Goal: Communication & Community: Answer question/provide support

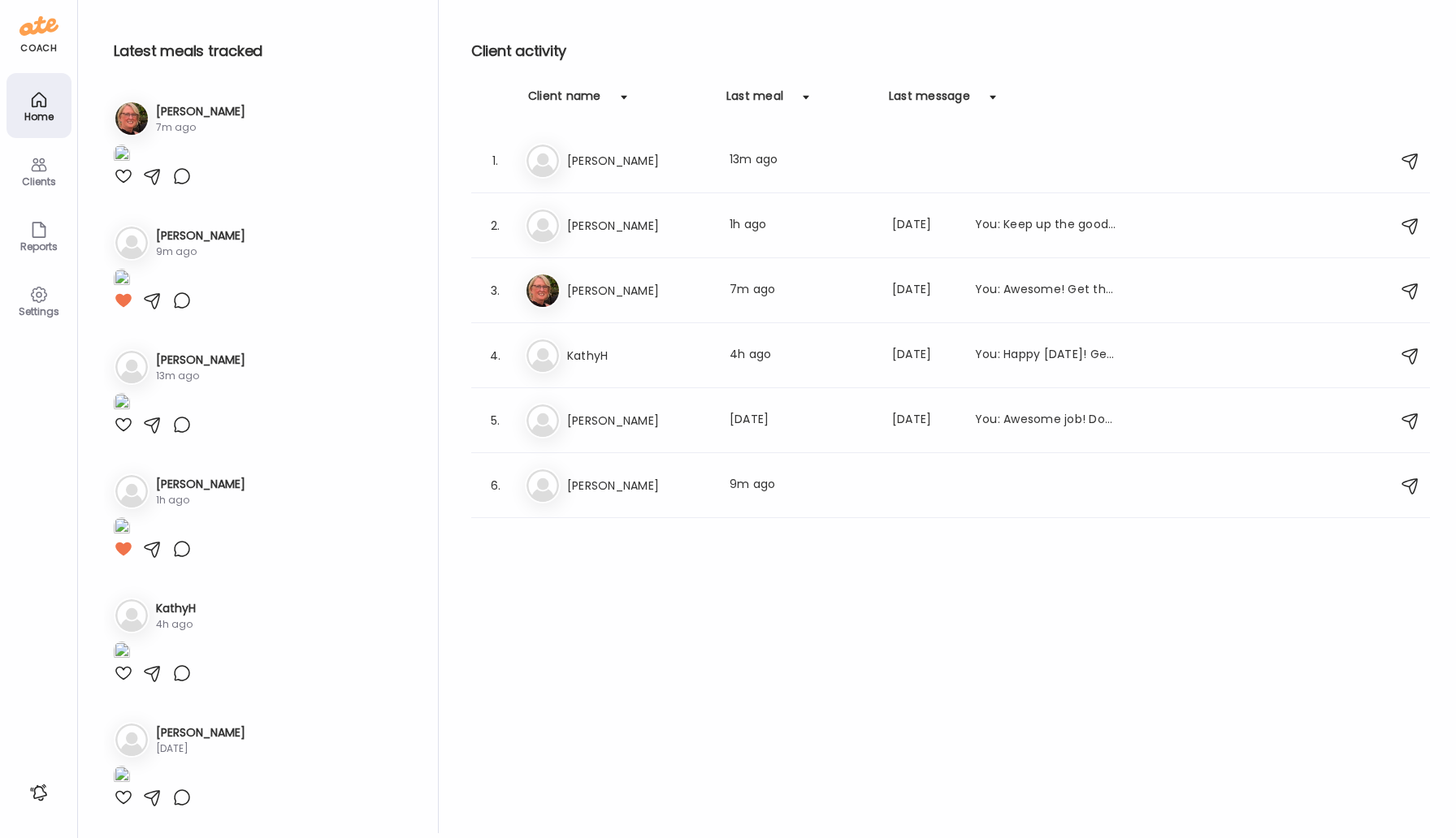
scroll to position [1363, 0]
click at [601, 217] on h3 "[PERSON_NAME]" at bounding box center [639, 226] width 143 height 20
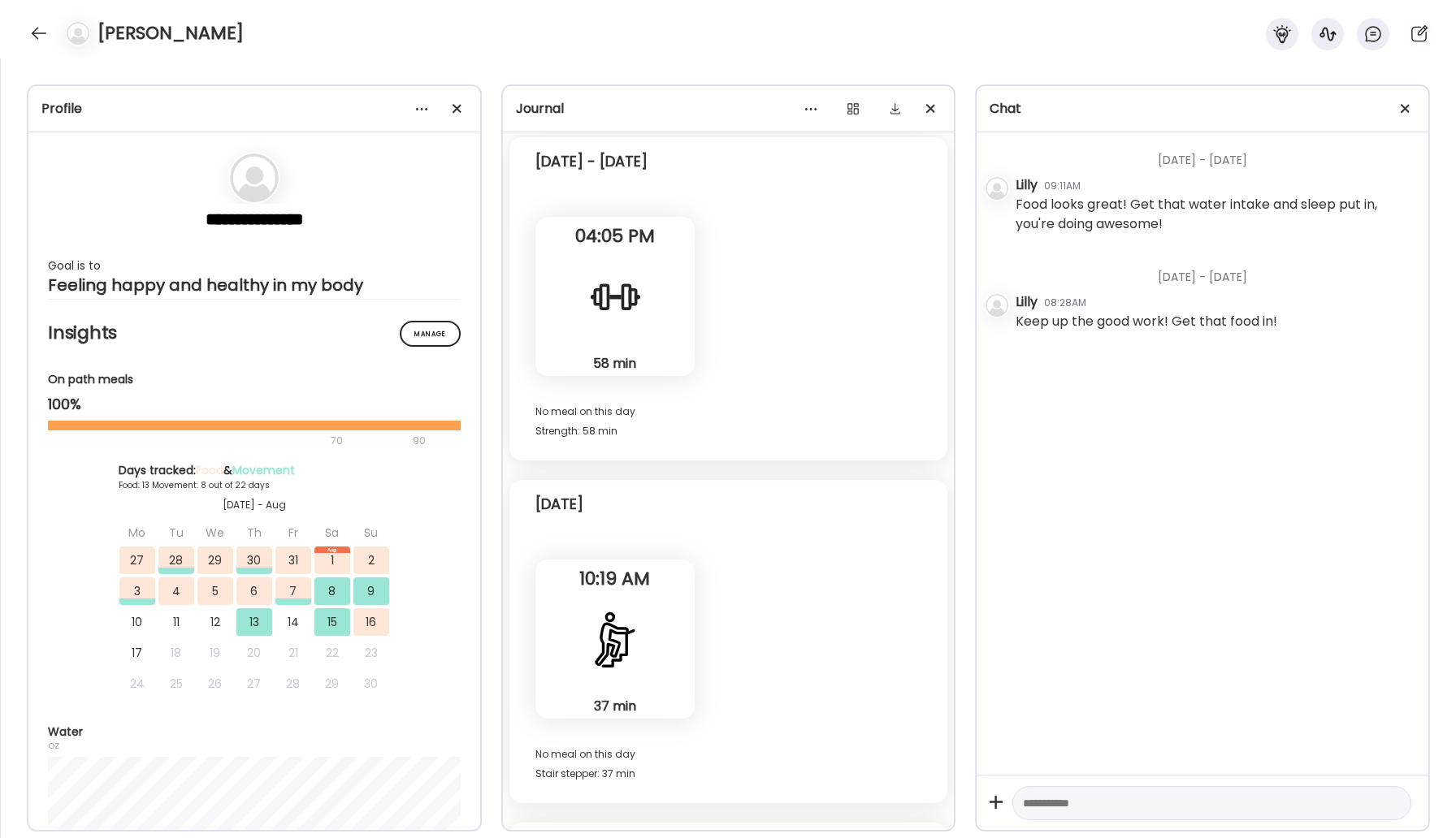
scroll to position [12685, 0]
click at [30, 35] on div at bounding box center [38, 33] width 26 height 26
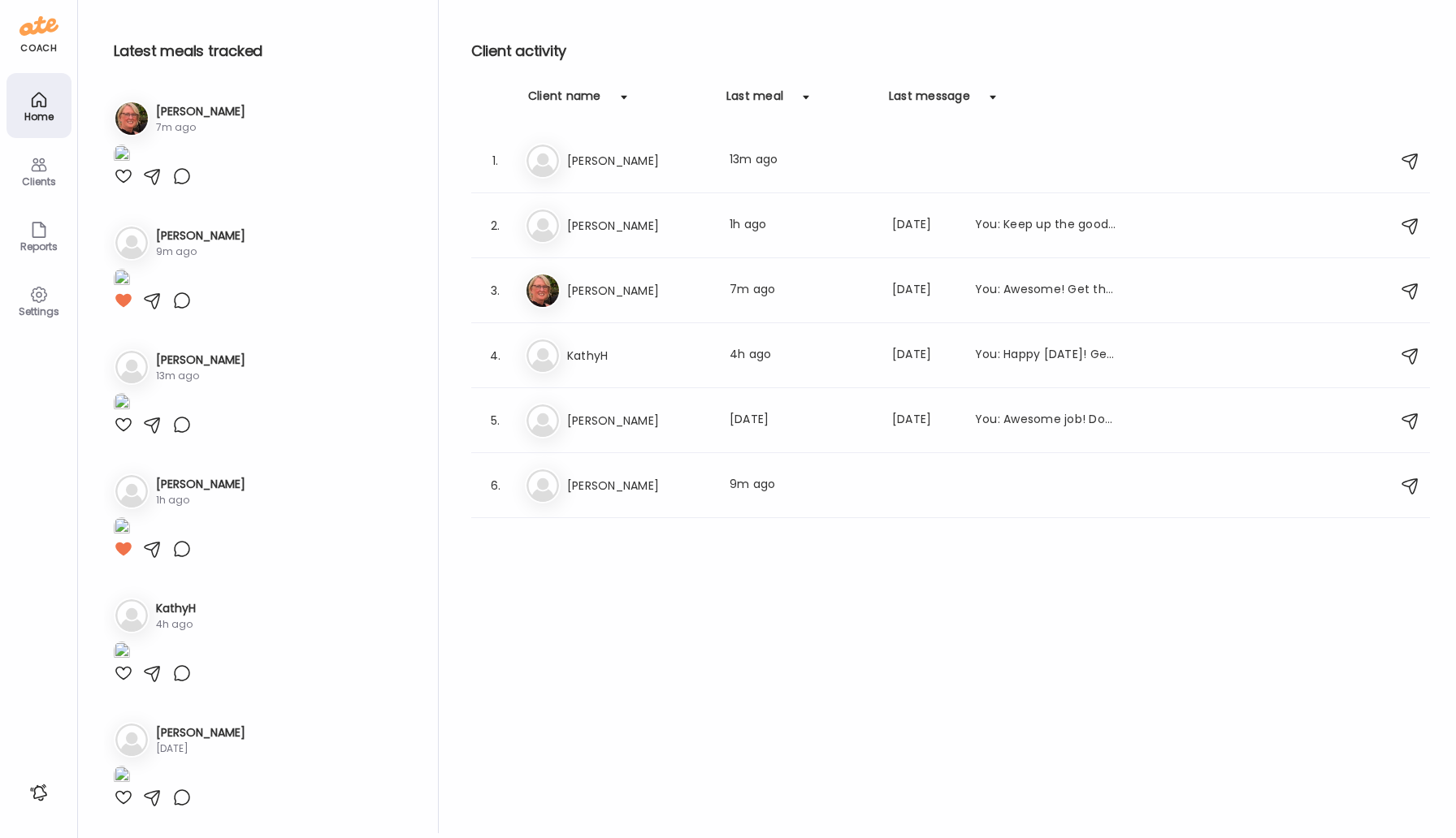
scroll to position [1363, 0]
click at [584, 483] on h3 "[PERSON_NAME]" at bounding box center [639, 486] width 143 height 20
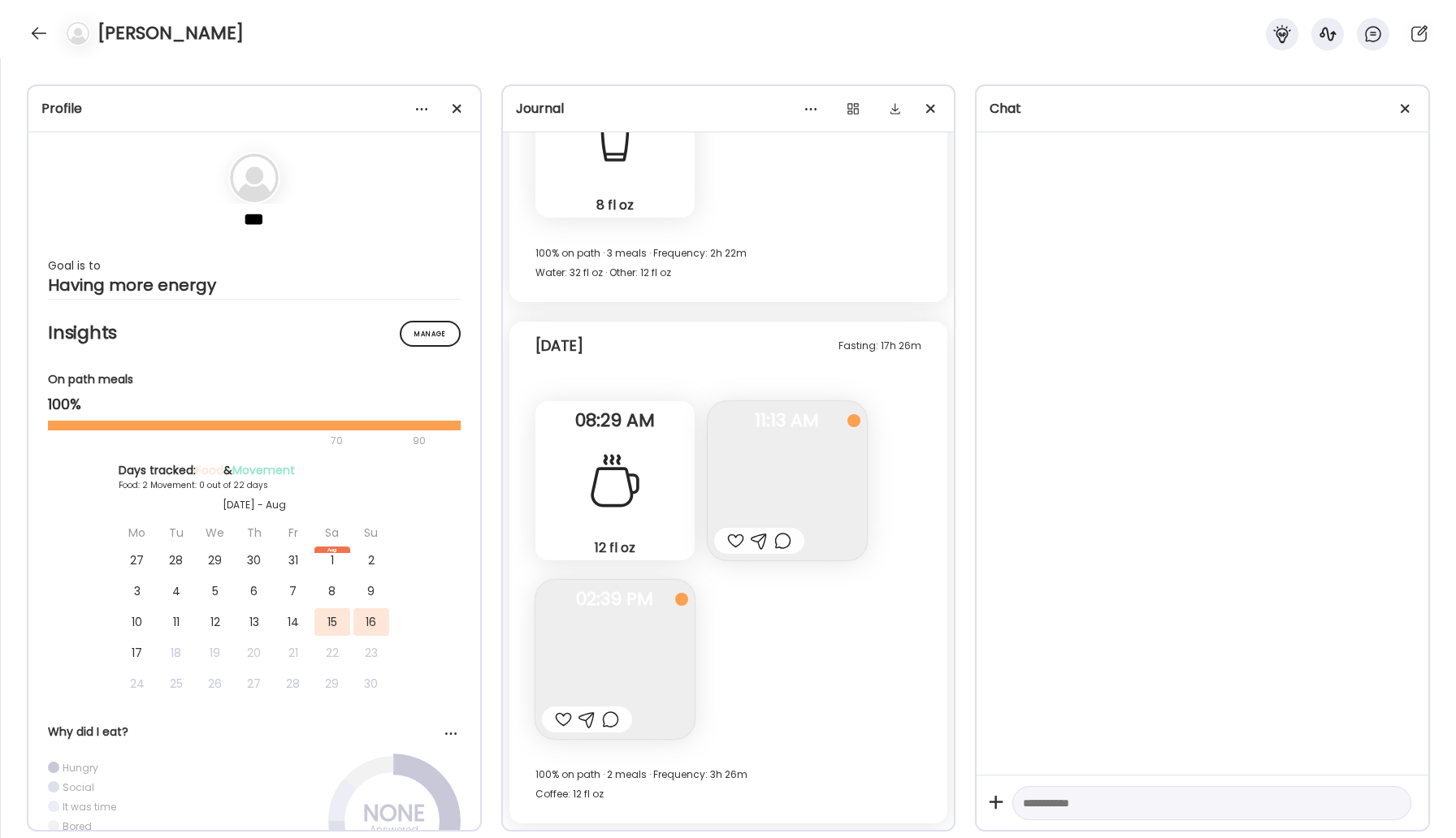
scroll to position [1377, 0]
click at [775, 476] on img at bounding box center [787, 480] width 159 height 159
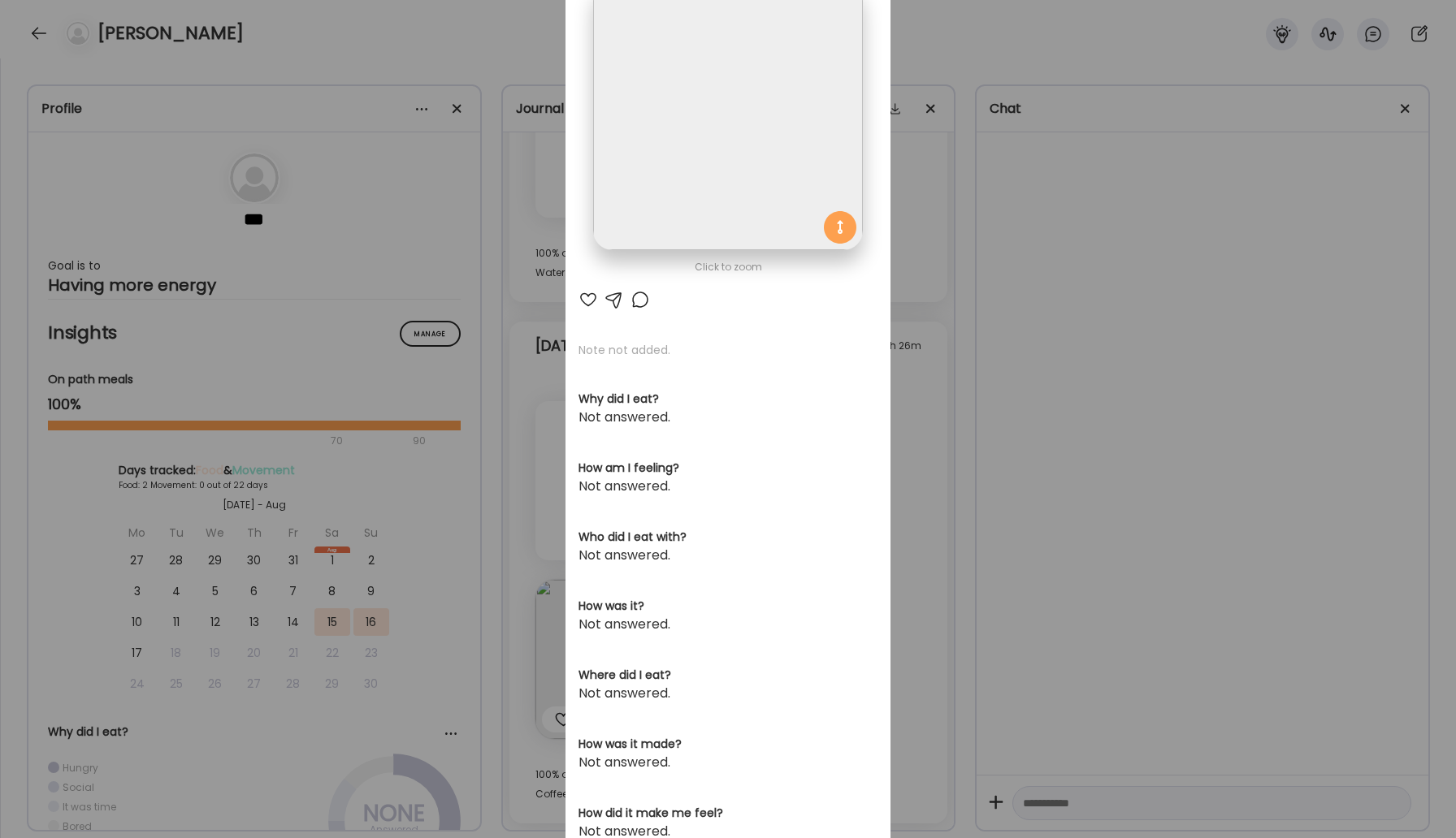
scroll to position [196, 0]
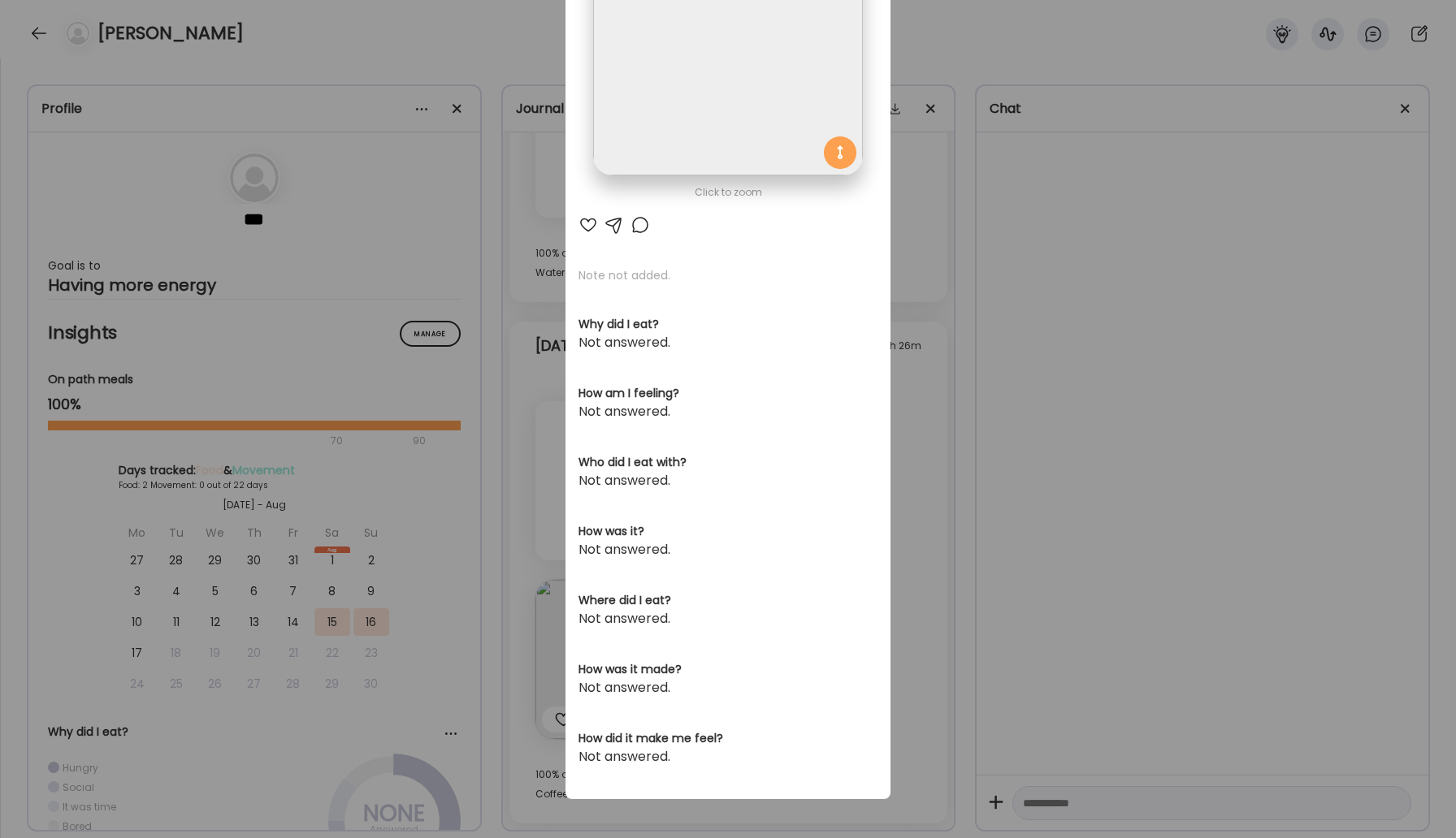
click at [636, 224] on div at bounding box center [641, 225] width 20 height 20
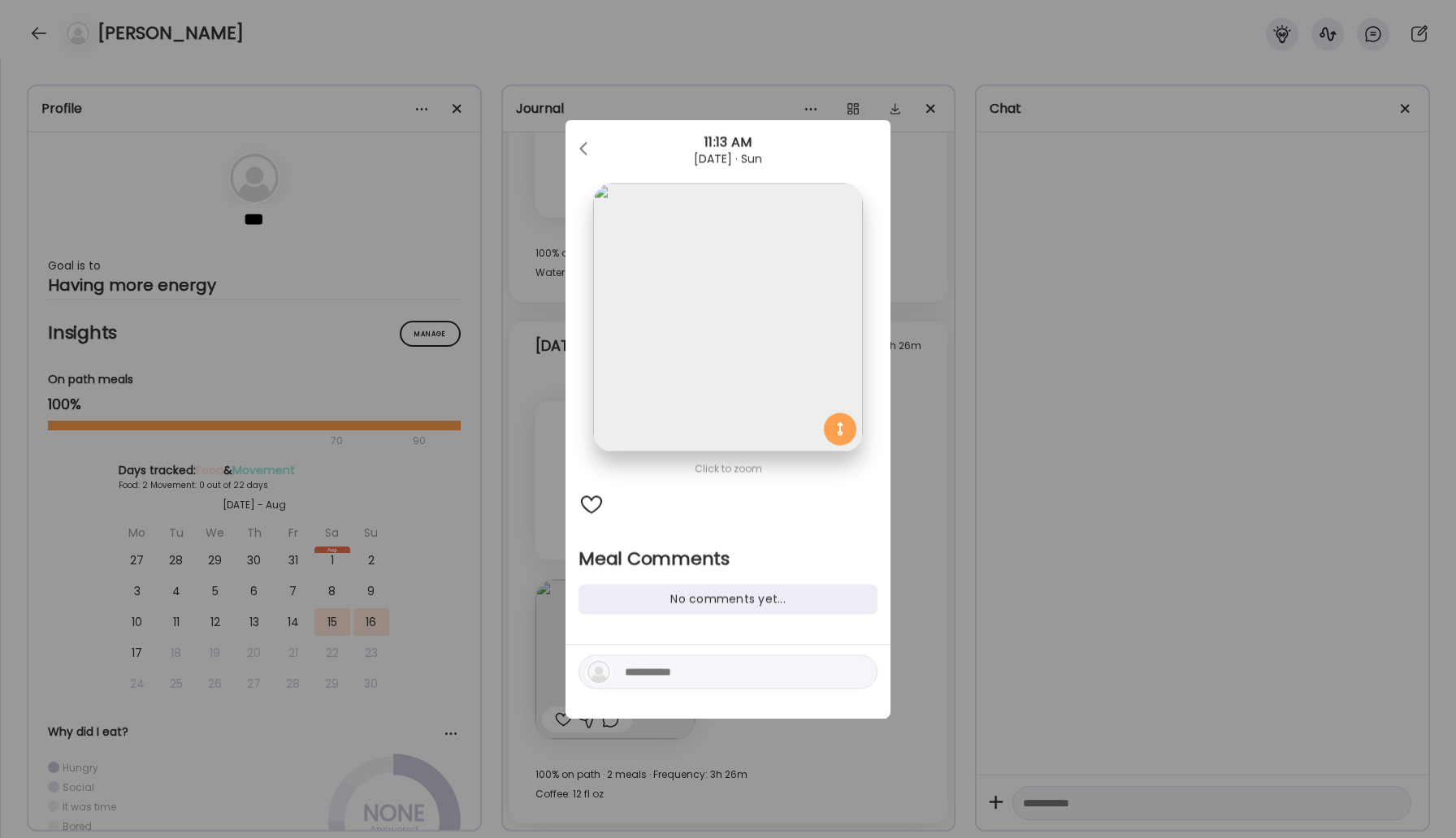
scroll to position [0, 0]
click at [656, 676] on textarea at bounding box center [734, 673] width 219 height 20
type textarea "****"
click at [780, 709] on div "****" at bounding box center [728, 682] width 325 height 73
click at [862, 673] on div at bounding box center [858, 672] width 23 height 23
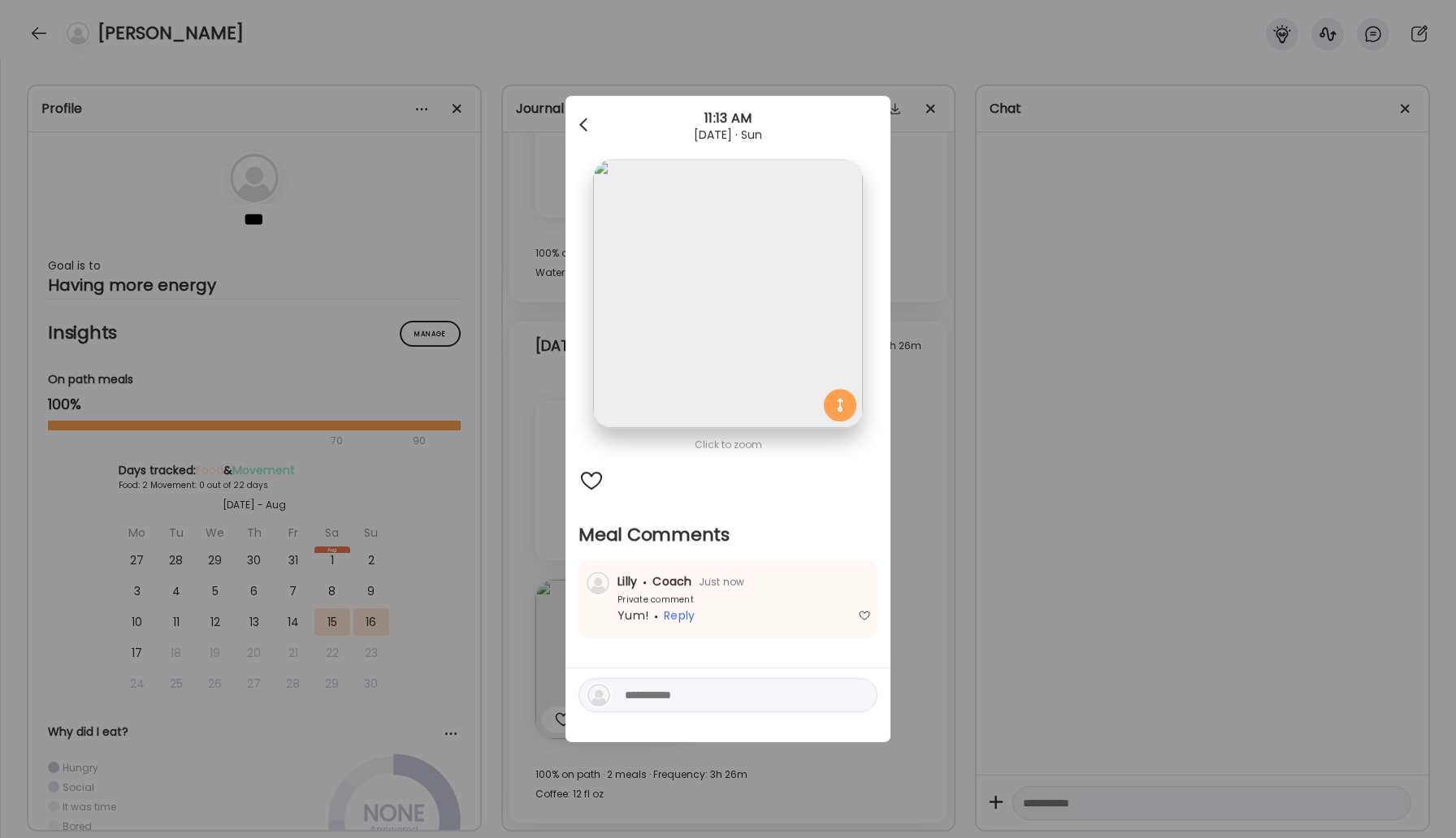
click at [584, 120] on span at bounding box center [584, 122] width 8 height 8
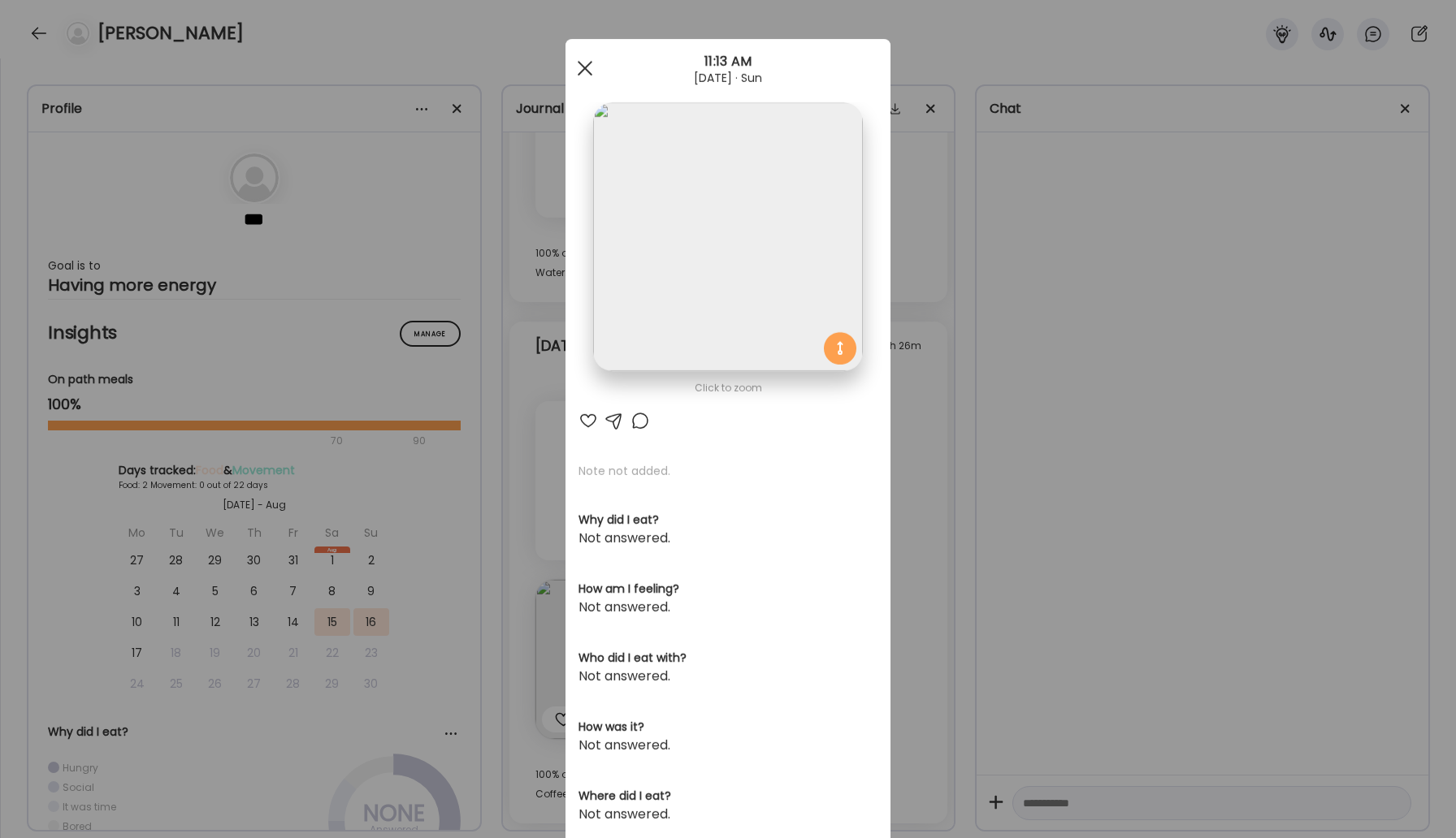
click at [588, 72] on span at bounding box center [585, 68] width 15 height 15
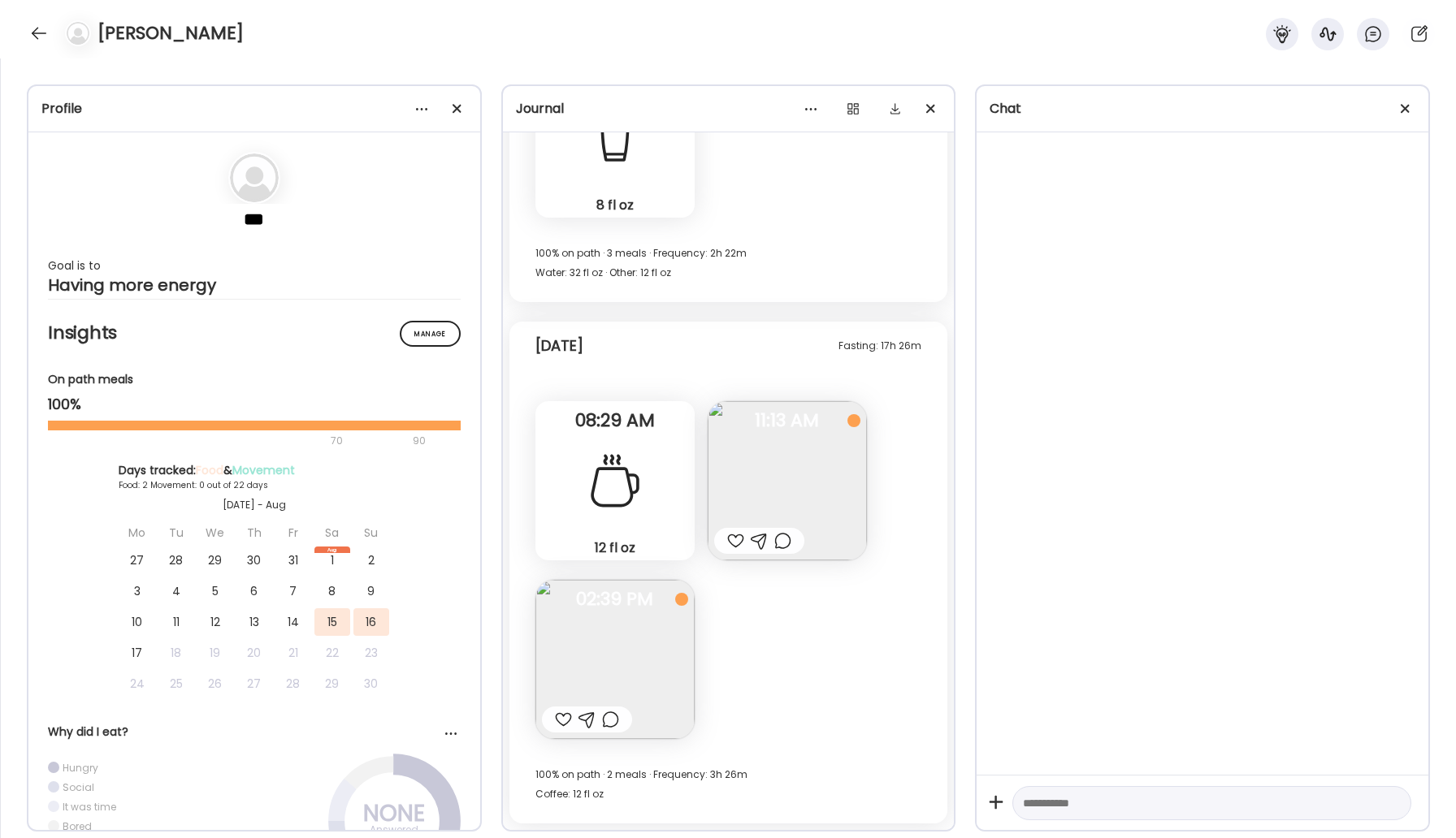
click at [562, 719] on div at bounding box center [563, 720] width 17 height 20
click at [665, 606] on span "02:39 PM" at bounding box center [615, 599] width 159 height 15
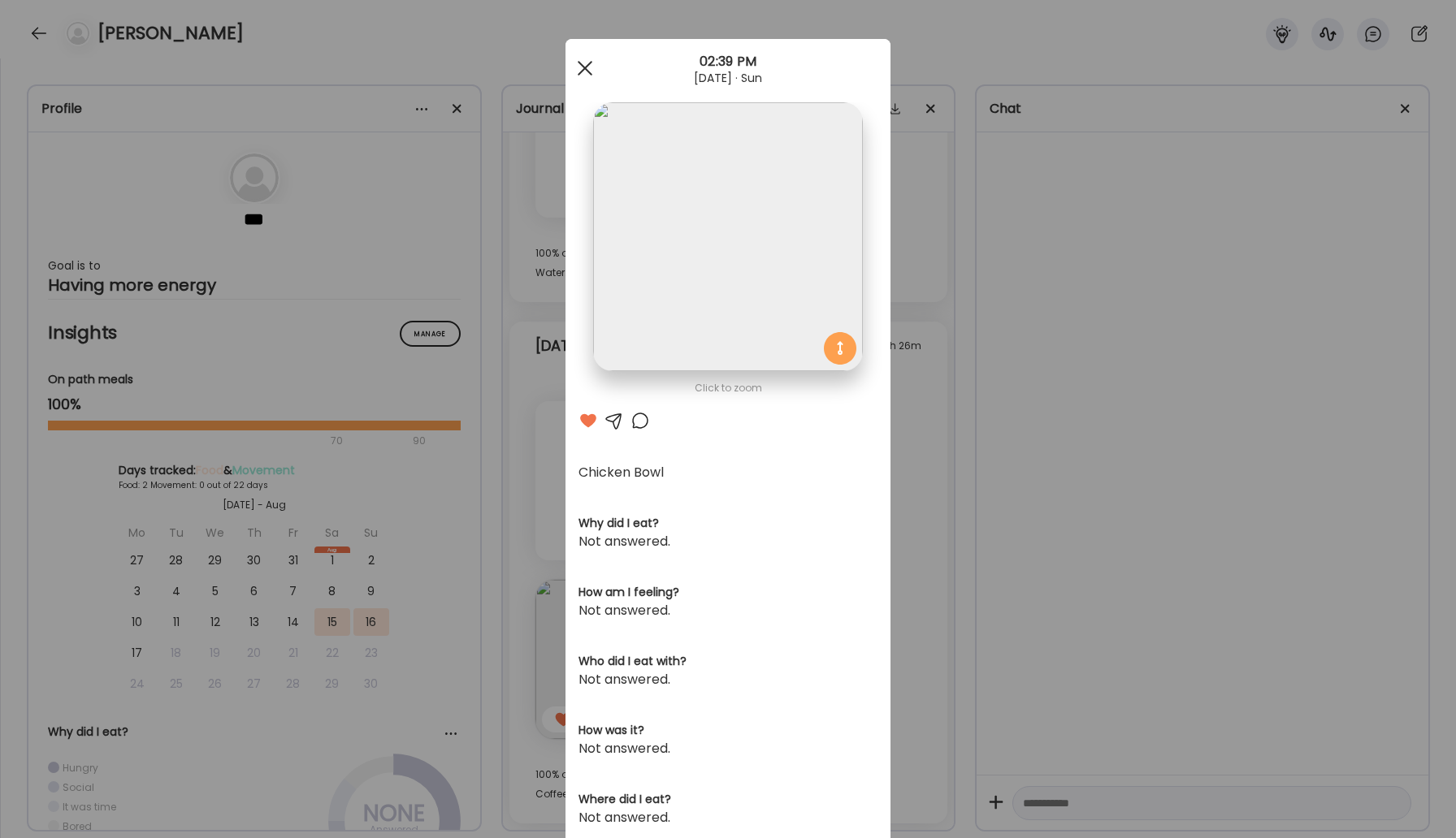
click at [588, 73] on span at bounding box center [585, 68] width 15 height 15
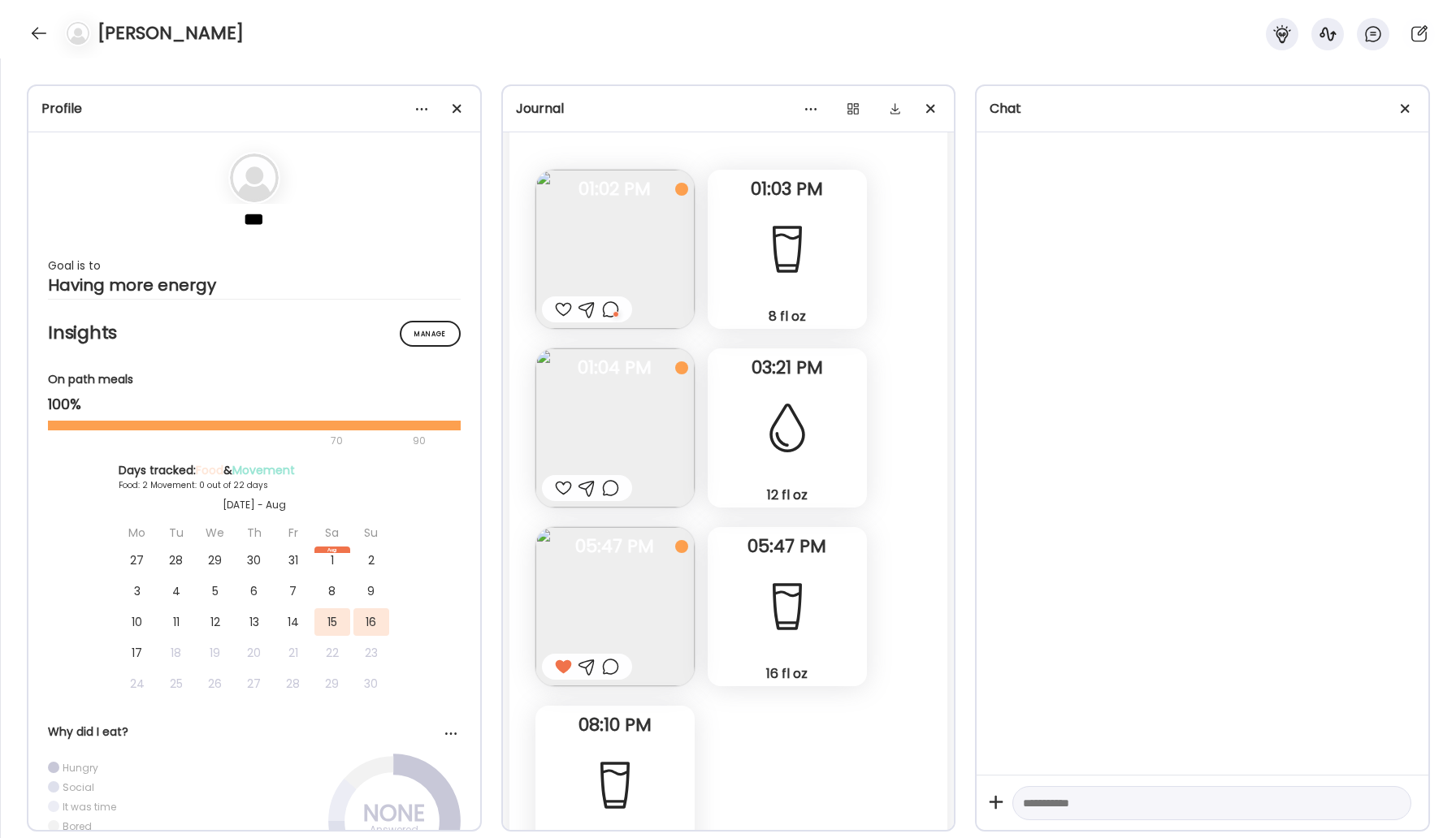
scroll to position [126, 0]
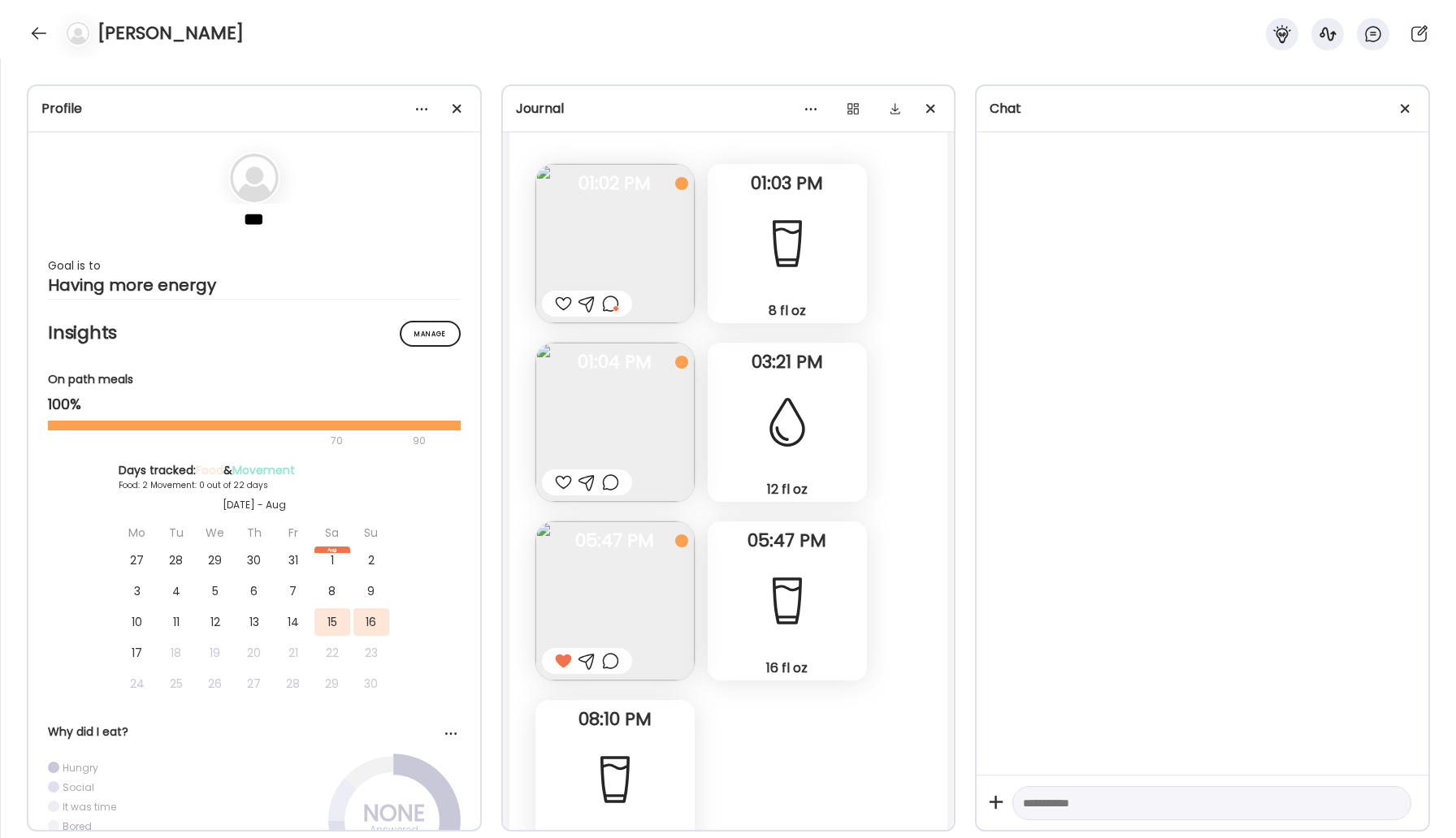
click at [558, 475] on div at bounding box center [563, 482] width 17 height 20
click at [603, 442] on img at bounding box center [615, 422] width 159 height 159
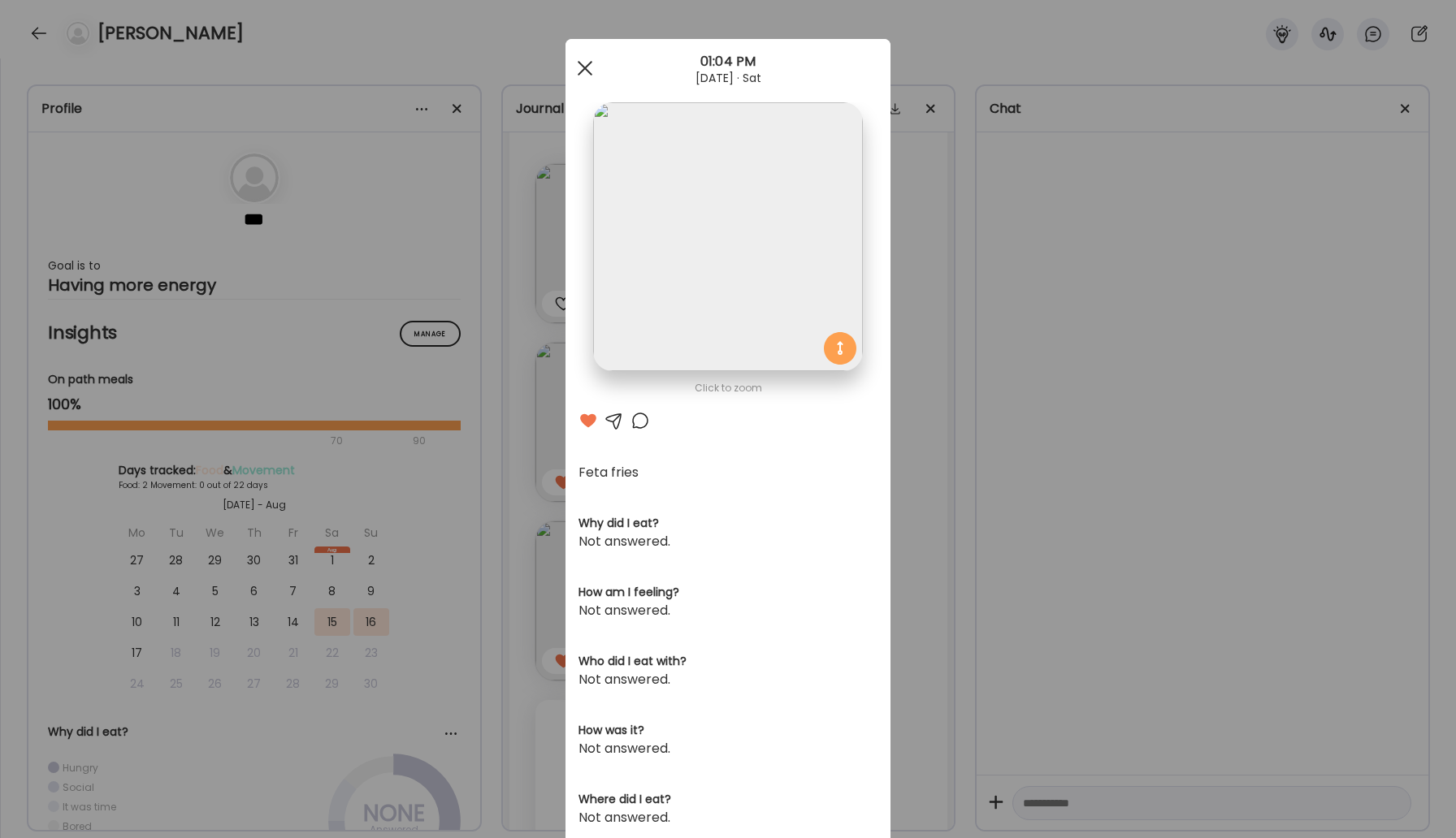
click at [581, 65] on span at bounding box center [585, 68] width 15 height 15
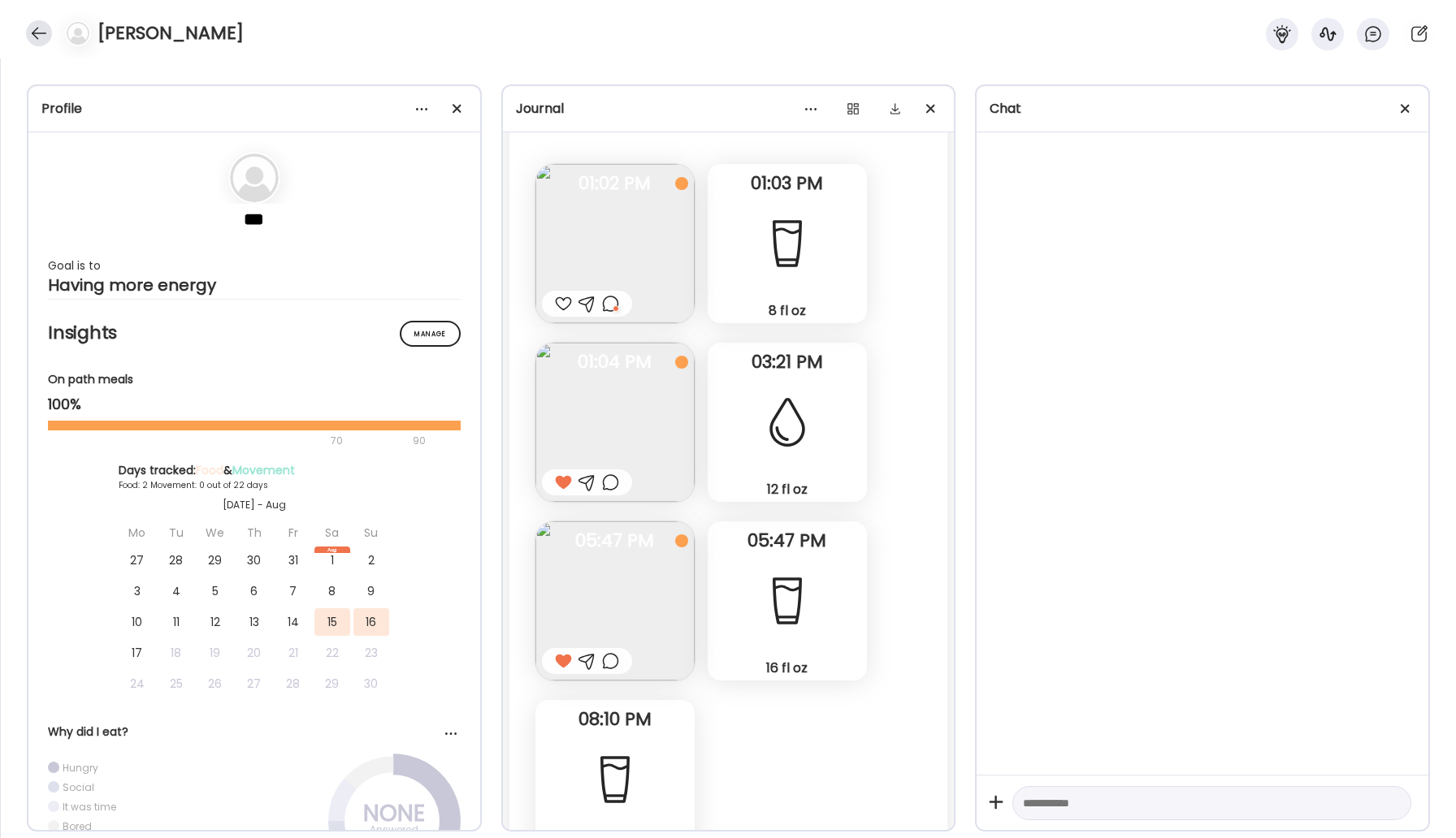
click at [35, 39] on div at bounding box center [38, 33] width 26 height 26
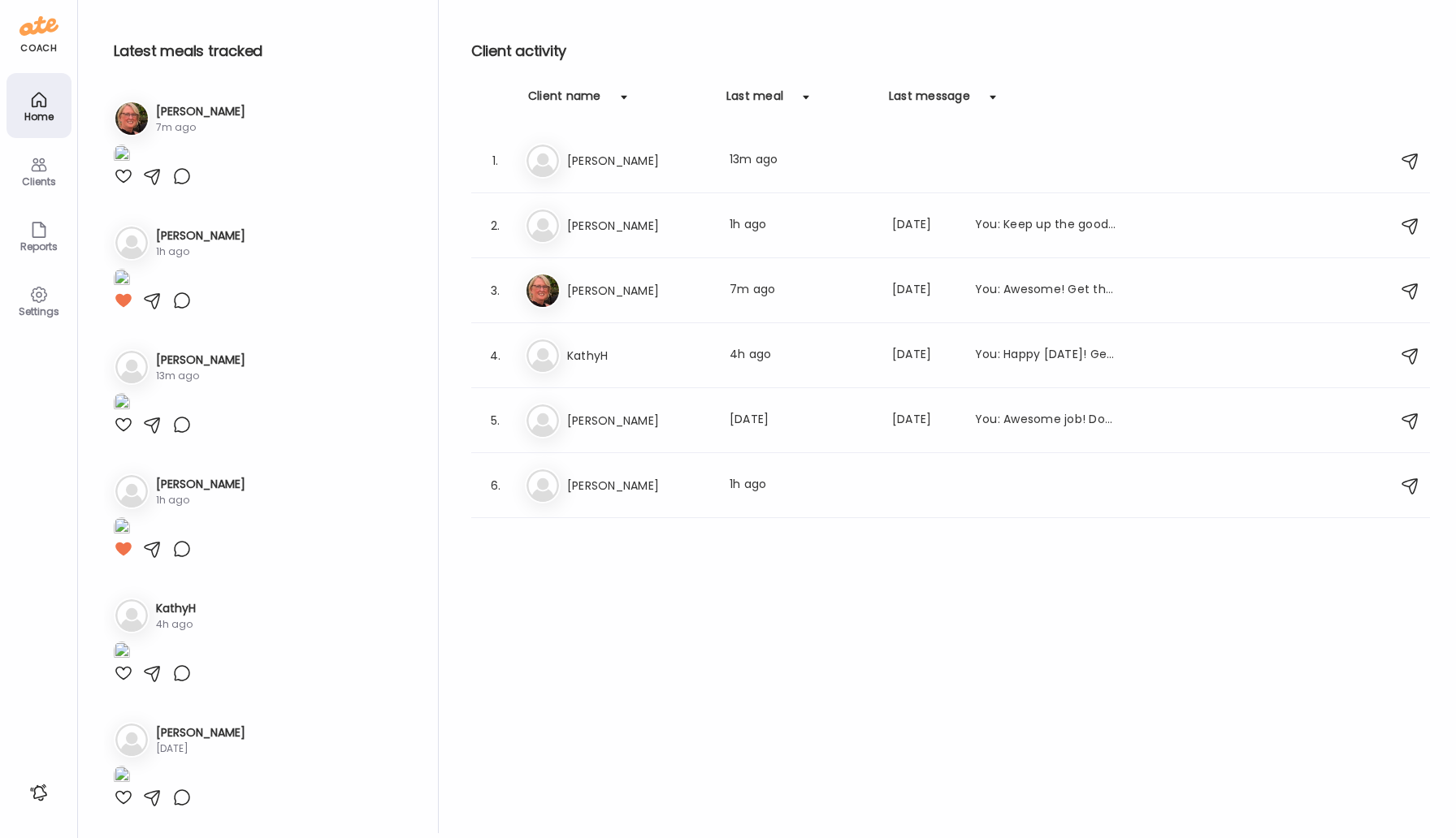
scroll to position [1363, 0]
click at [612, 430] on div "Ke [PERSON_NAME] Last meal: [DATE] Last message: [DATE] You: Awesome job! Don't…" at bounding box center [953, 420] width 857 height 35
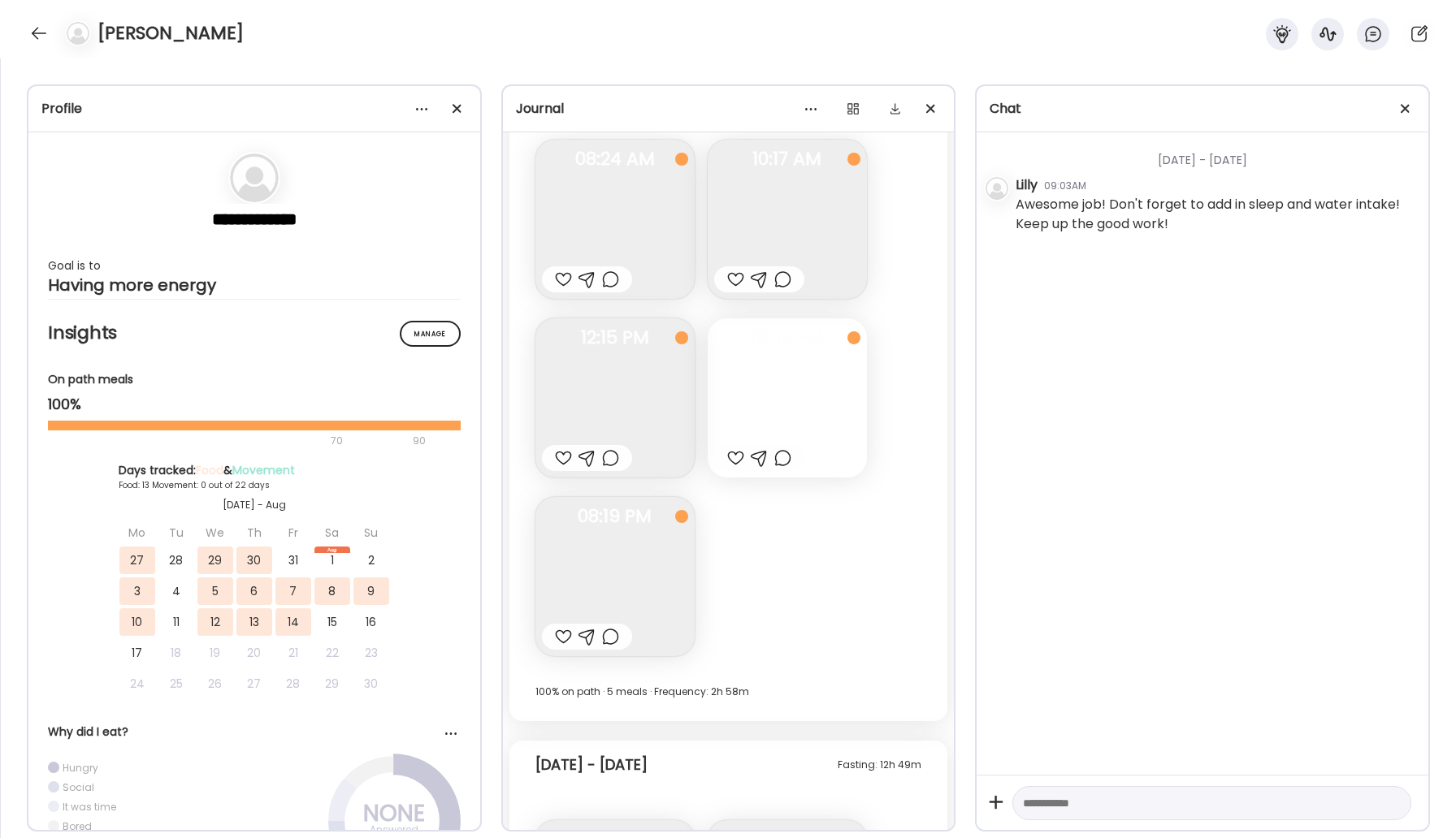
scroll to position [12680, 0]
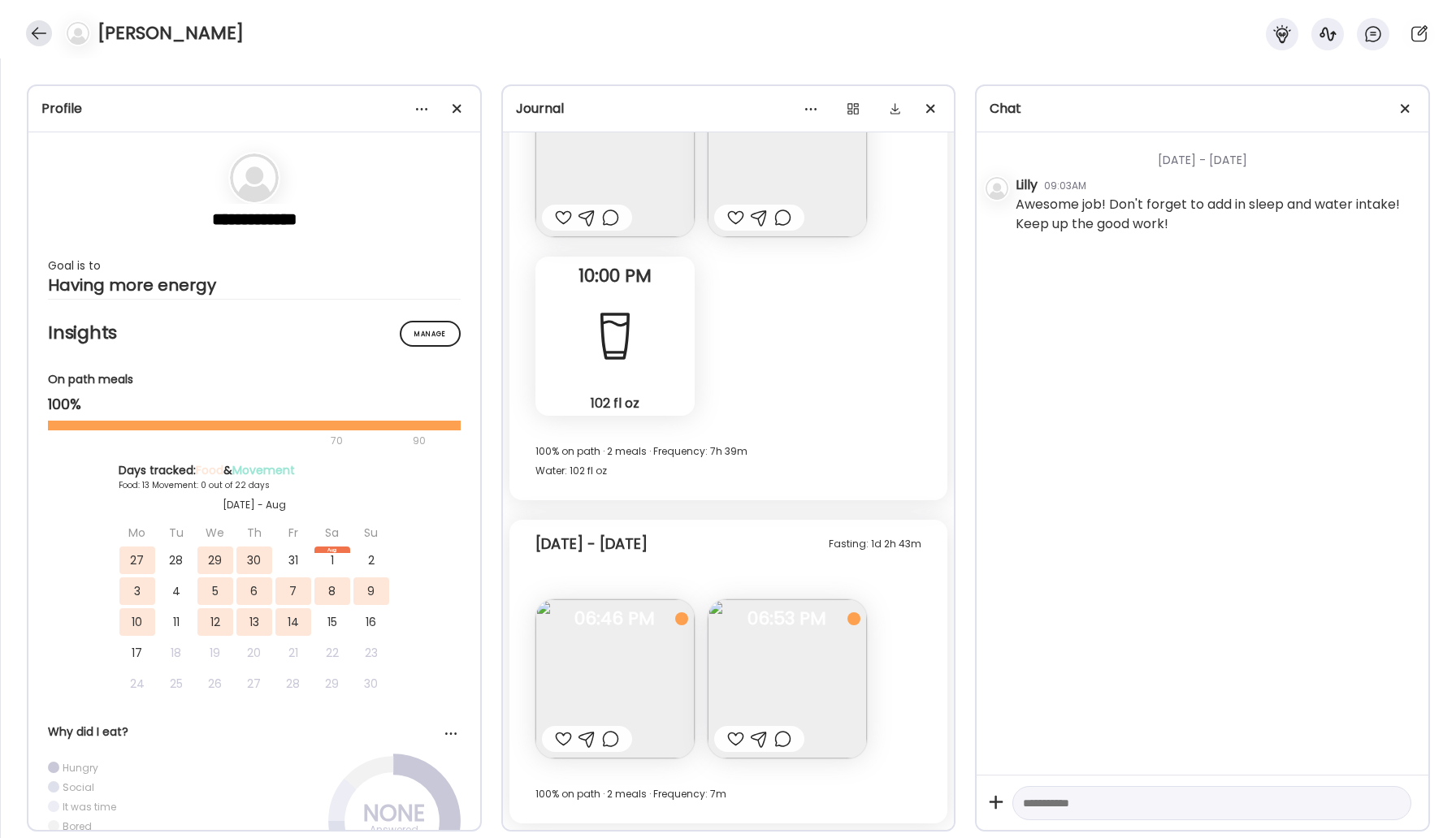
click at [43, 32] on div at bounding box center [38, 33] width 26 height 26
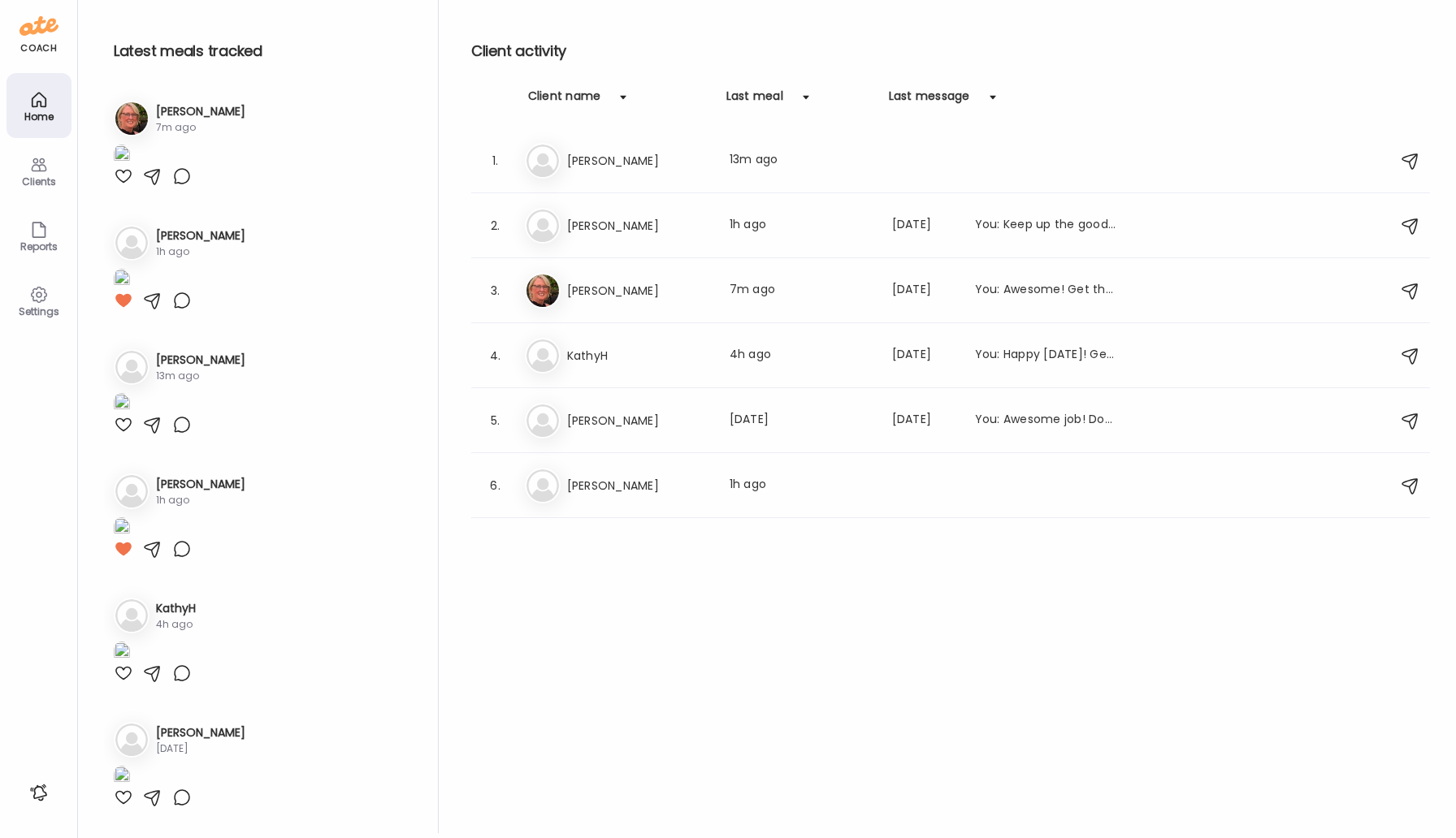
scroll to position [1363, 0]
click at [605, 345] on div "Ka [PERSON_NAME] Last meal: 4h ago Last message: [DATE] You: Happy [DATE]! Get …" at bounding box center [953, 356] width 857 height 35
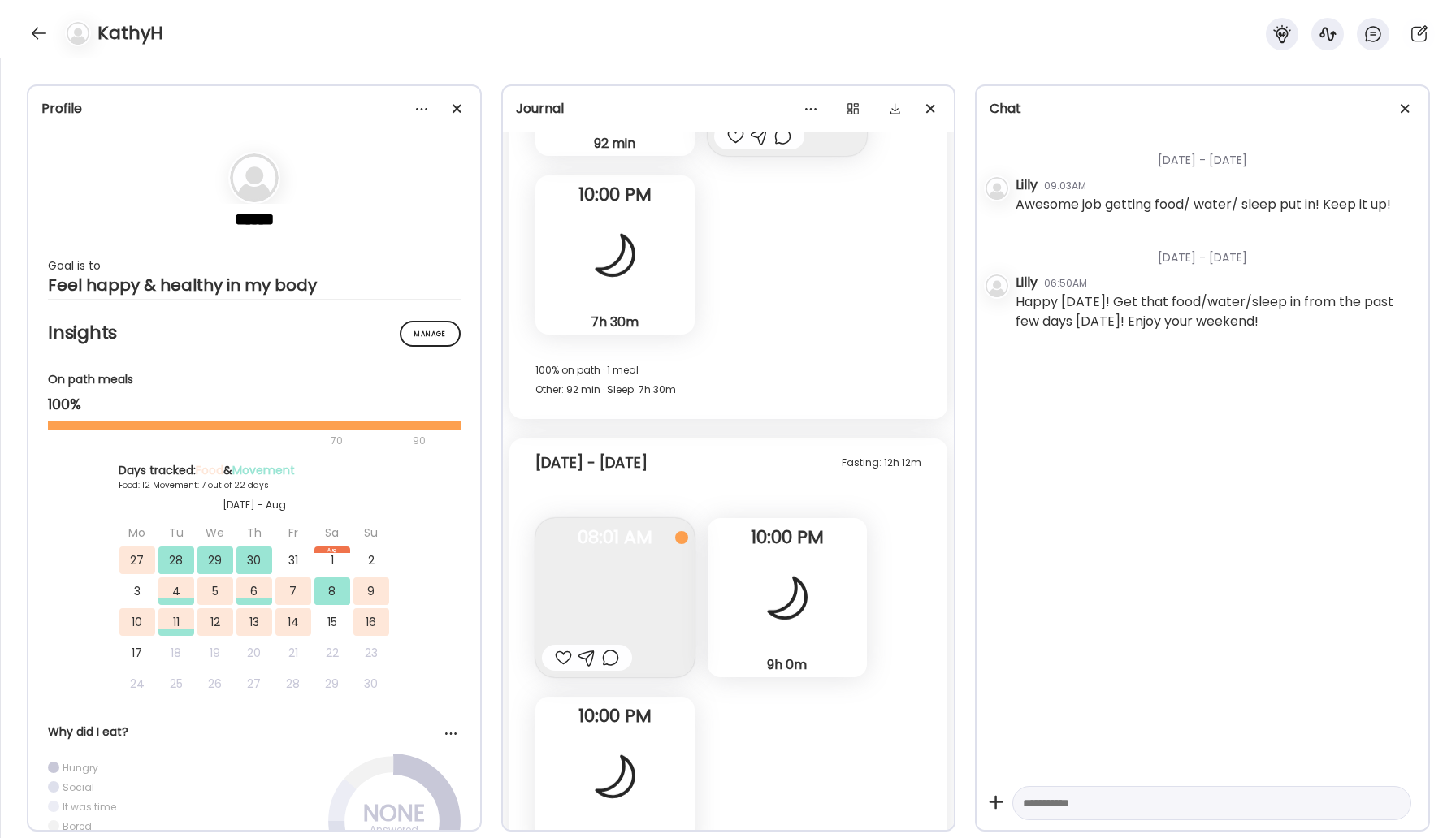
scroll to position [12451, 0]
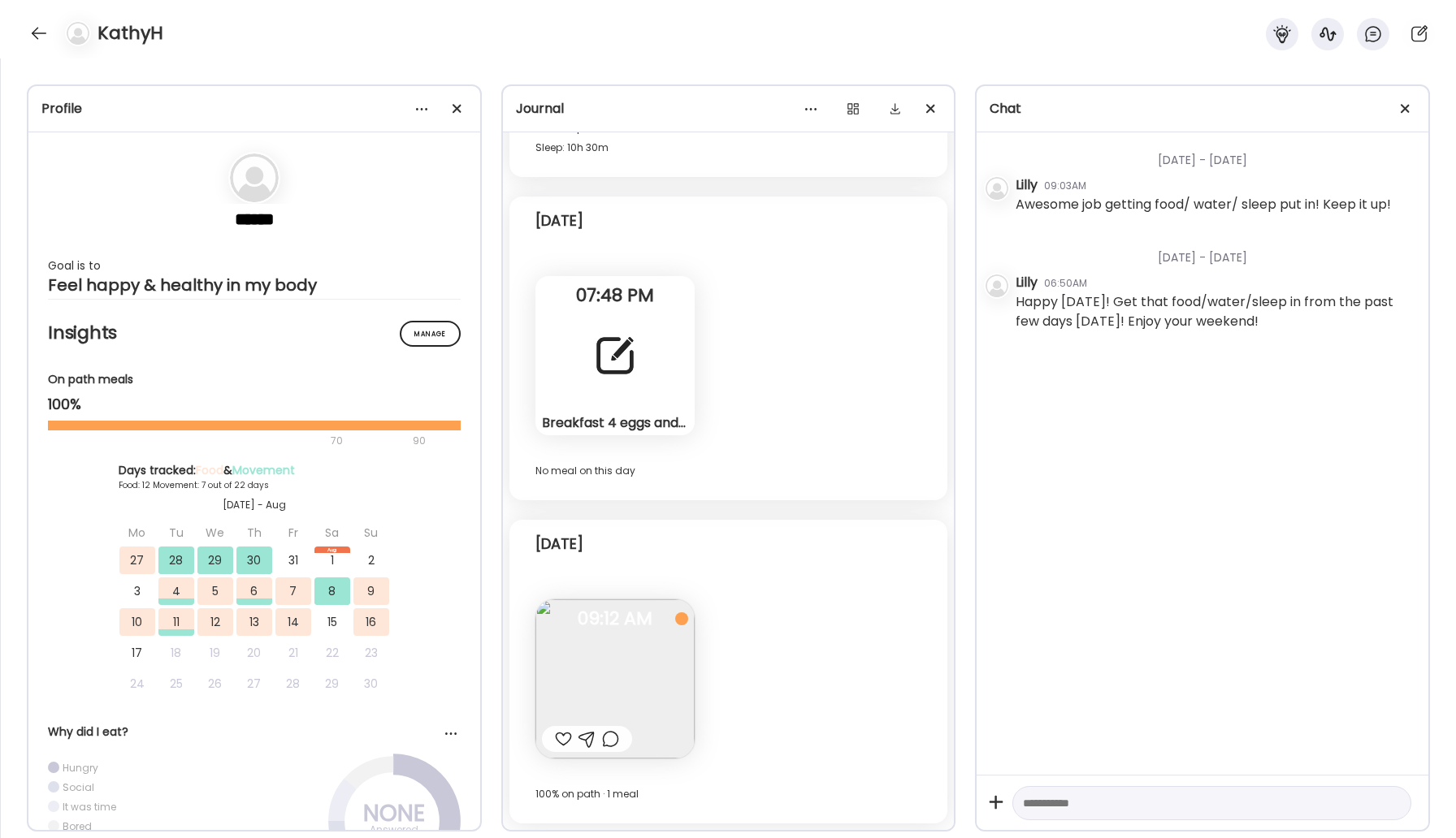
click at [556, 739] on div at bounding box center [563, 740] width 17 height 20
click at [42, 33] on div at bounding box center [38, 33] width 26 height 26
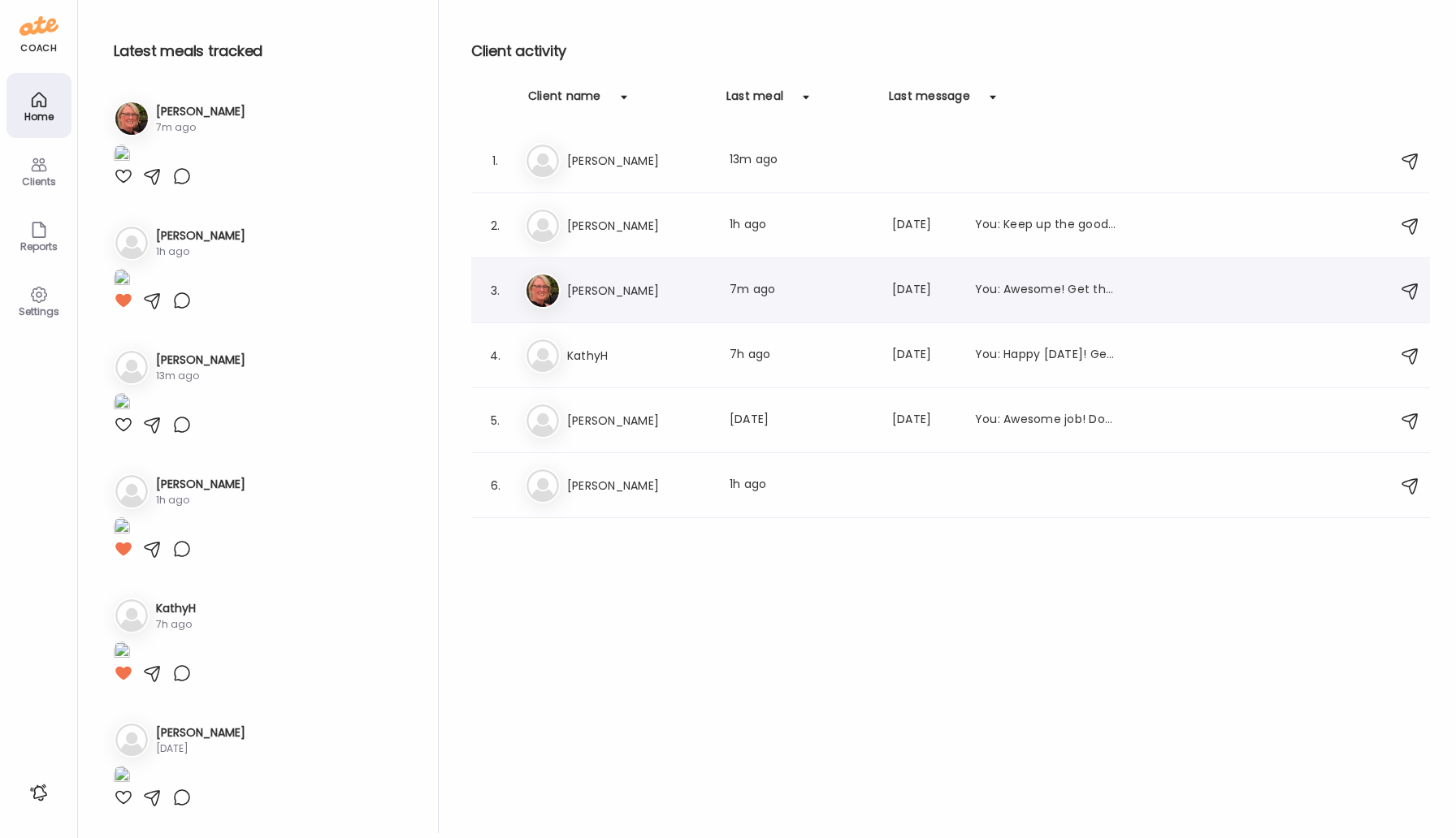
scroll to position [1363, 0]
click at [619, 294] on h3 "[PERSON_NAME]" at bounding box center [639, 291] width 143 height 20
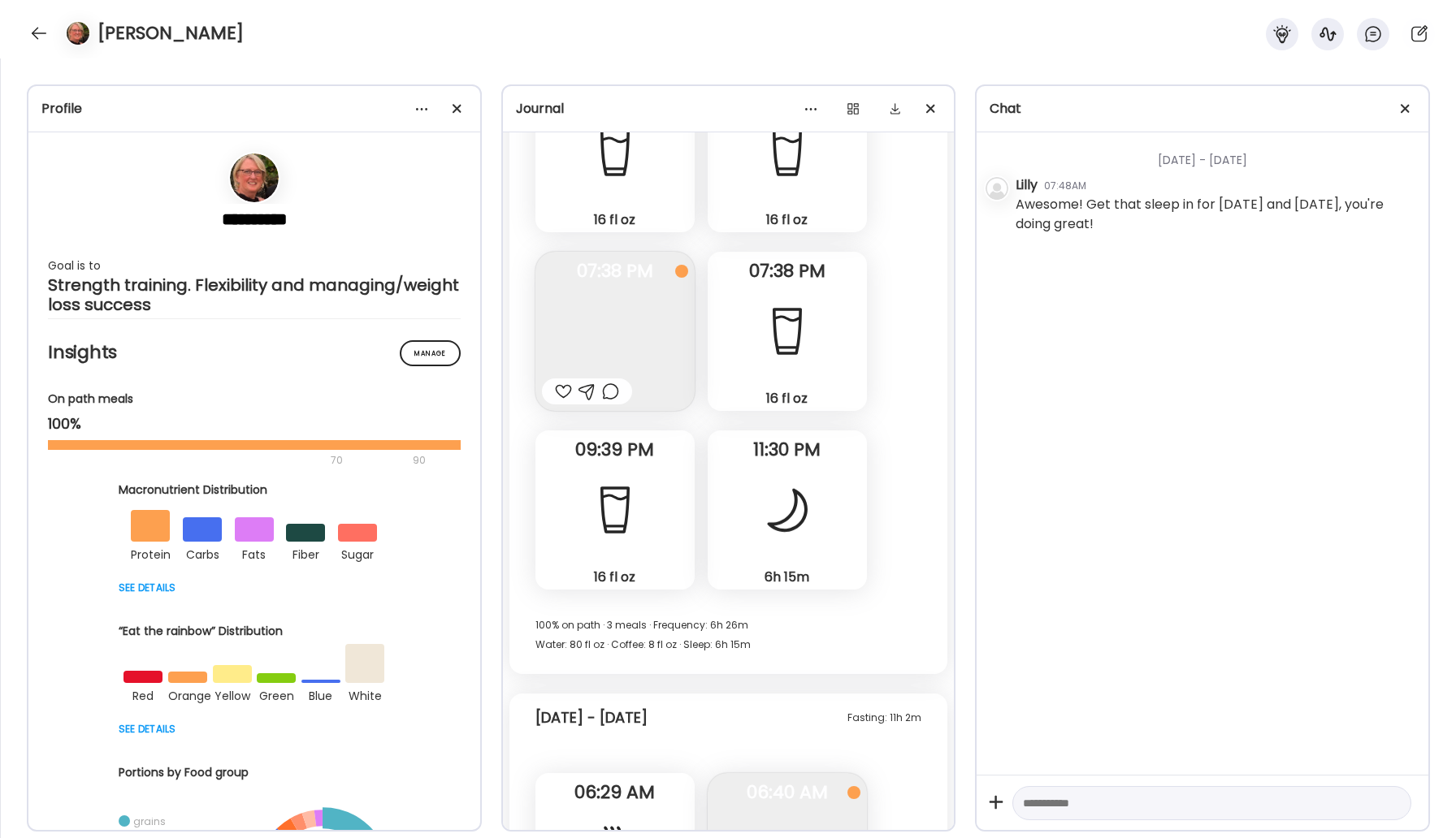
scroll to position [30511, 0]
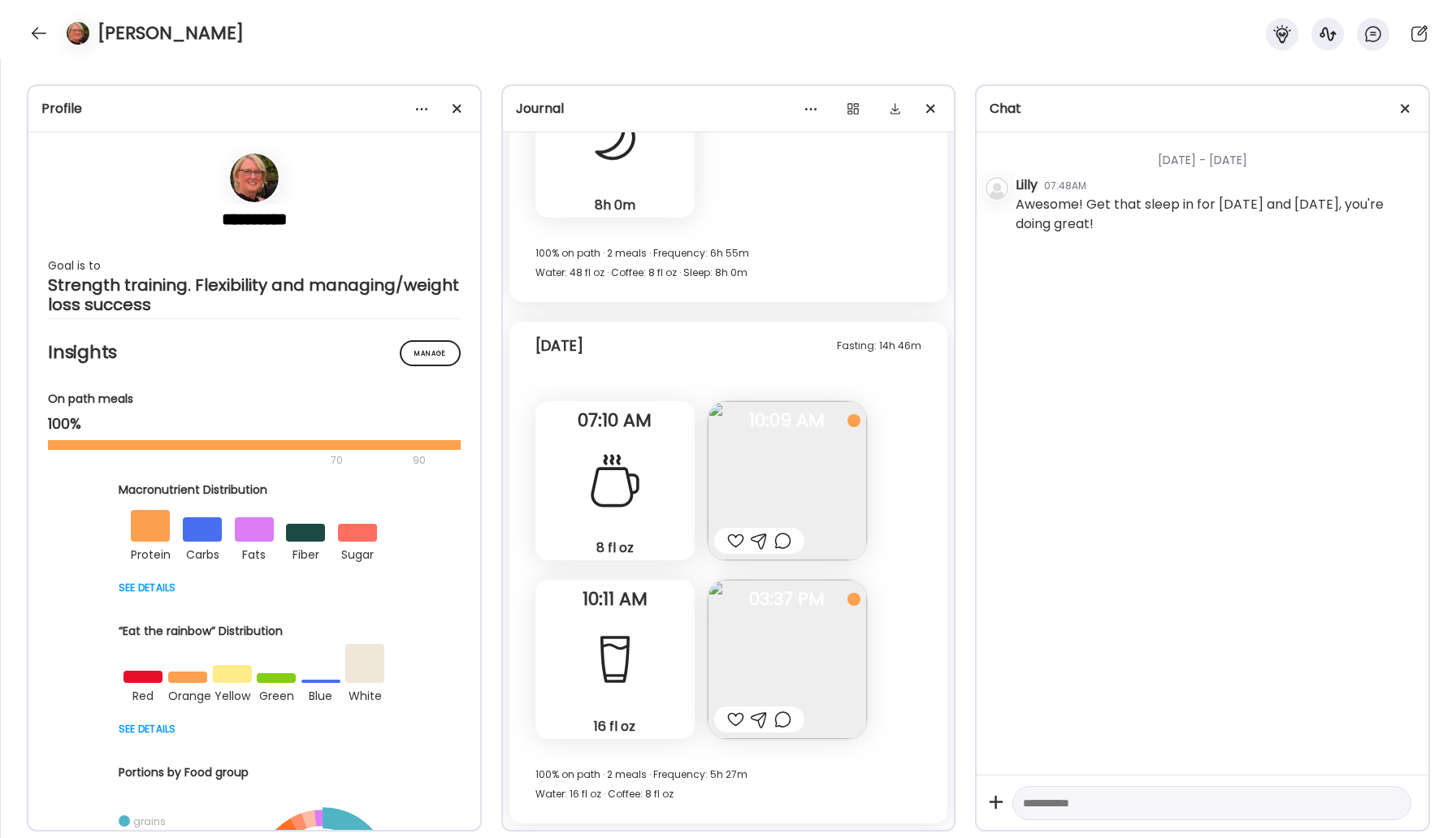
click at [798, 639] on img at bounding box center [787, 659] width 159 height 159
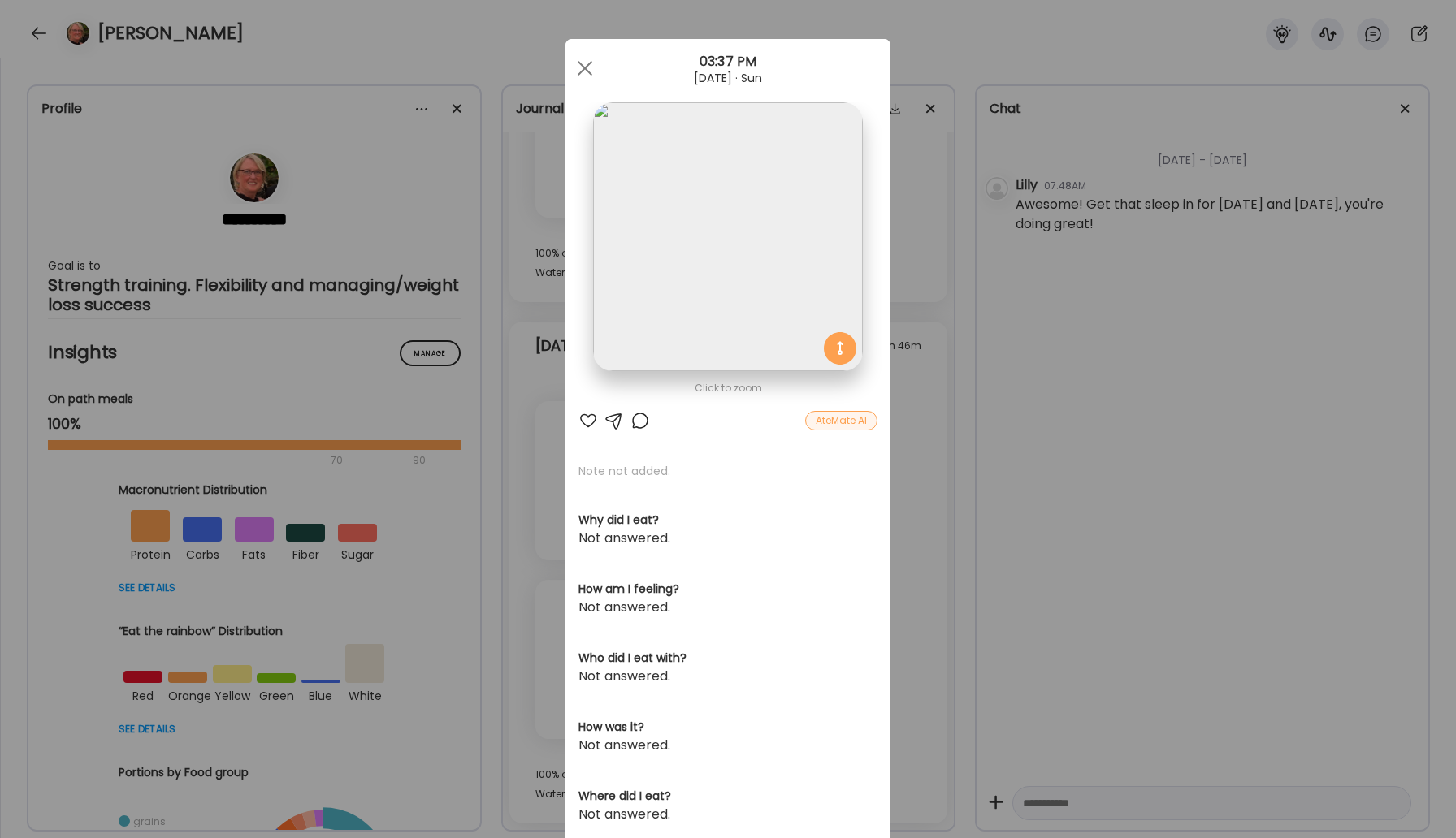
click at [832, 422] on div "AteMate AI" at bounding box center [841, 420] width 73 height 20
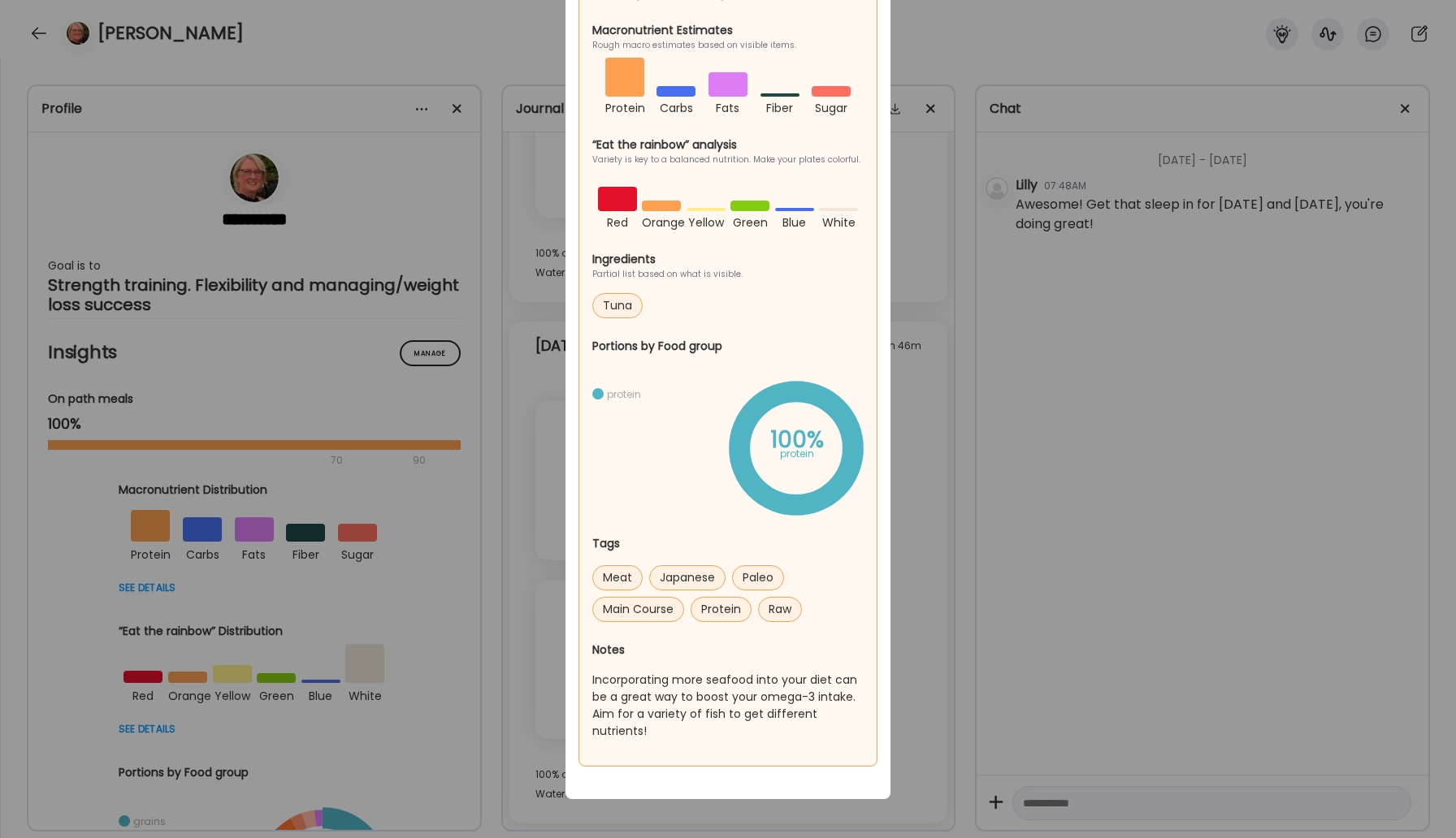
scroll to position [0, 0]
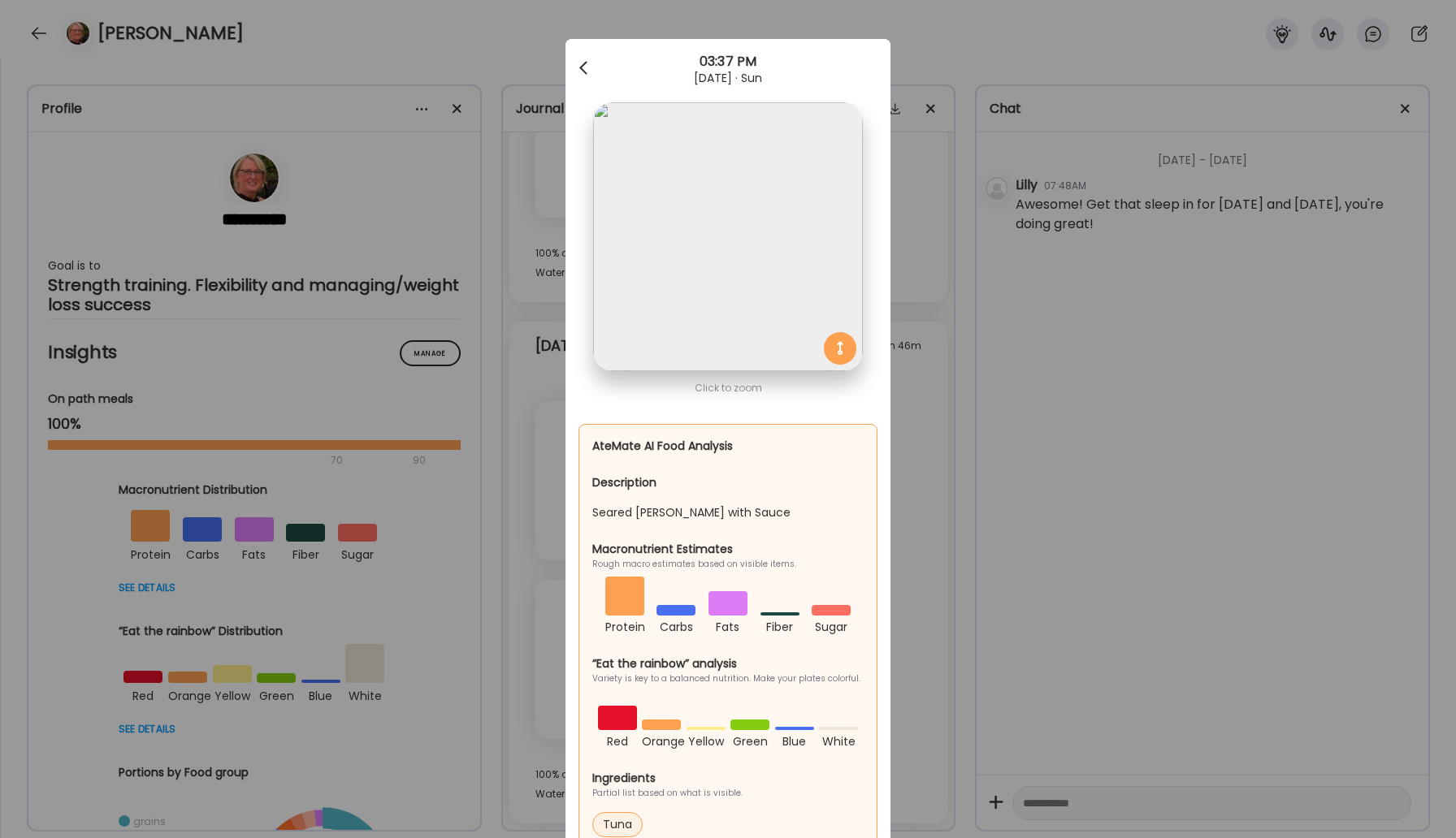
click at [584, 68] on div at bounding box center [585, 68] width 32 height 32
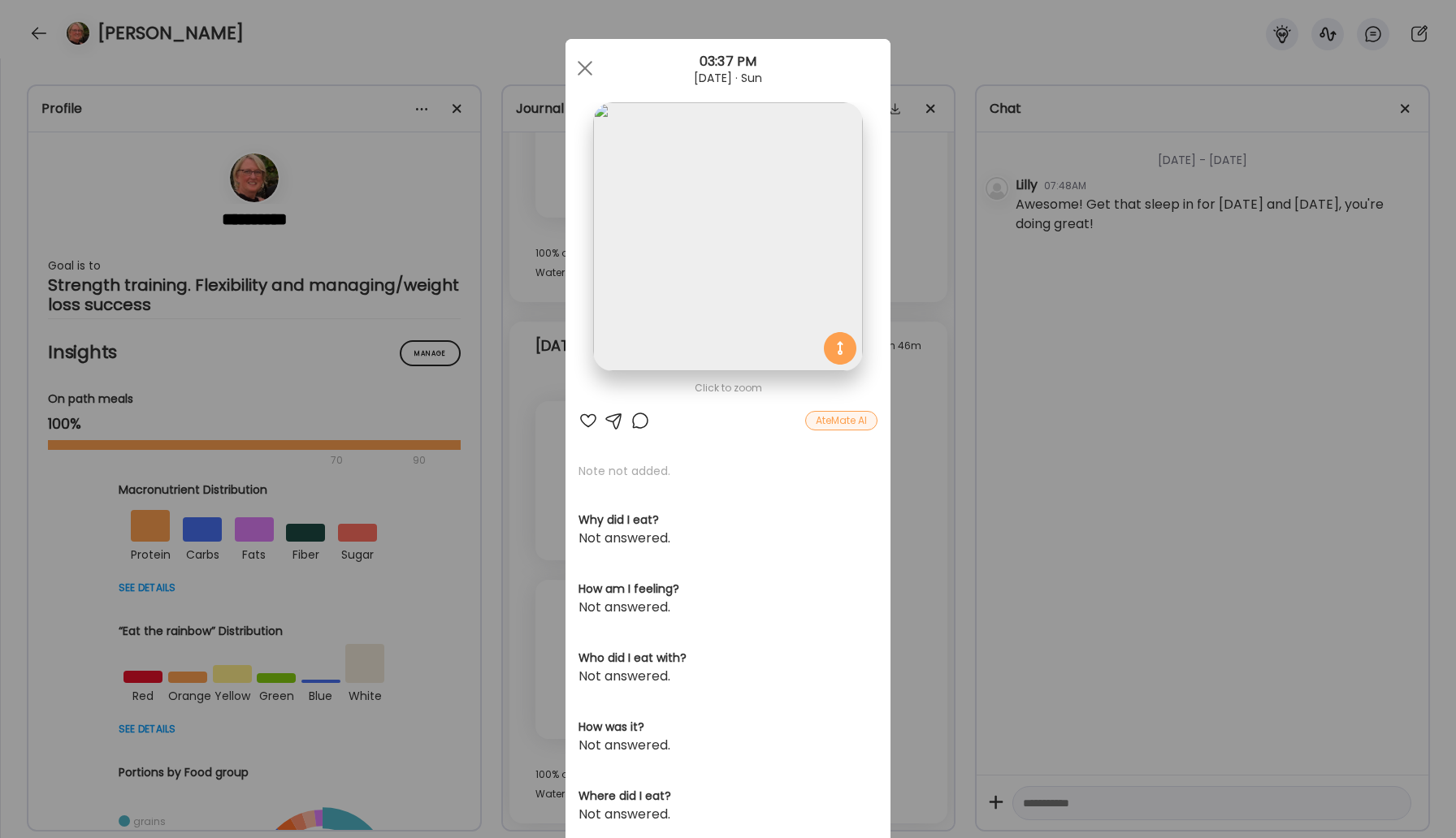
click at [637, 425] on div at bounding box center [641, 420] width 20 height 20
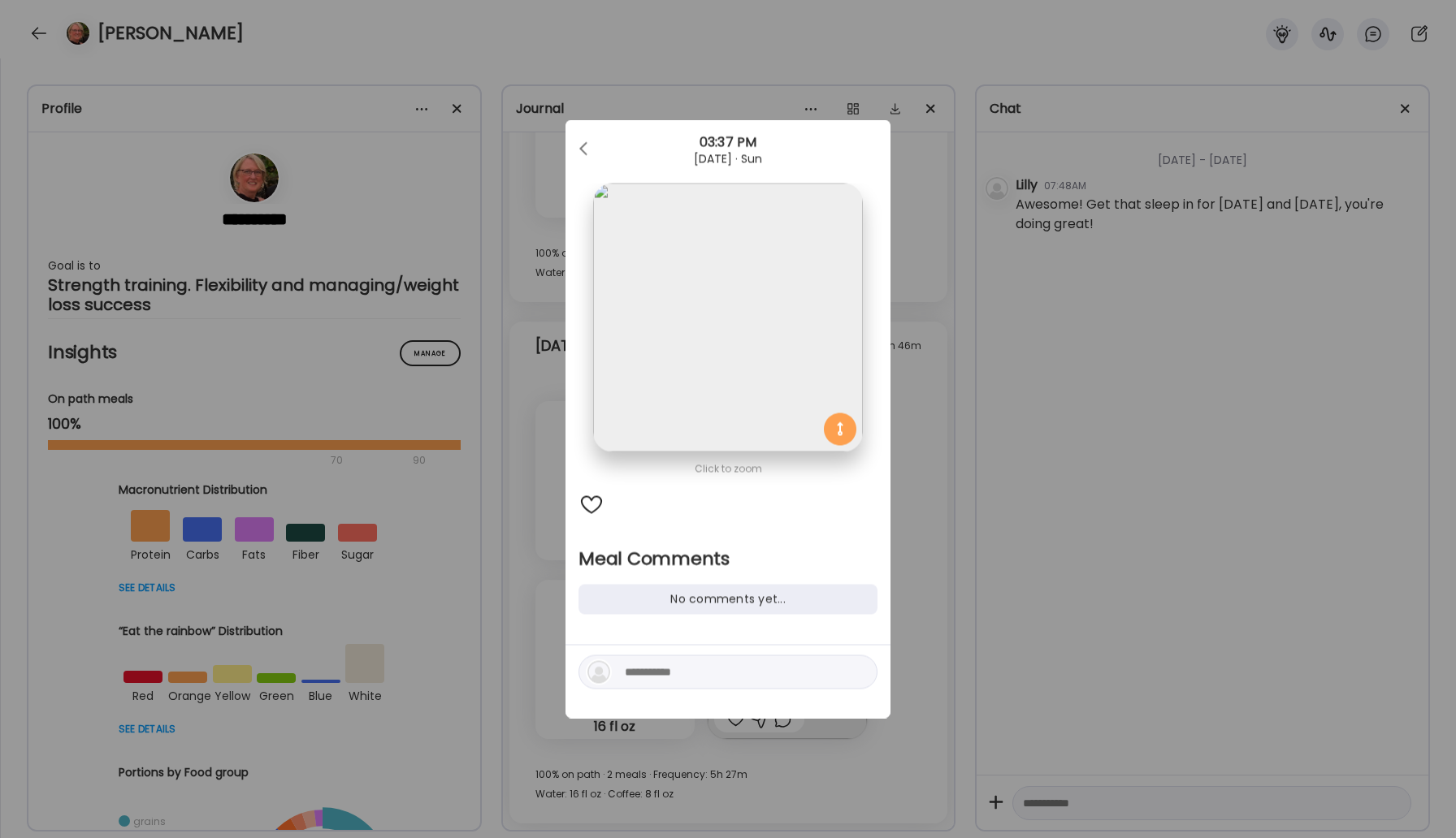
click at [673, 683] on div at bounding box center [728, 672] width 299 height 34
click at [669, 669] on textarea at bounding box center [734, 673] width 219 height 20
type textarea "****"
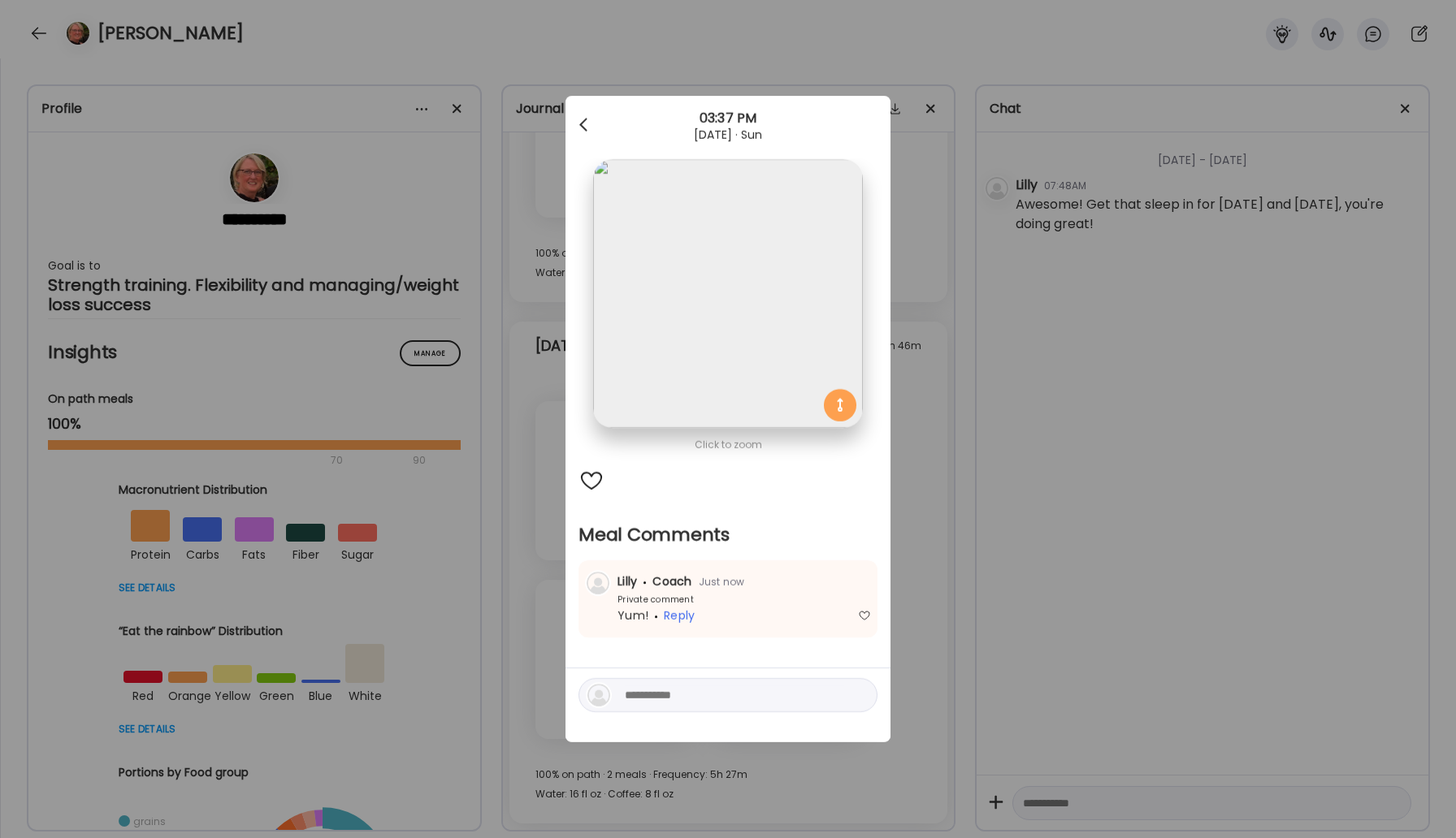
click at [587, 130] on div at bounding box center [585, 125] width 32 height 32
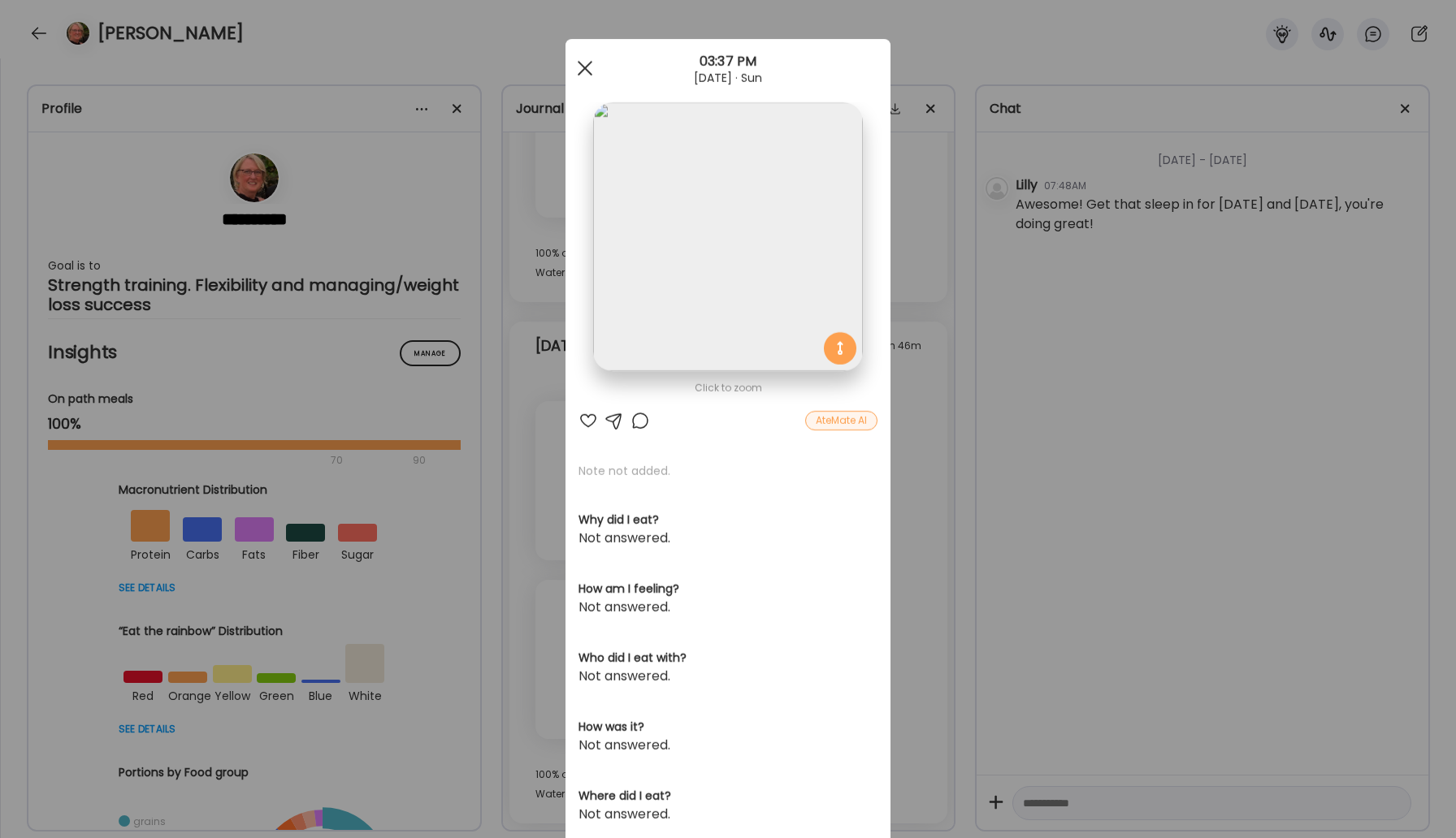
click at [586, 73] on div at bounding box center [585, 68] width 32 height 32
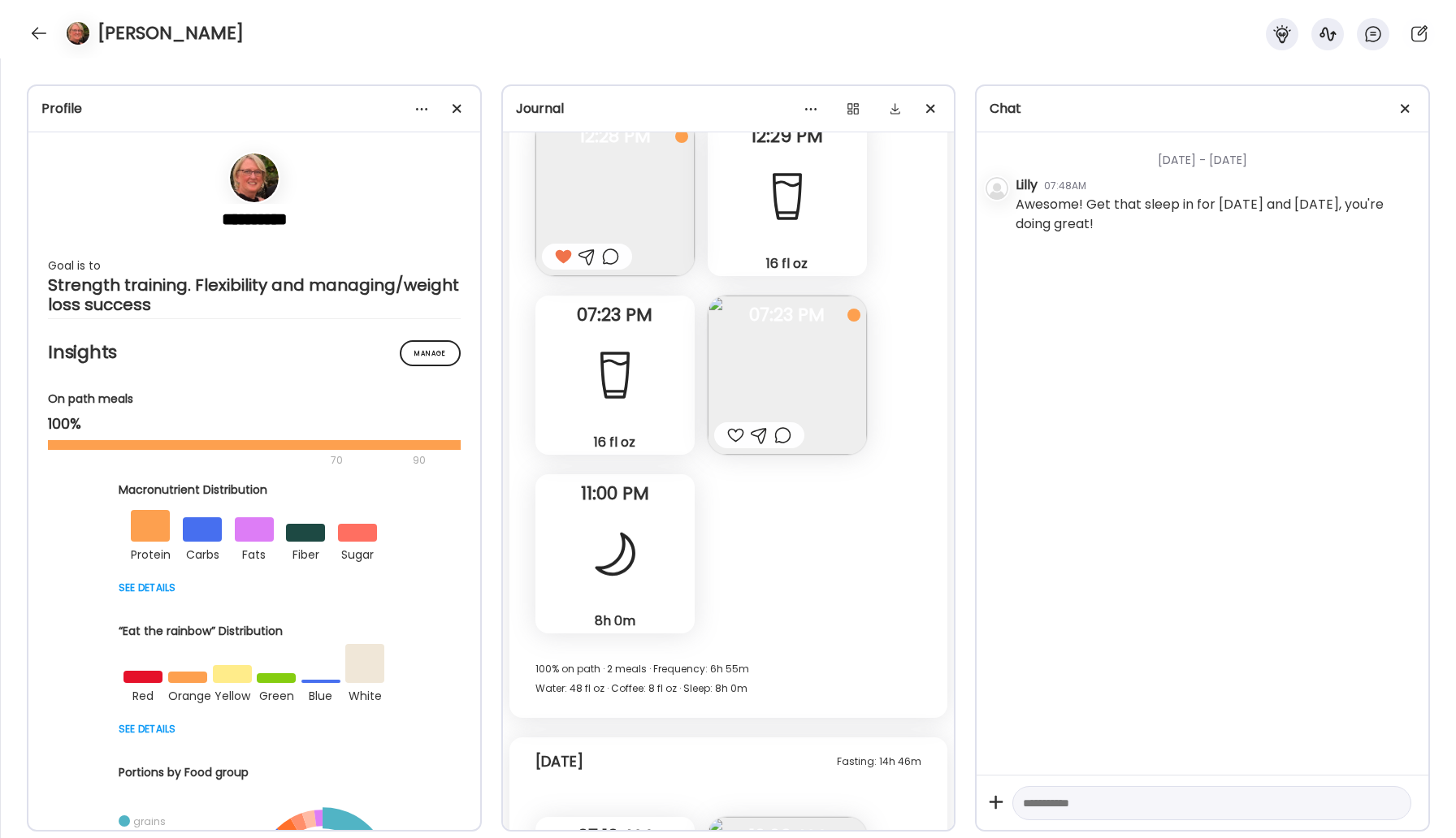
scroll to position [30046, 0]
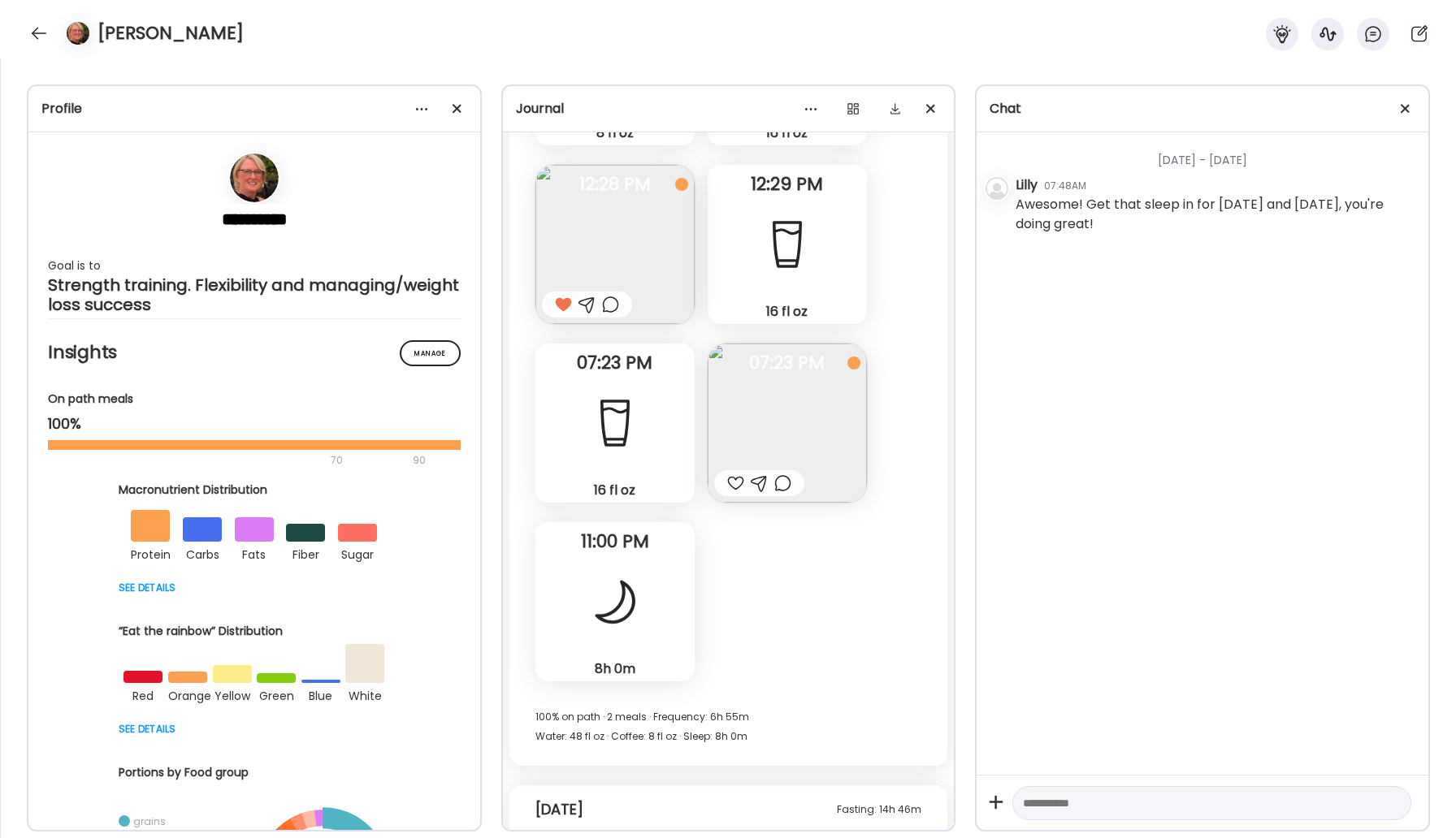
click at [786, 419] on img at bounding box center [787, 423] width 159 height 159
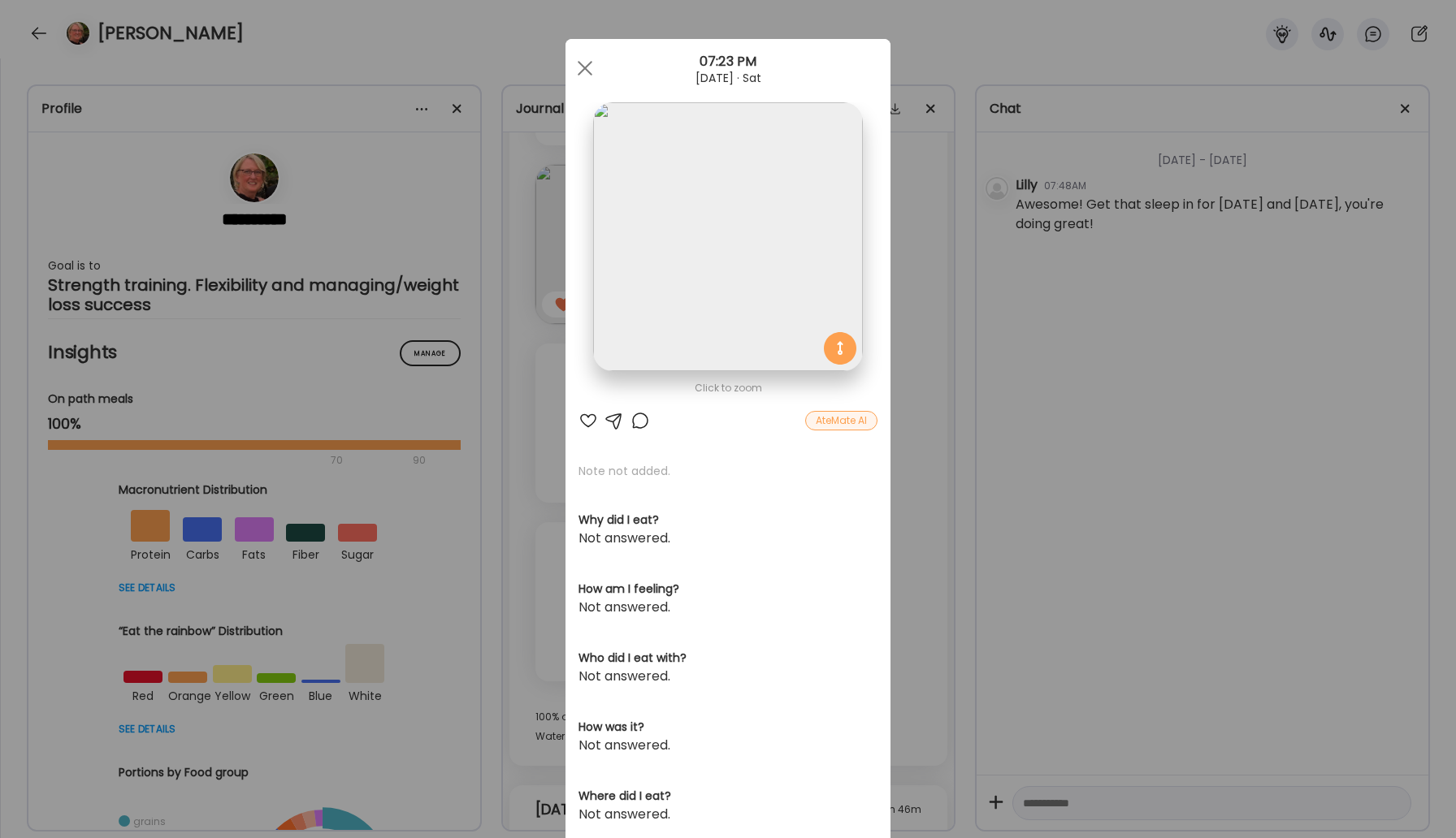
click at [829, 432] on div "Click to zoom AteMate AI Note not added. Why did I eat? Not answered. How am I …" at bounding box center [728, 517] width 325 height 956
click at [829, 424] on div "AteMate AI" at bounding box center [841, 420] width 73 height 20
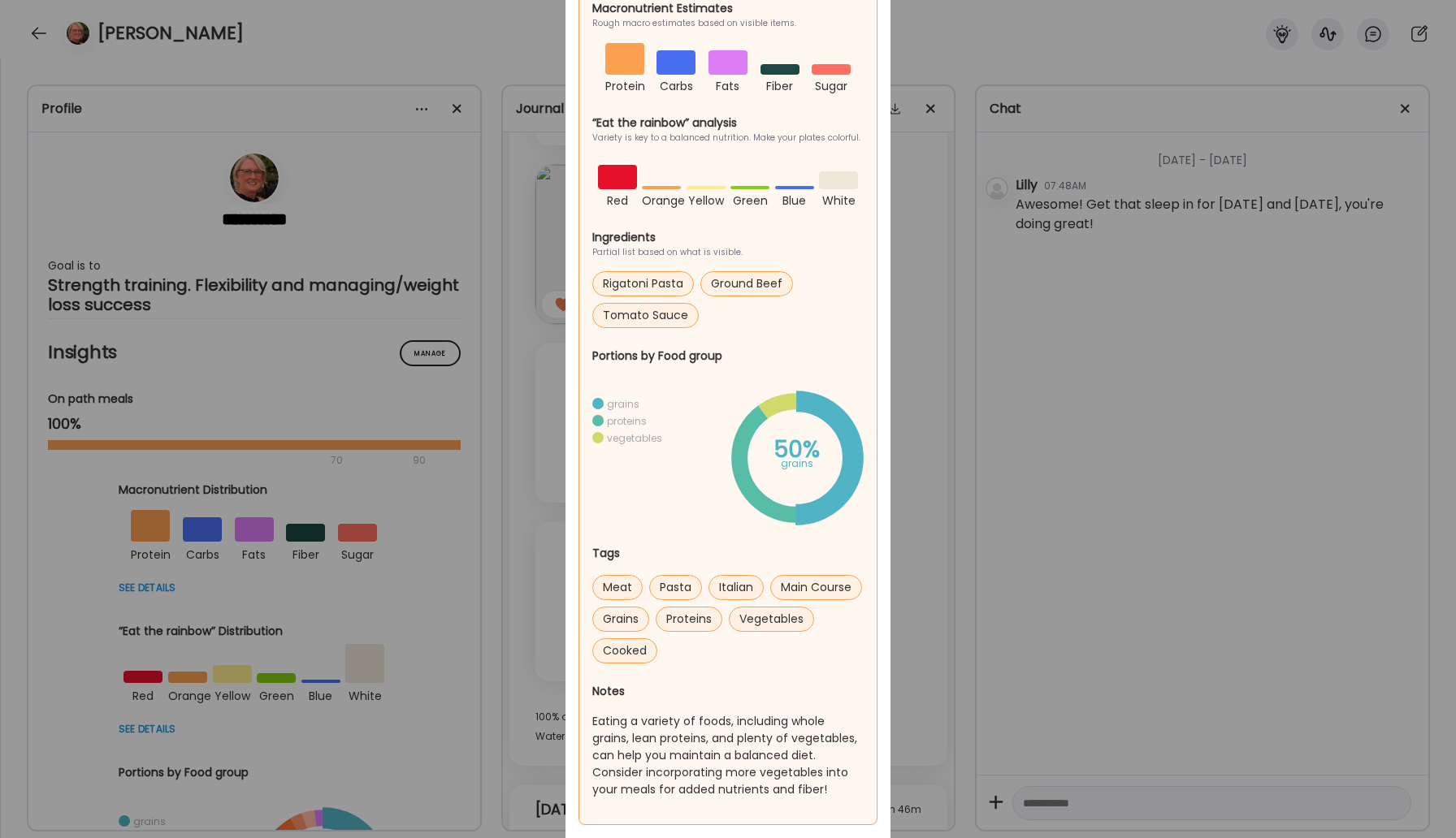
scroll to position [0, 0]
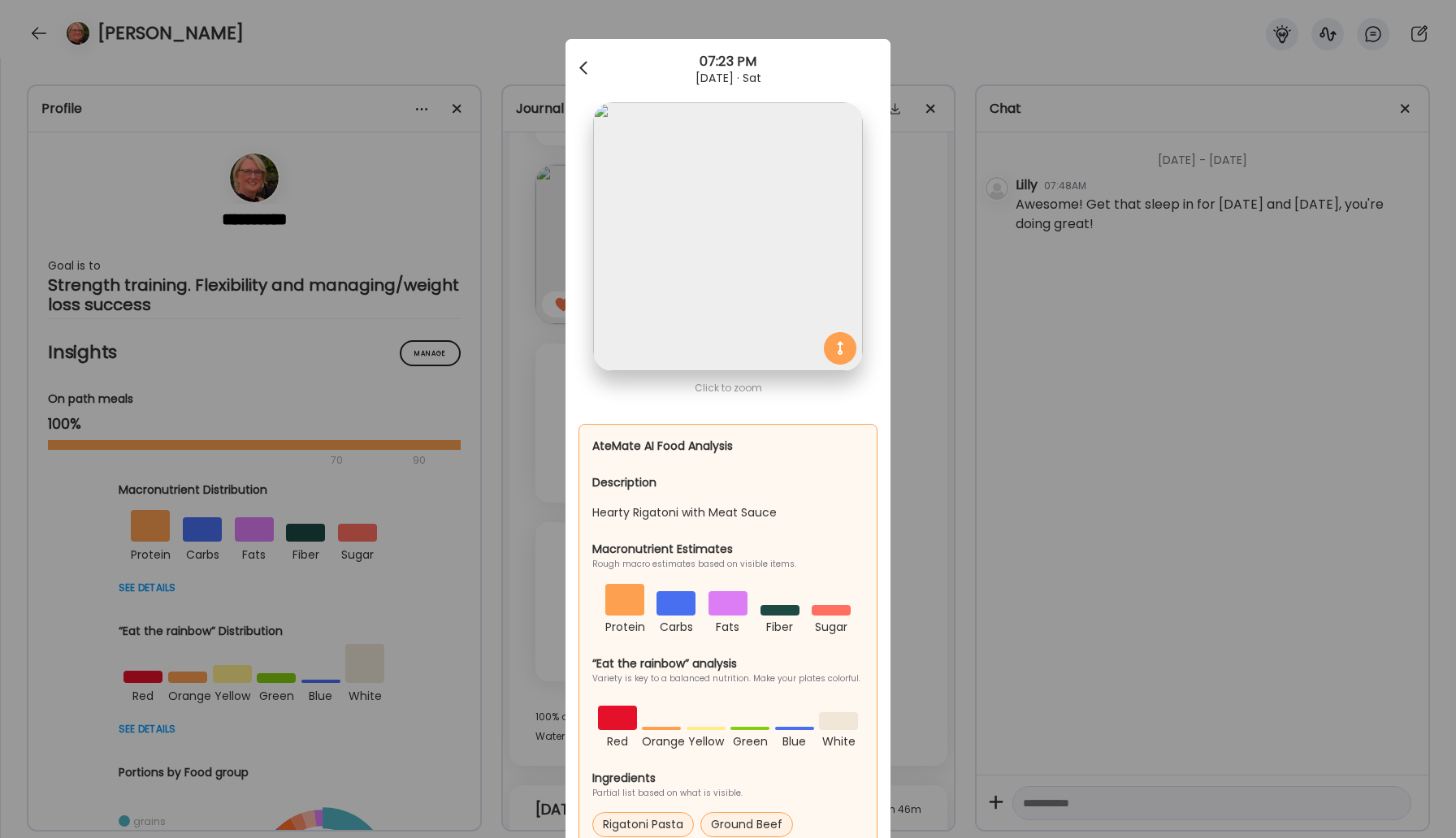
click at [588, 73] on div at bounding box center [585, 68] width 32 height 32
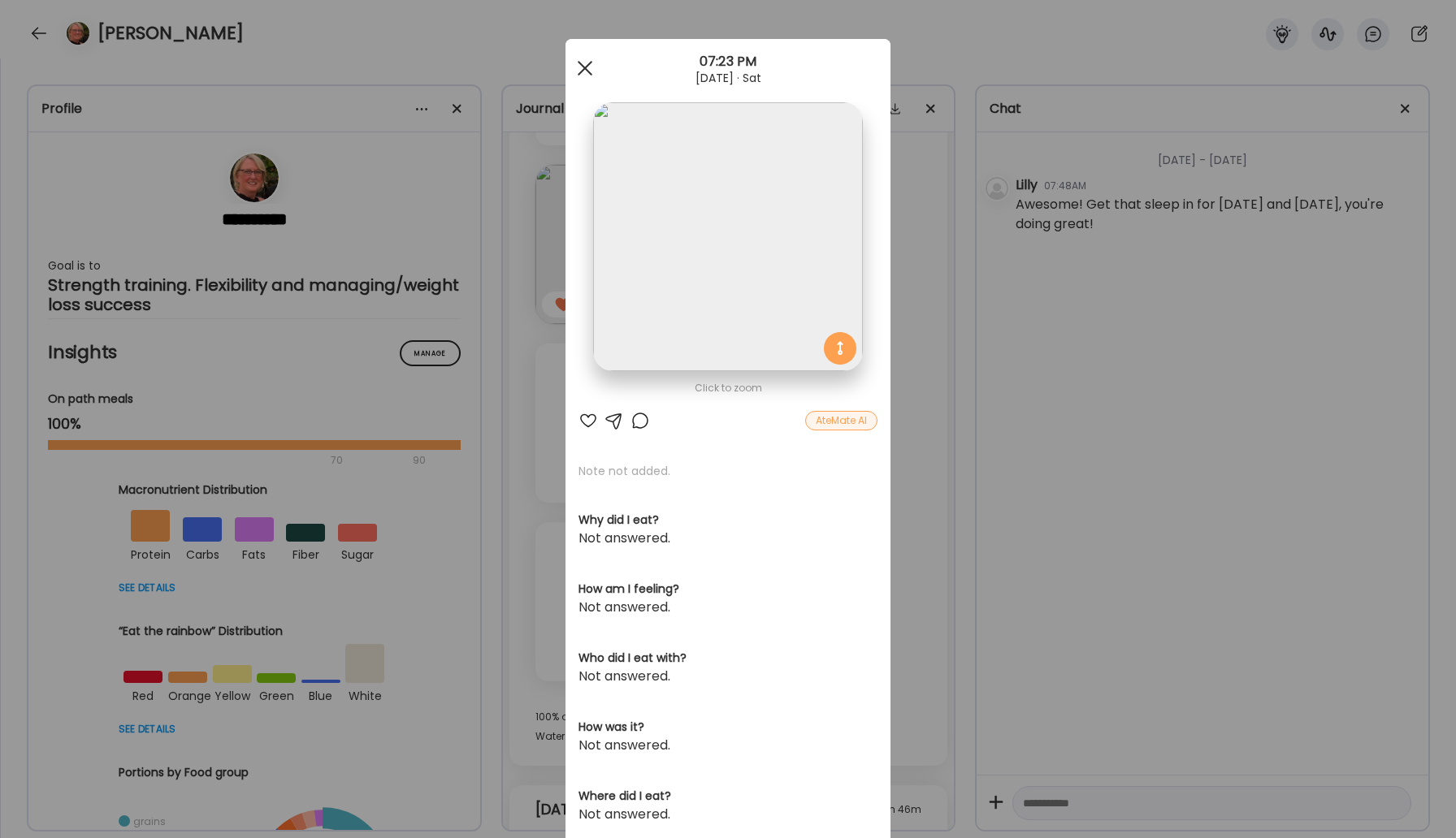
click at [590, 61] on span at bounding box center [585, 68] width 15 height 15
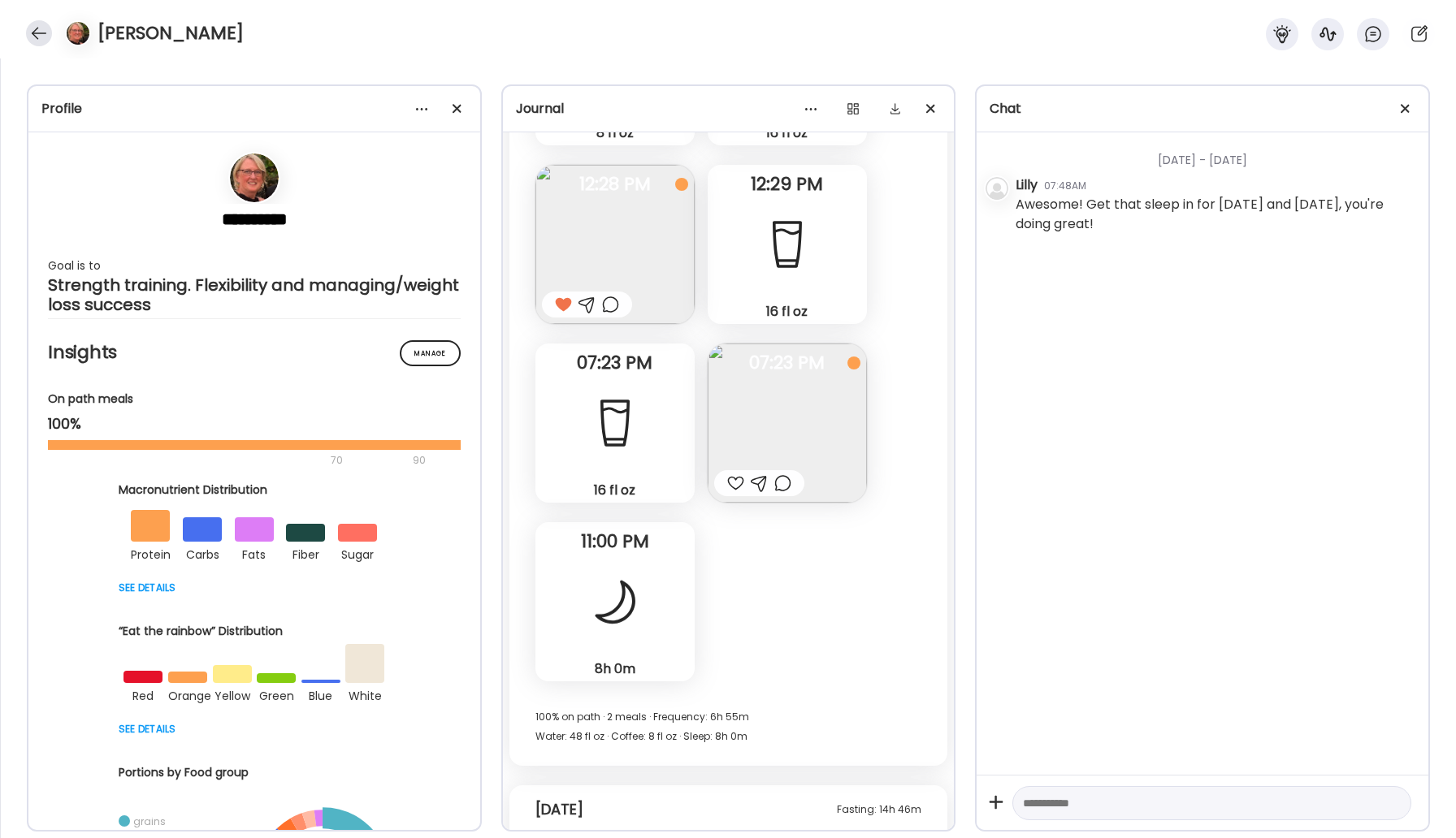
click at [40, 30] on div at bounding box center [38, 33] width 26 height 26
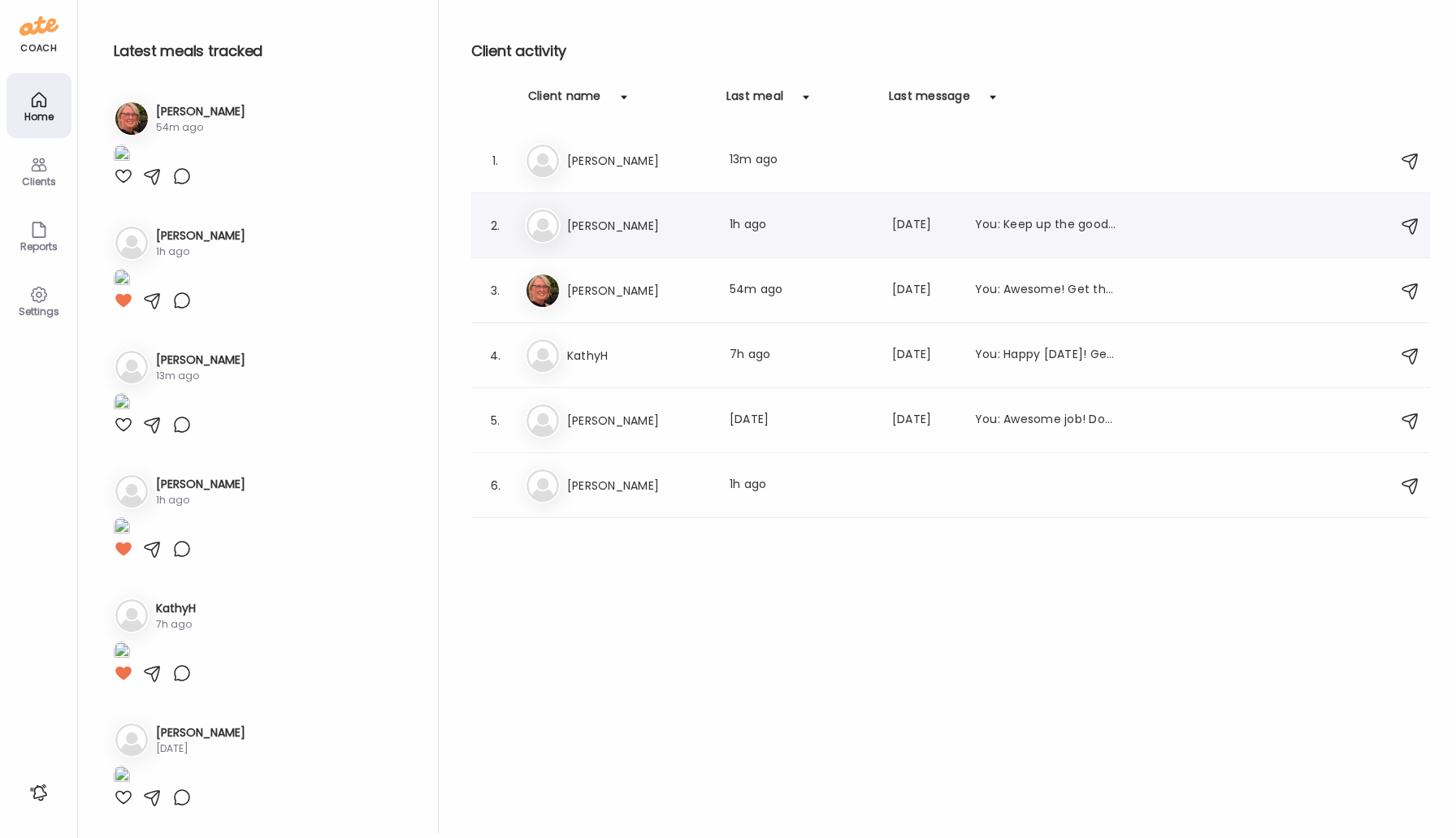
scroll to position [1363, 0]
click at [631, 230] on h3 "[PERSON_NAME]" at bounding box center [639, 226] width 143 height 20
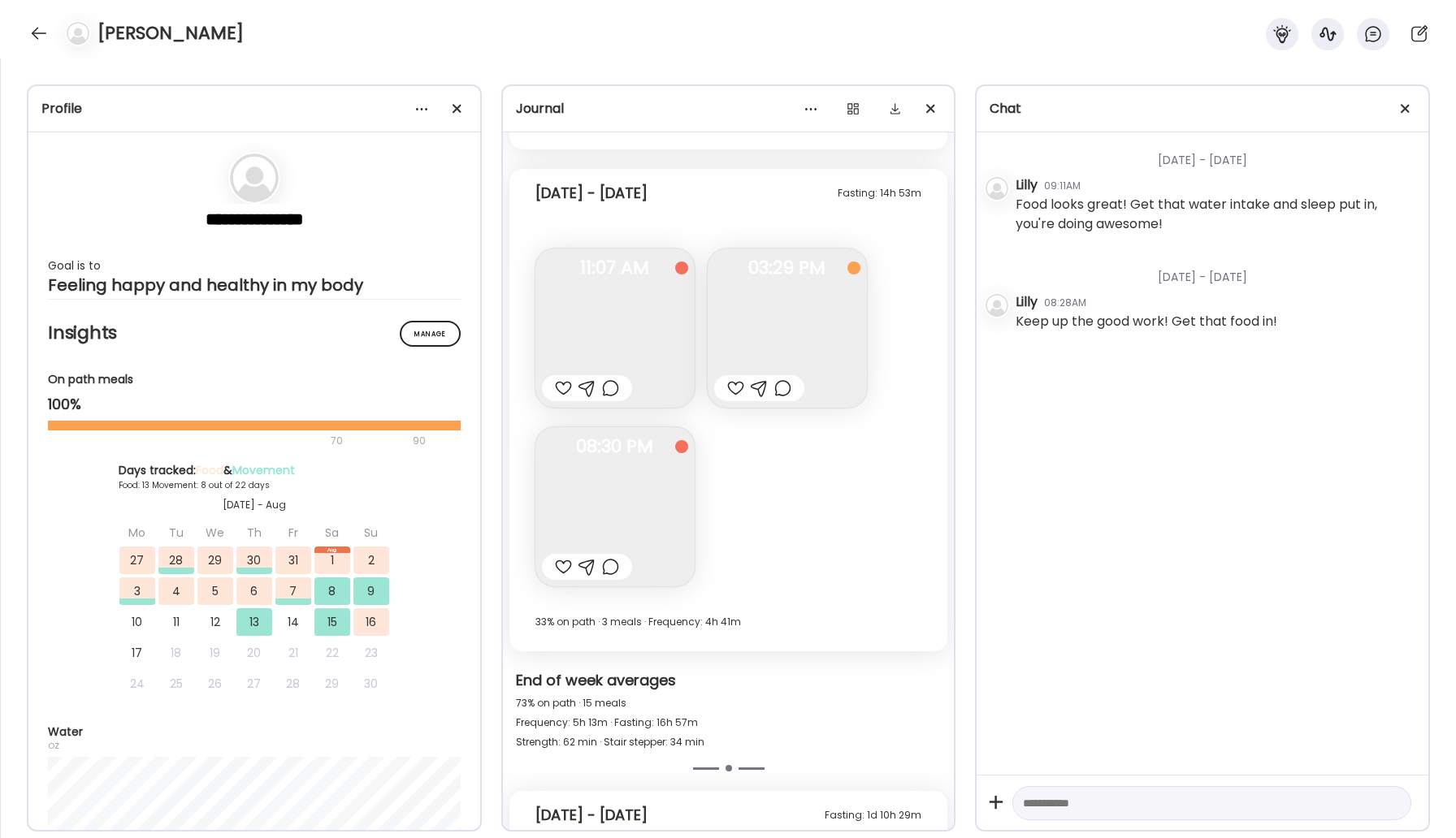
scroll to position [12990, 0]
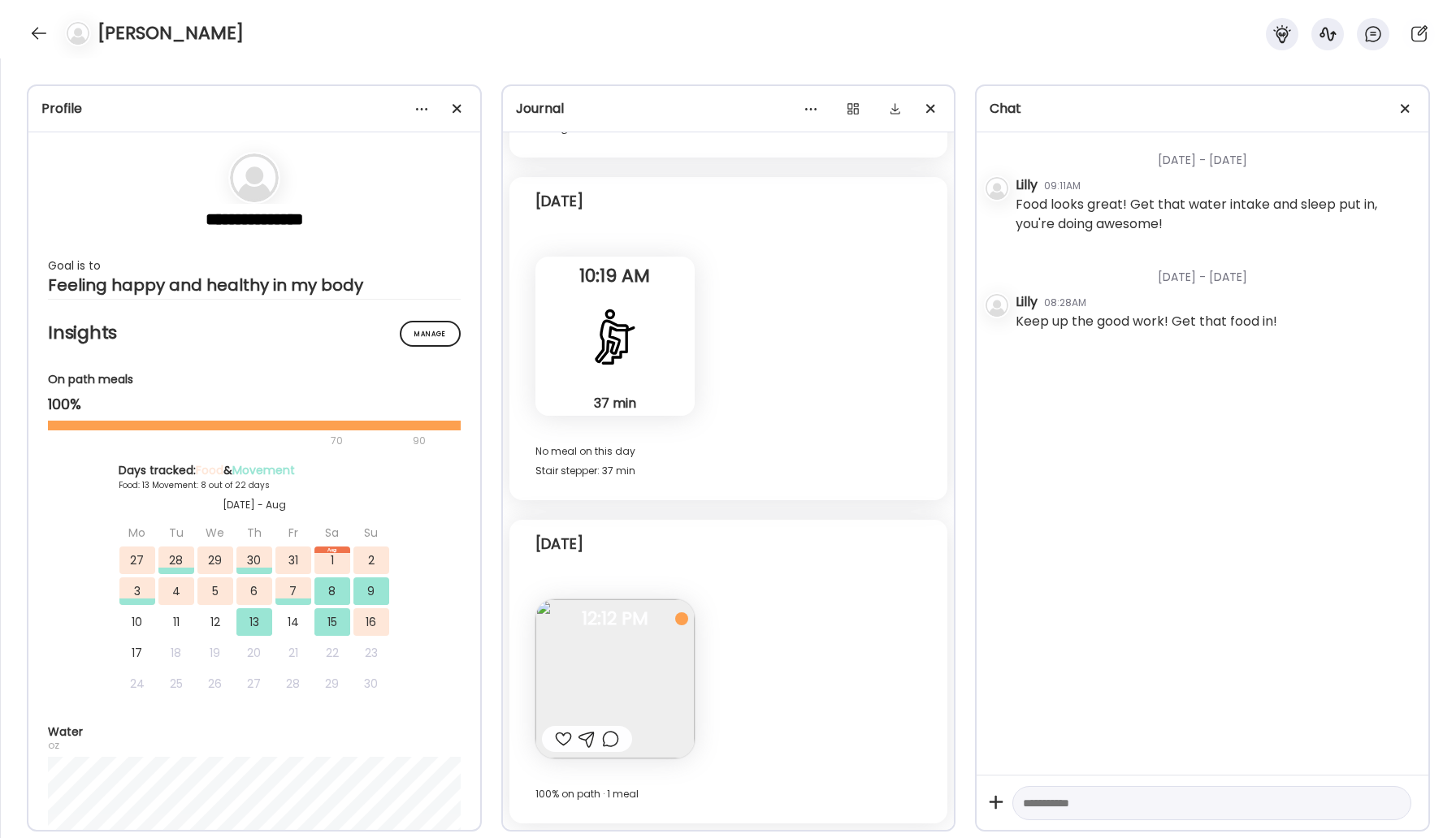
click at [567, 739] on div at bounding box center [563, 740] width 17 height 20
click at [617, 707] on img at bounding box center [615, 679] width 159 height 159
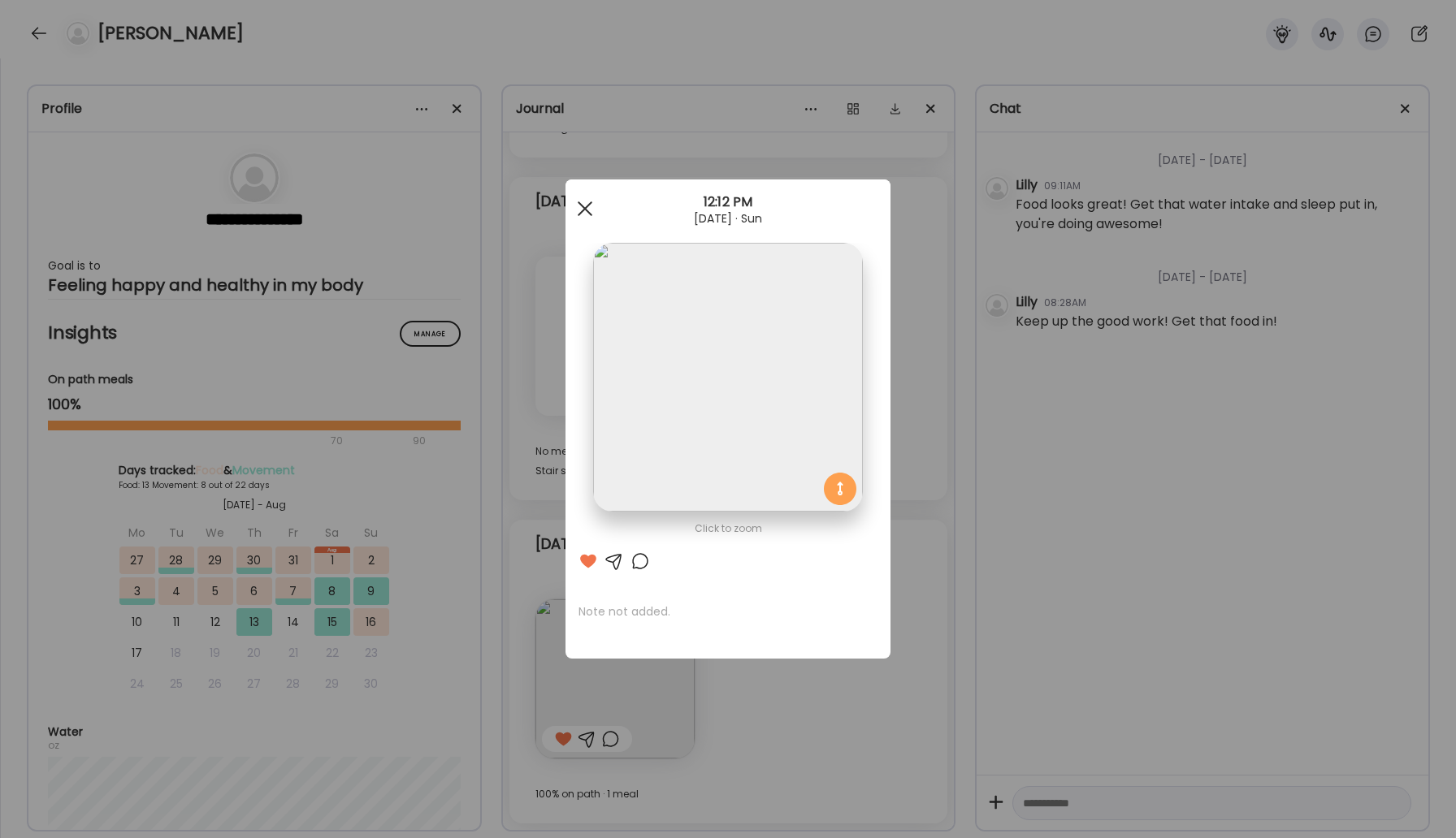
click at [585, 207] on span at bounding box center [585, 208] width 15 height 15
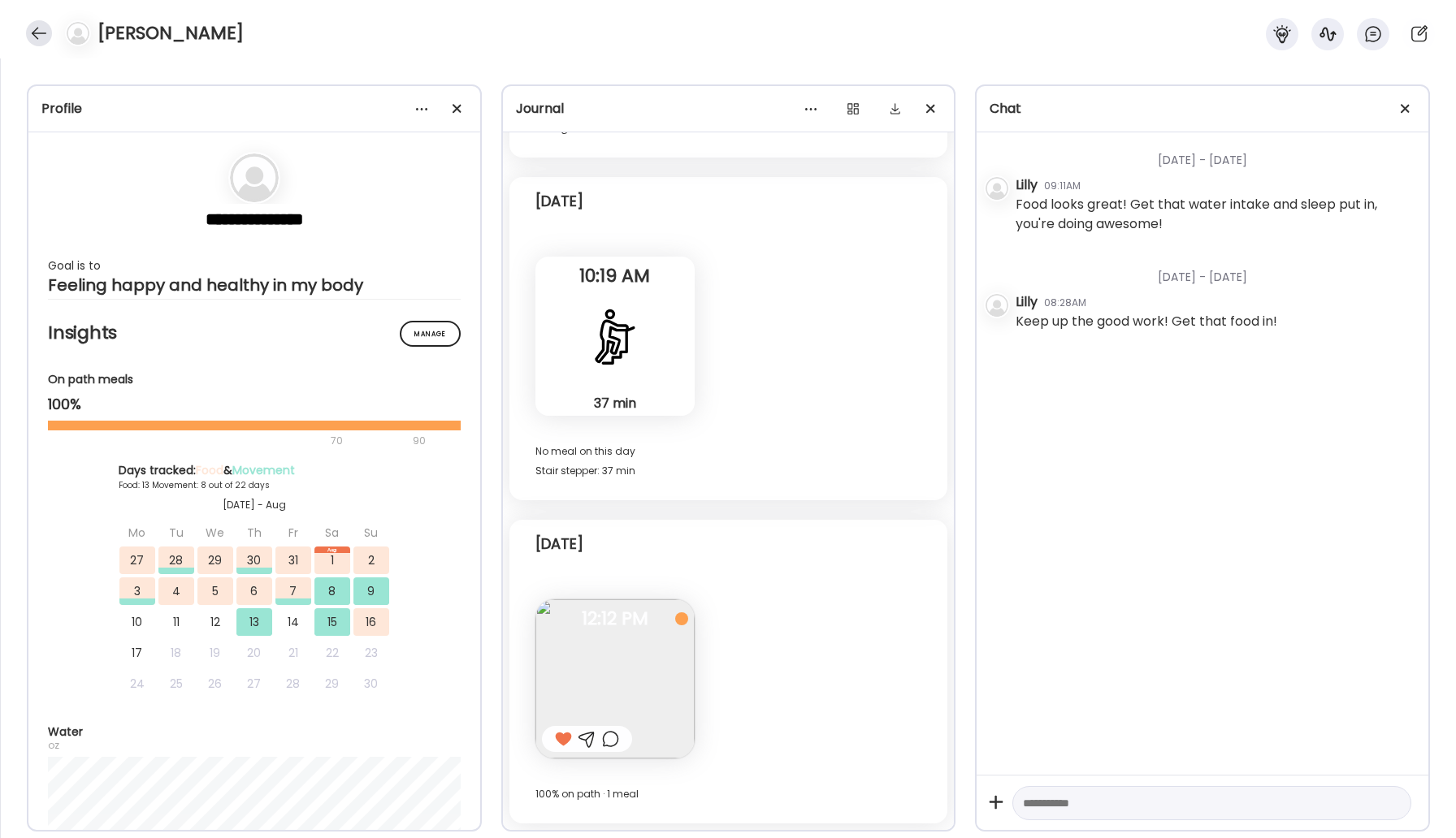
click at [36, 37] on div at bounding box center [38, 33] width 26 height 26
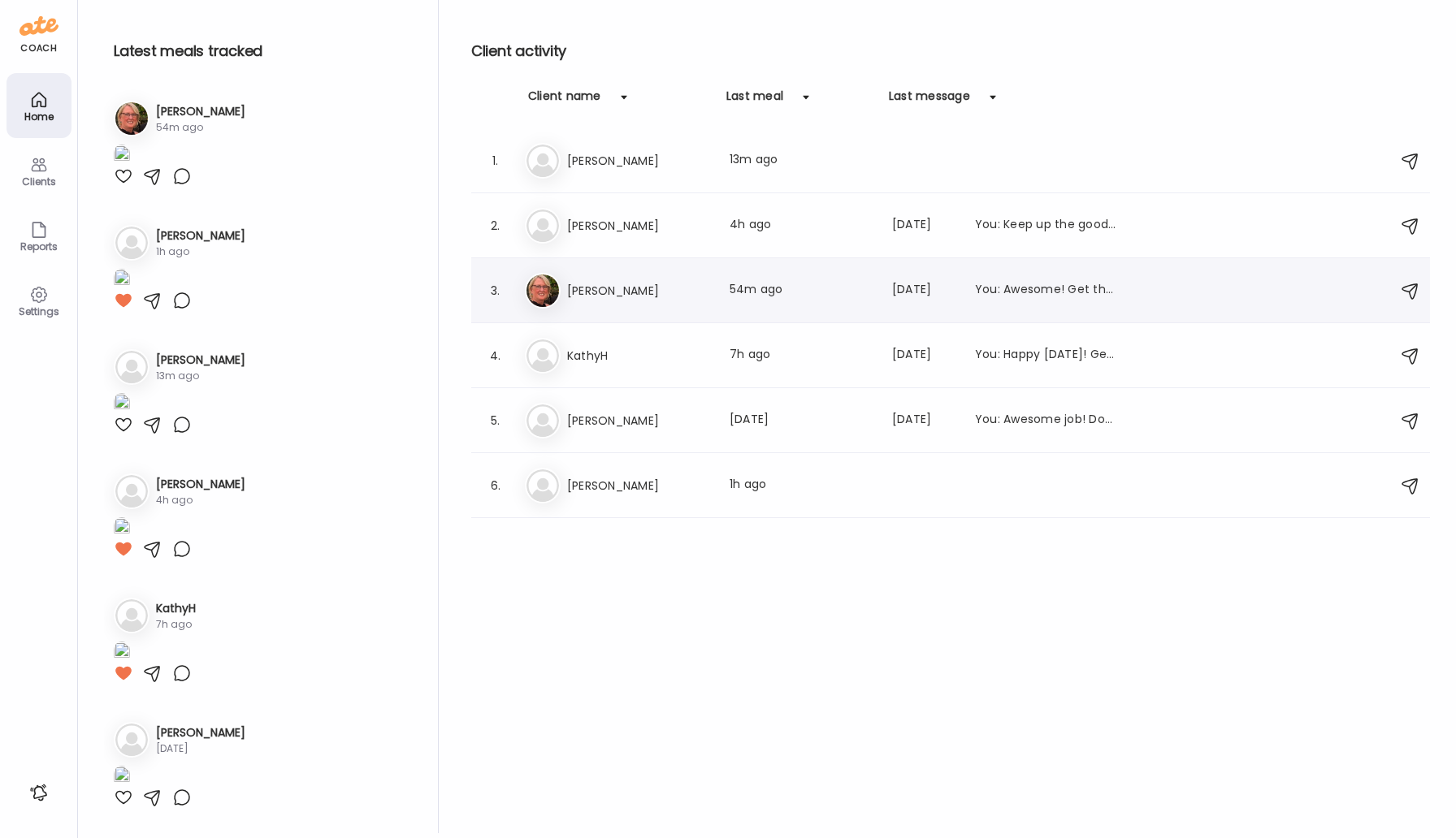
scroll to position [1363, 0]
click at [584, 170] on div "Al [PERSON_NAME] Last meal: 13m ago" at bounding box center [953, 161] width 857 height 35
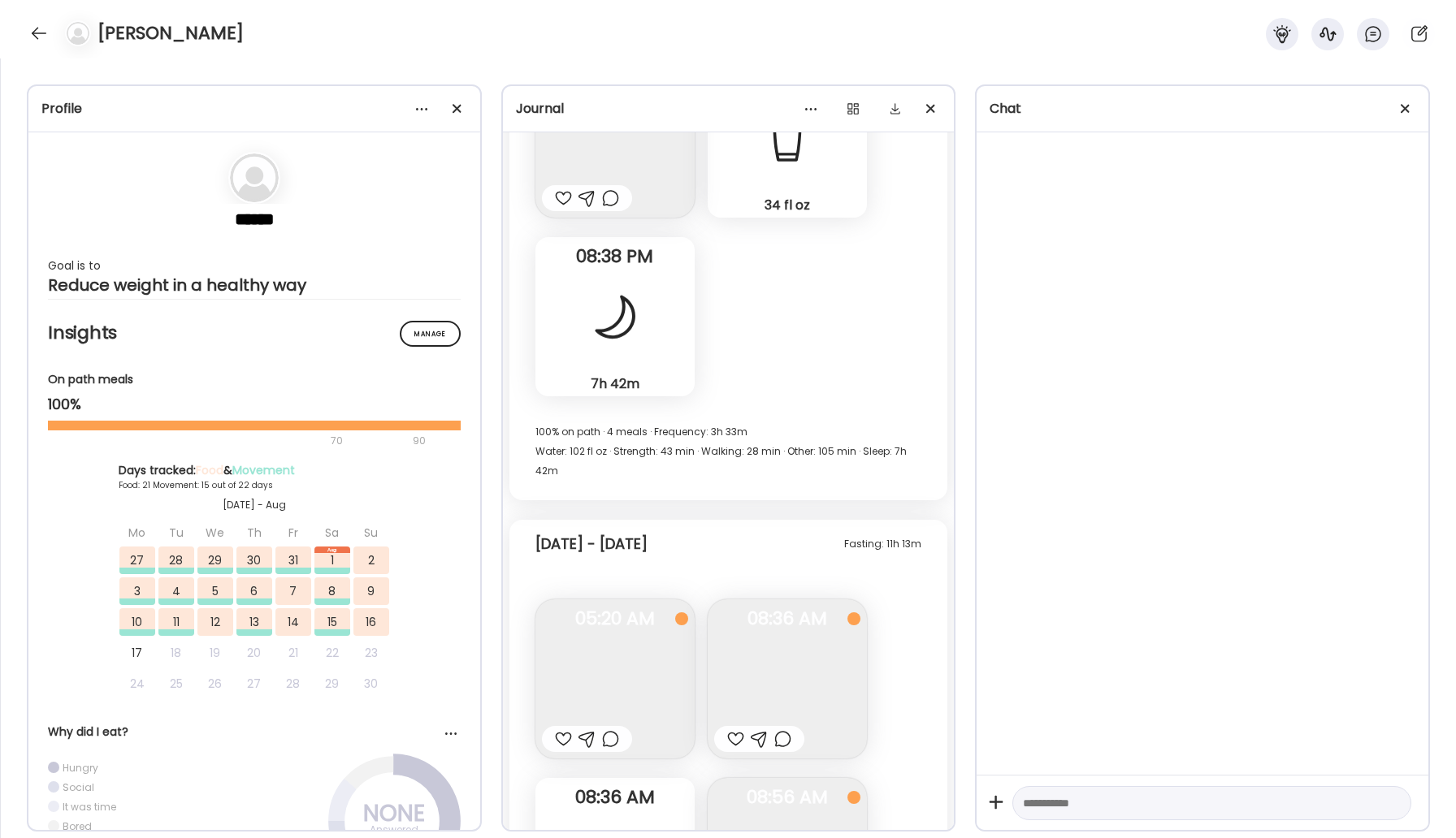
scroll to position [44443, 0]
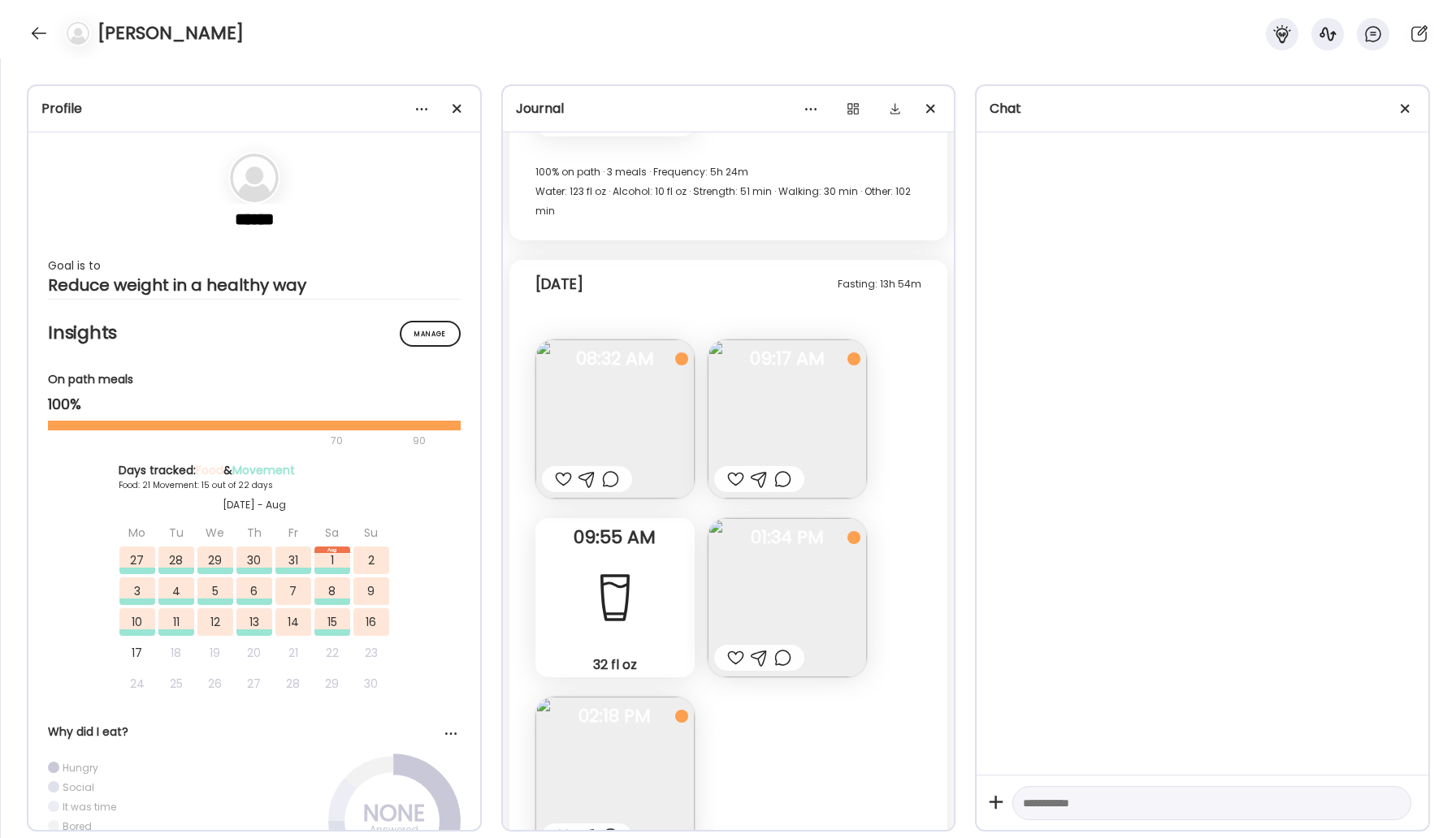
click at [648, 697] on img at bounding box center [615, 776] width 159 height 159
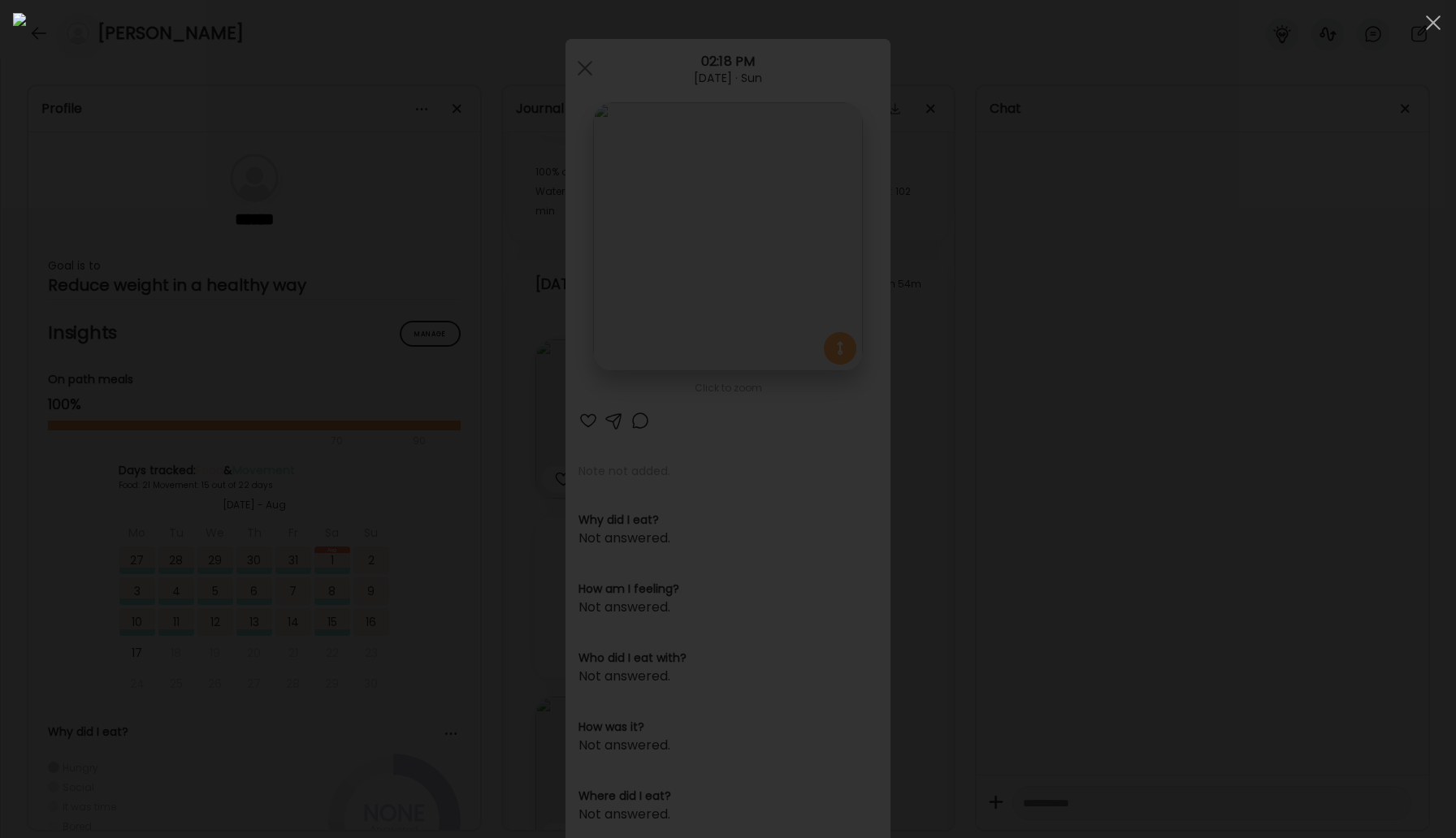
click at [816, 490] on img at bounding box center [727, 419] width 1429 height 812
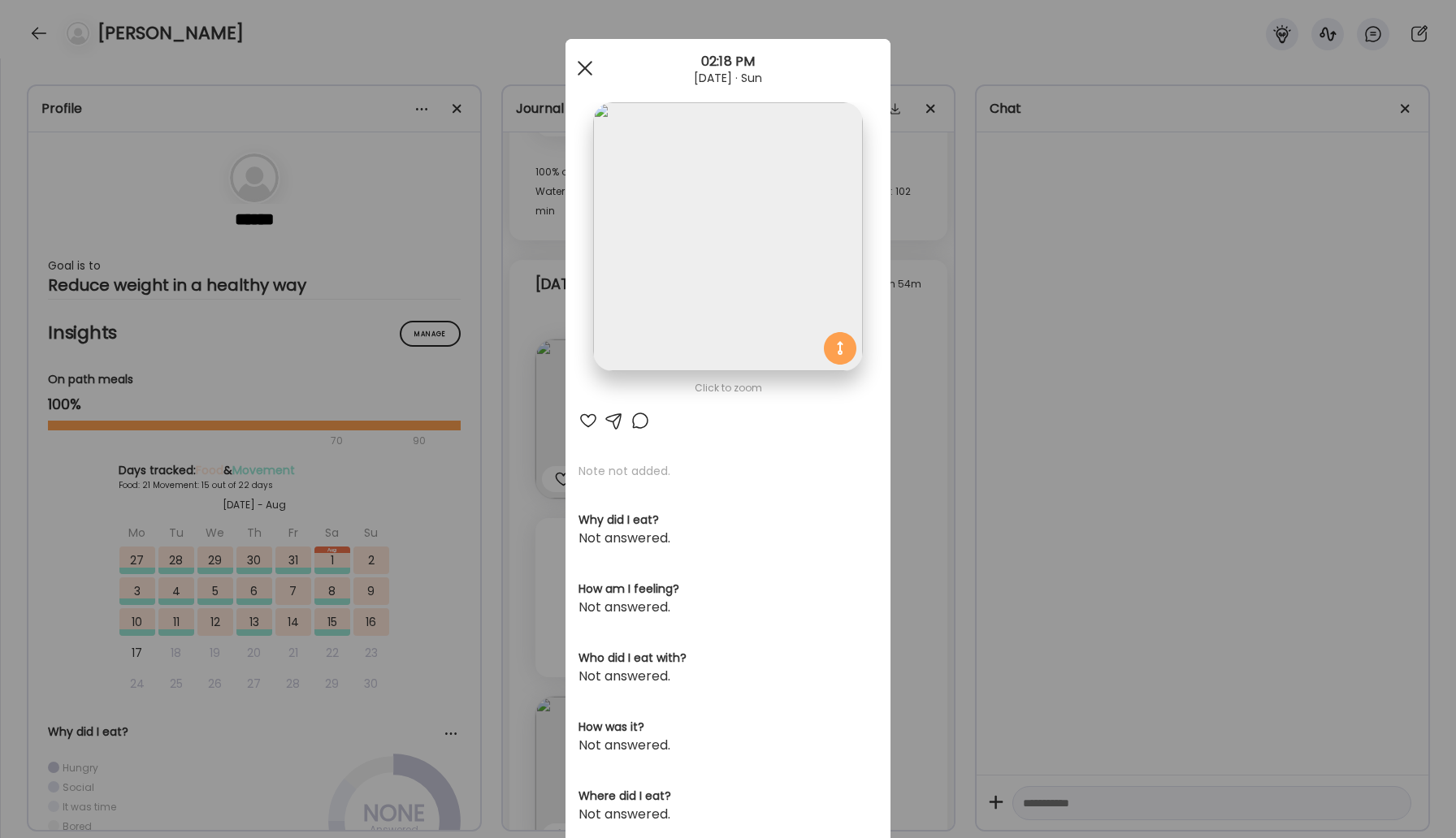
click at [575, 69] on div at bounding box center [585, 68] width 32 height 32
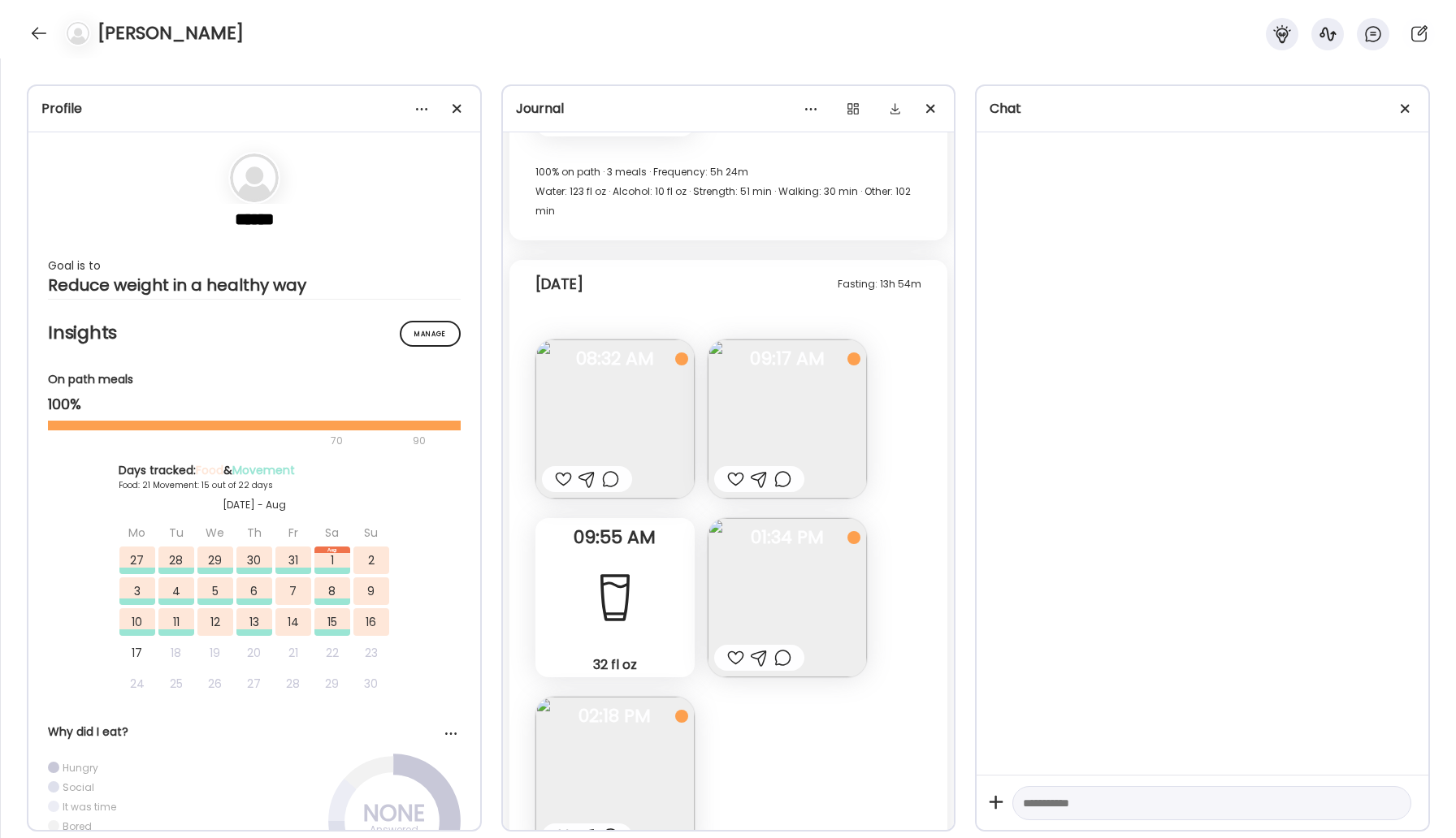
click at [810, 519] on img at bounding box center [787, 598] width 159 height 159
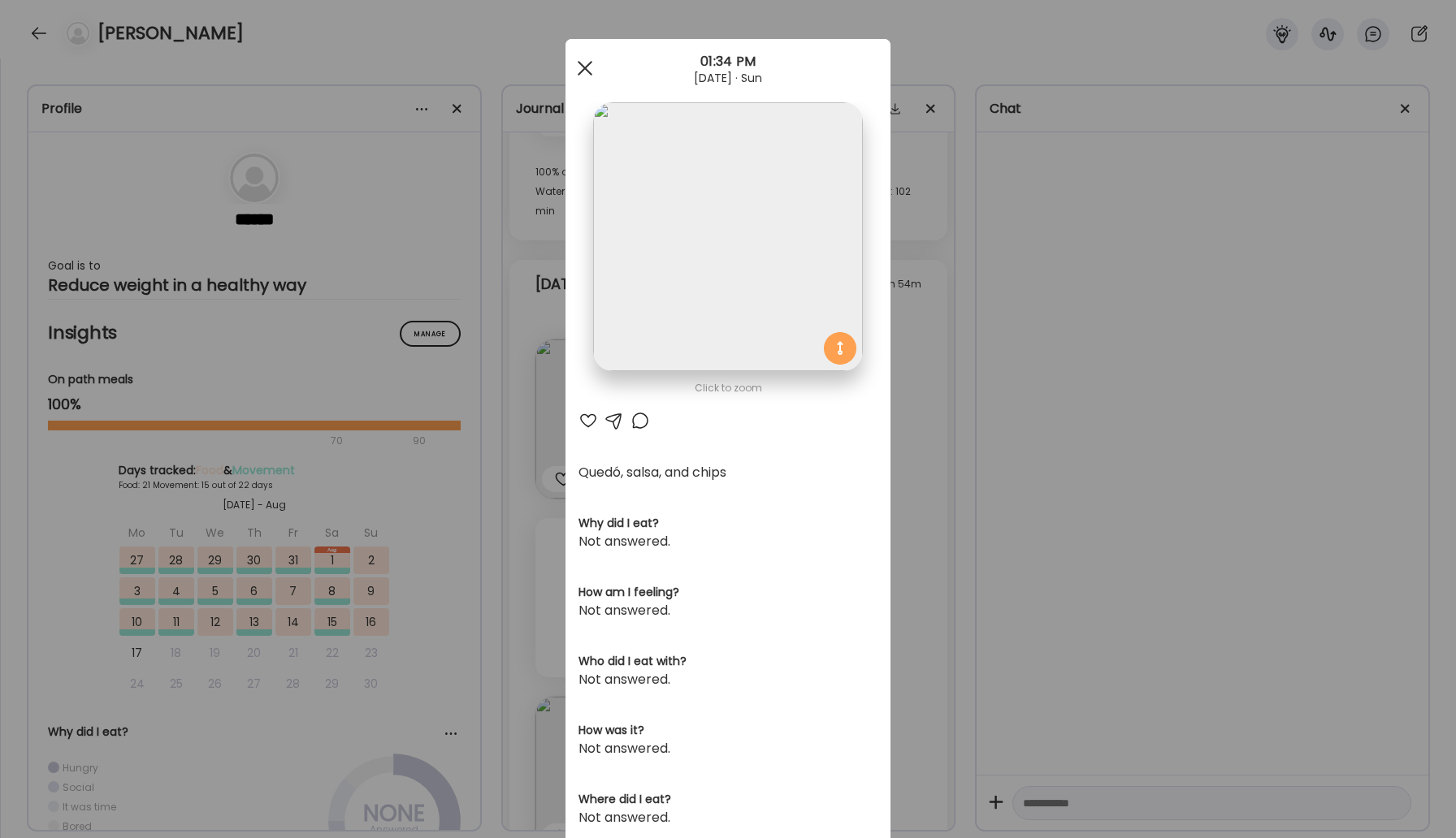
click at [588, 69] on div at bounding box center [585, 68] width 32 height 32
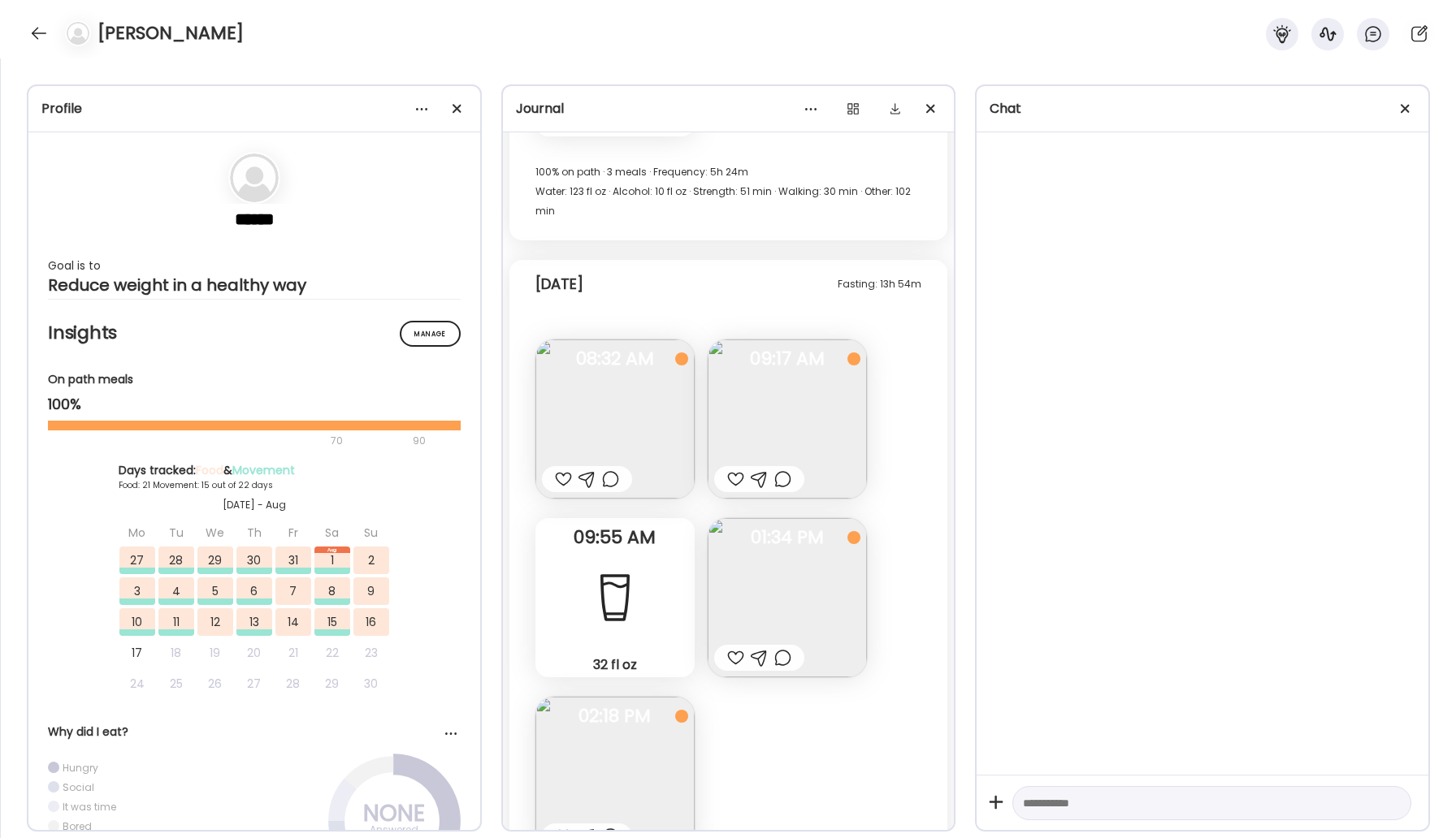
click at [610, 827] on div at bounding box center [610, 837] width 17 height 20
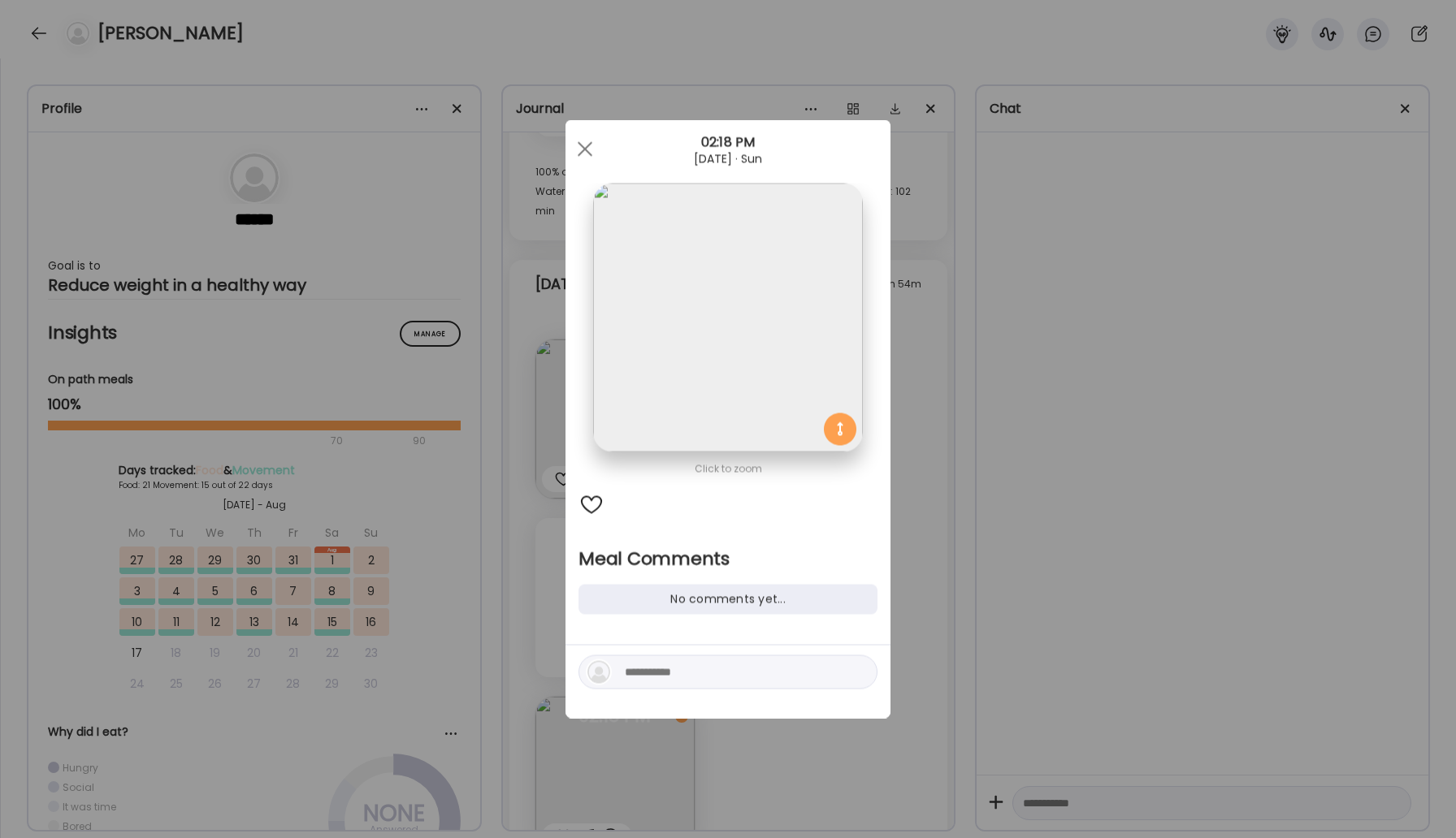
click at [669, 678] on textarea at bounding box center [734, 673] width 219 height 20
type textarea "**********"
click at [833, 721] on div "Ate Coach Dashboard Wahoo! It’s official Take a moment to set up your Coach Pro…" at bounding box center [728, 419] width 1456 height 838
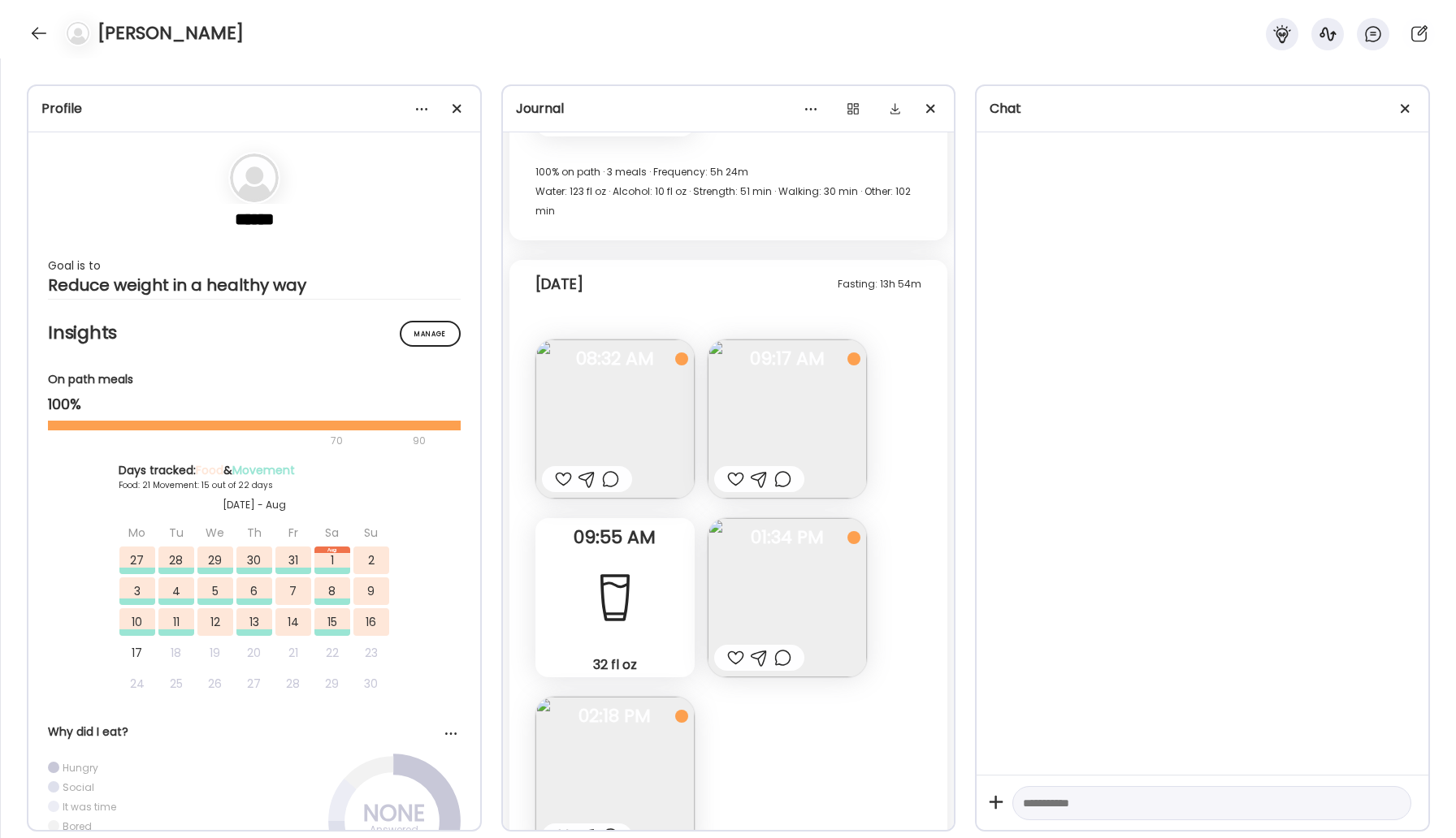
click at [608, 827] on div at bounding box center [610, 837] width 17 height 20
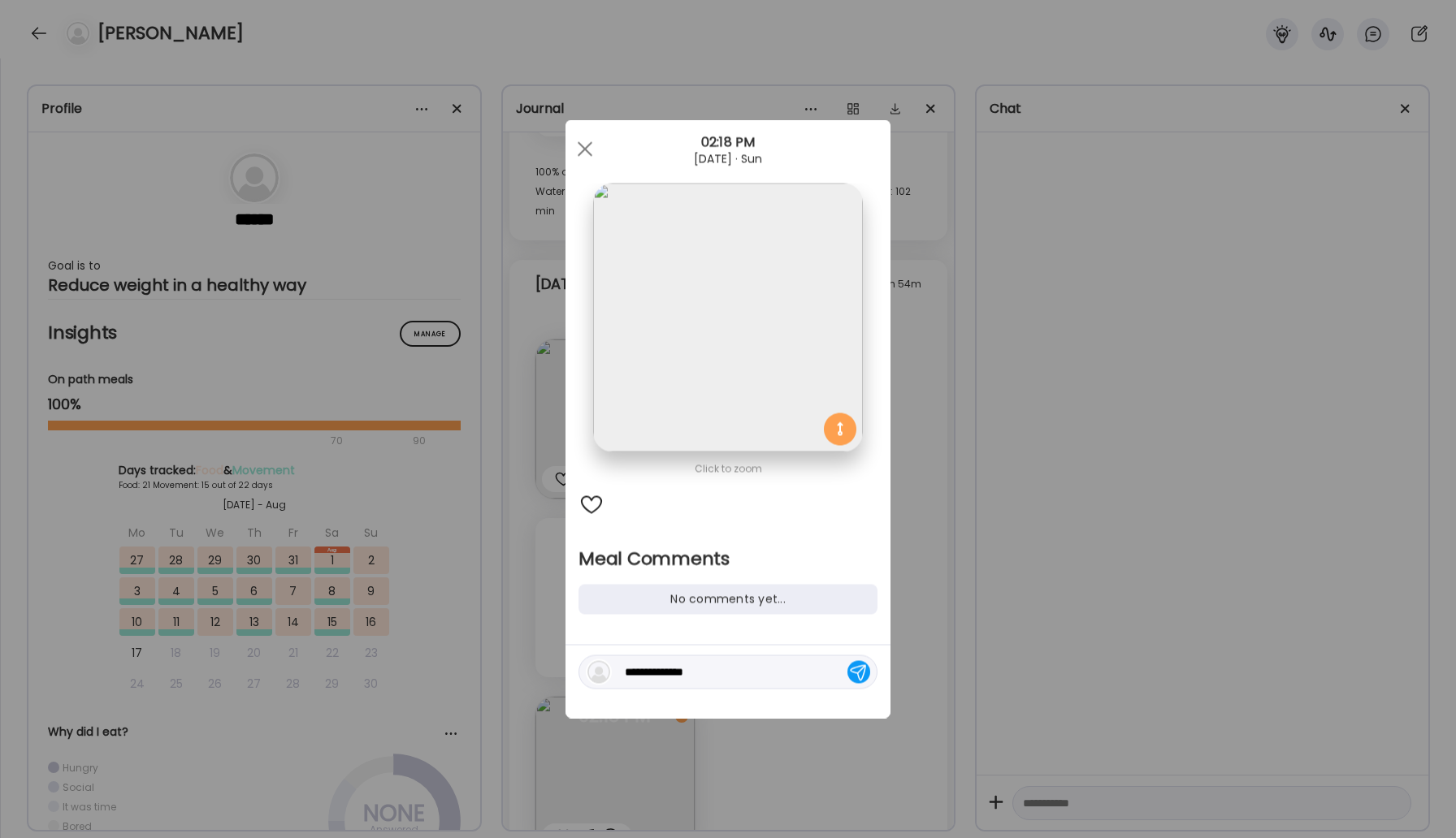
click at [856, 672] on div at bounding box center [858, 672] width 23 height 23
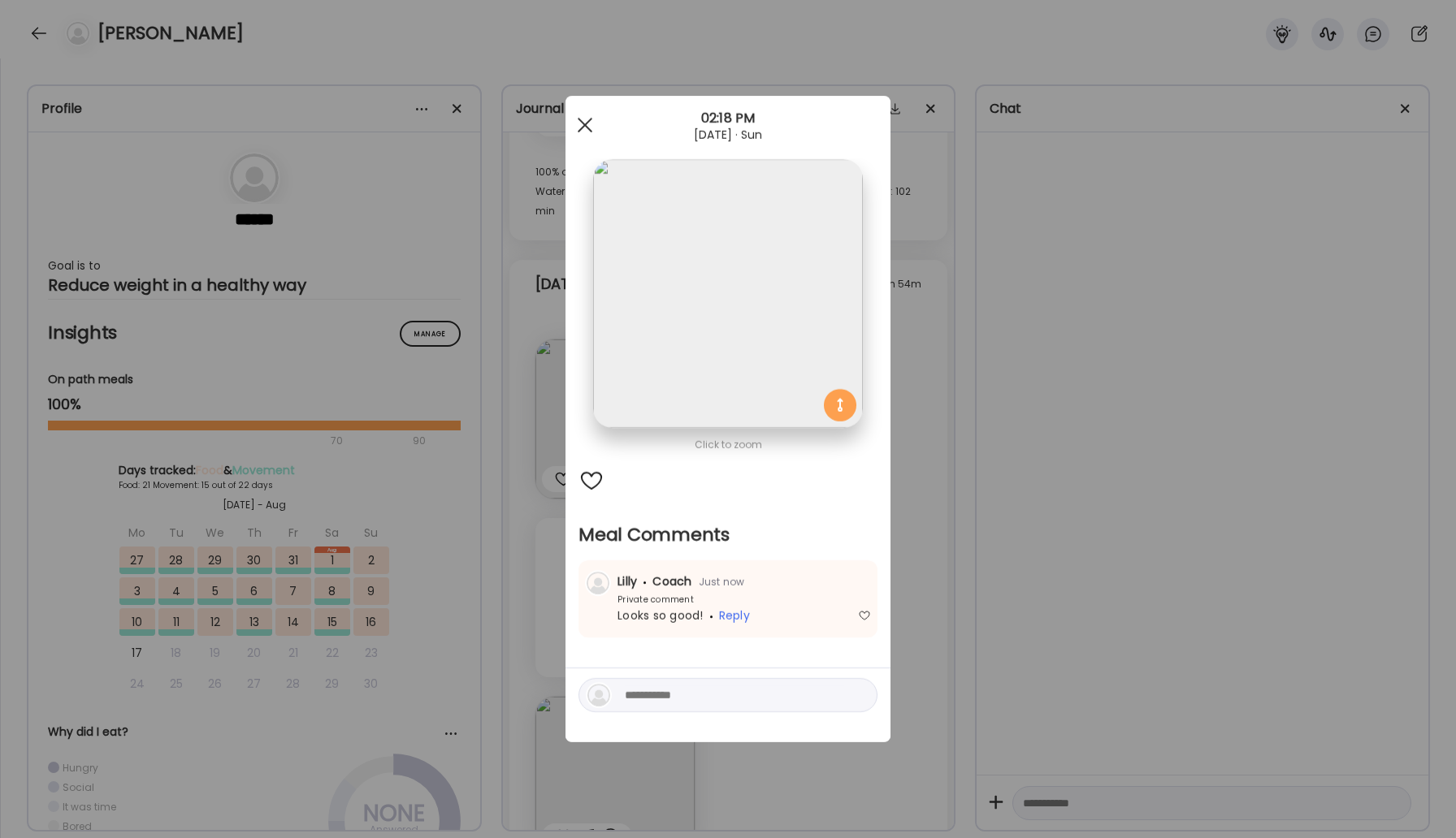
click at [586, 129] on div at bounding box center [585, 125] width 32 height 32
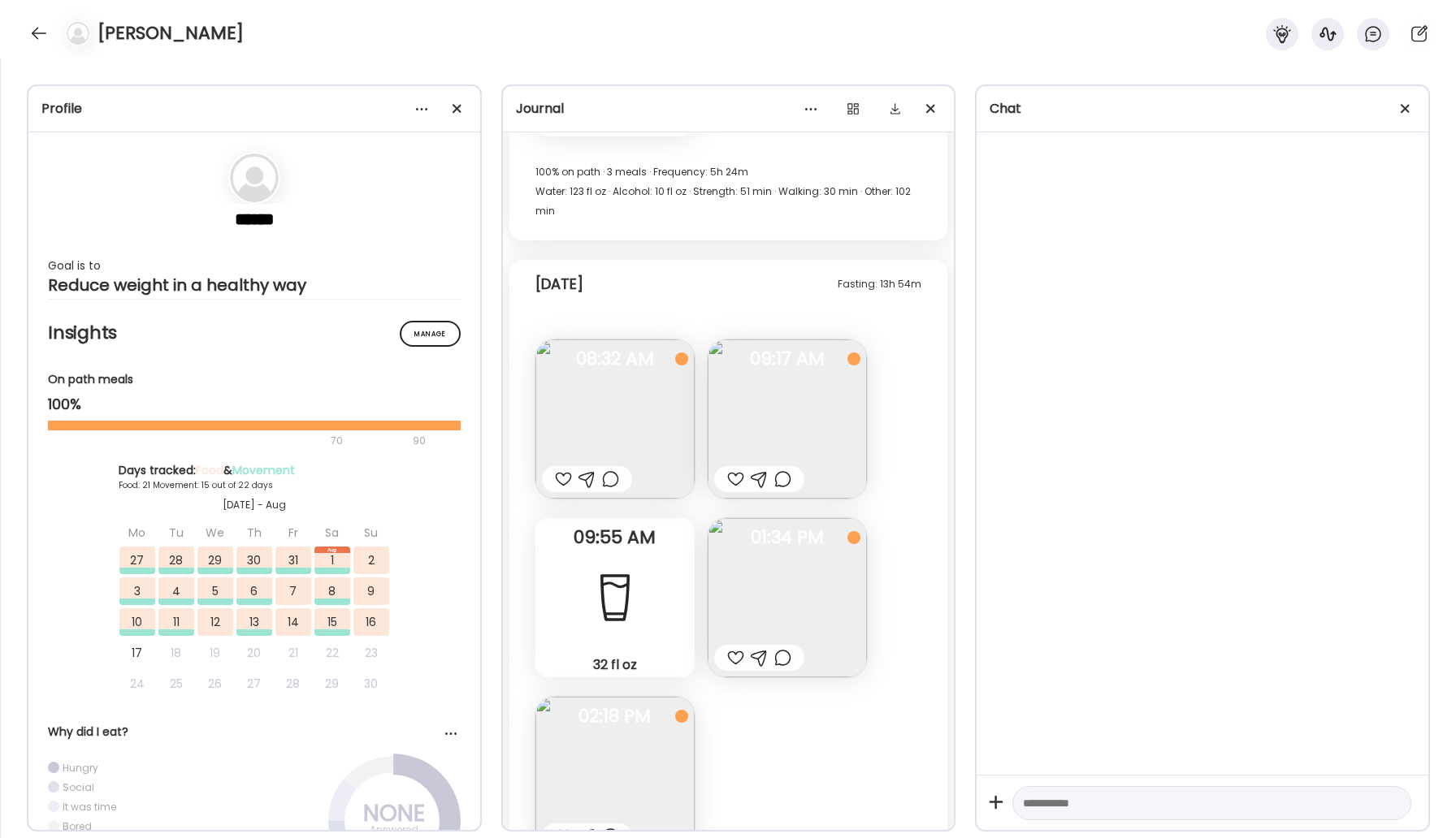
click at [739, 648] on div at bounding box center [735, 658] width 17 height 20
click at [733, 470] on div at bounding box center [735, 479] width 17 height 20
click at [768, 340] on img at bounding box center [787, 419] width 159 height 159
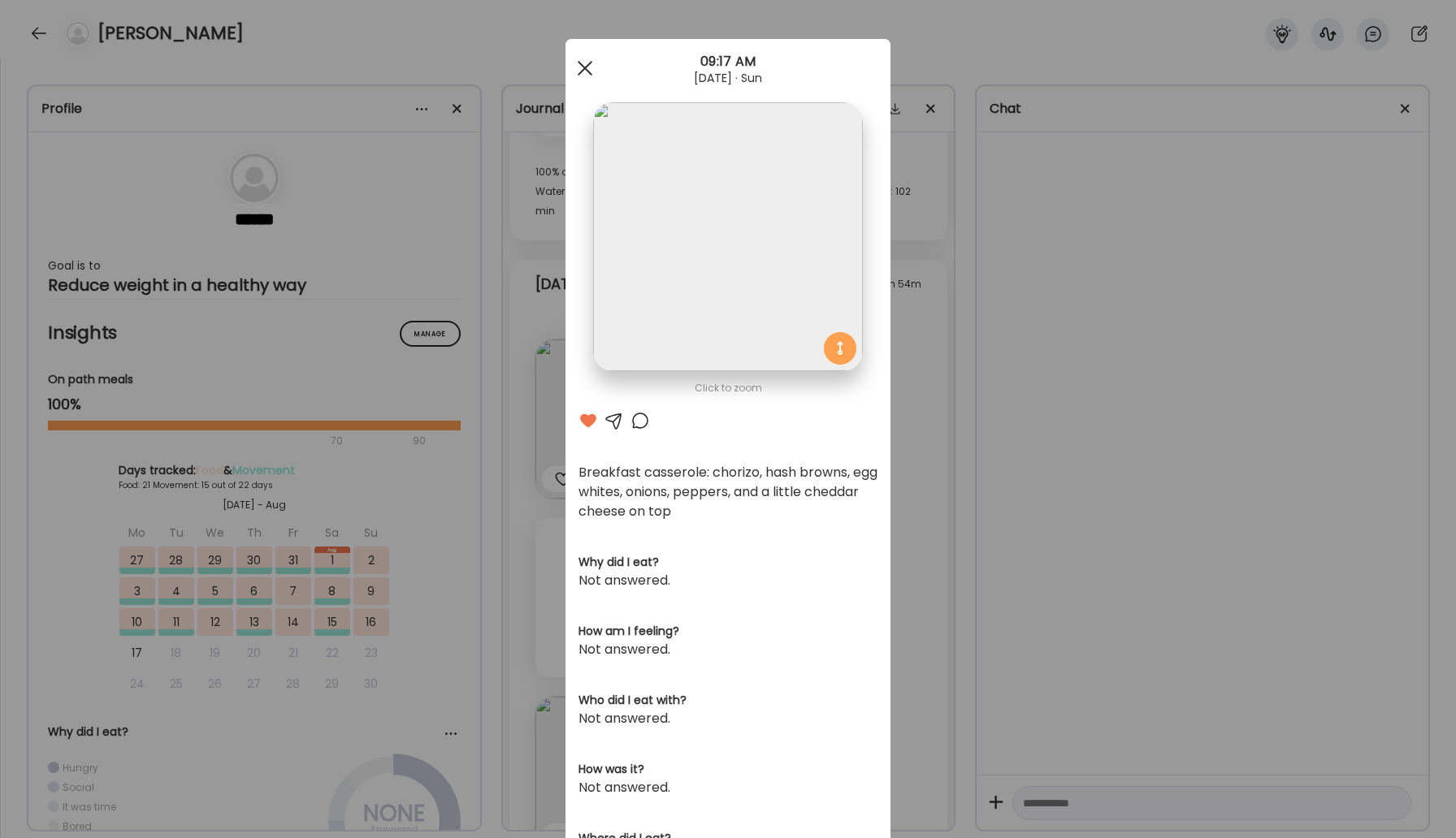
click at [587, 60] on div at bounding box center [585, 68] width 32 height 32
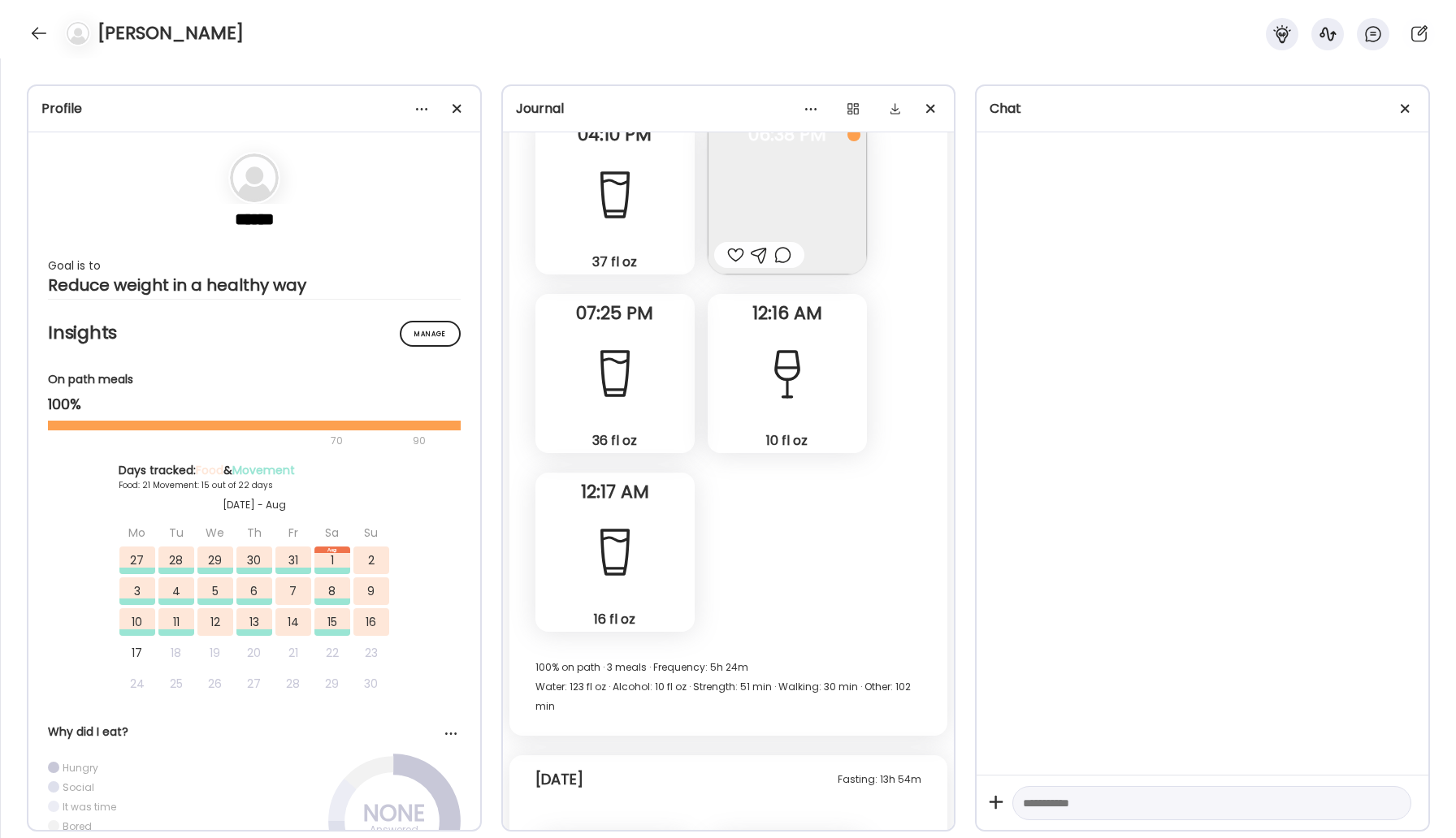
scroll to position [43917, 0]
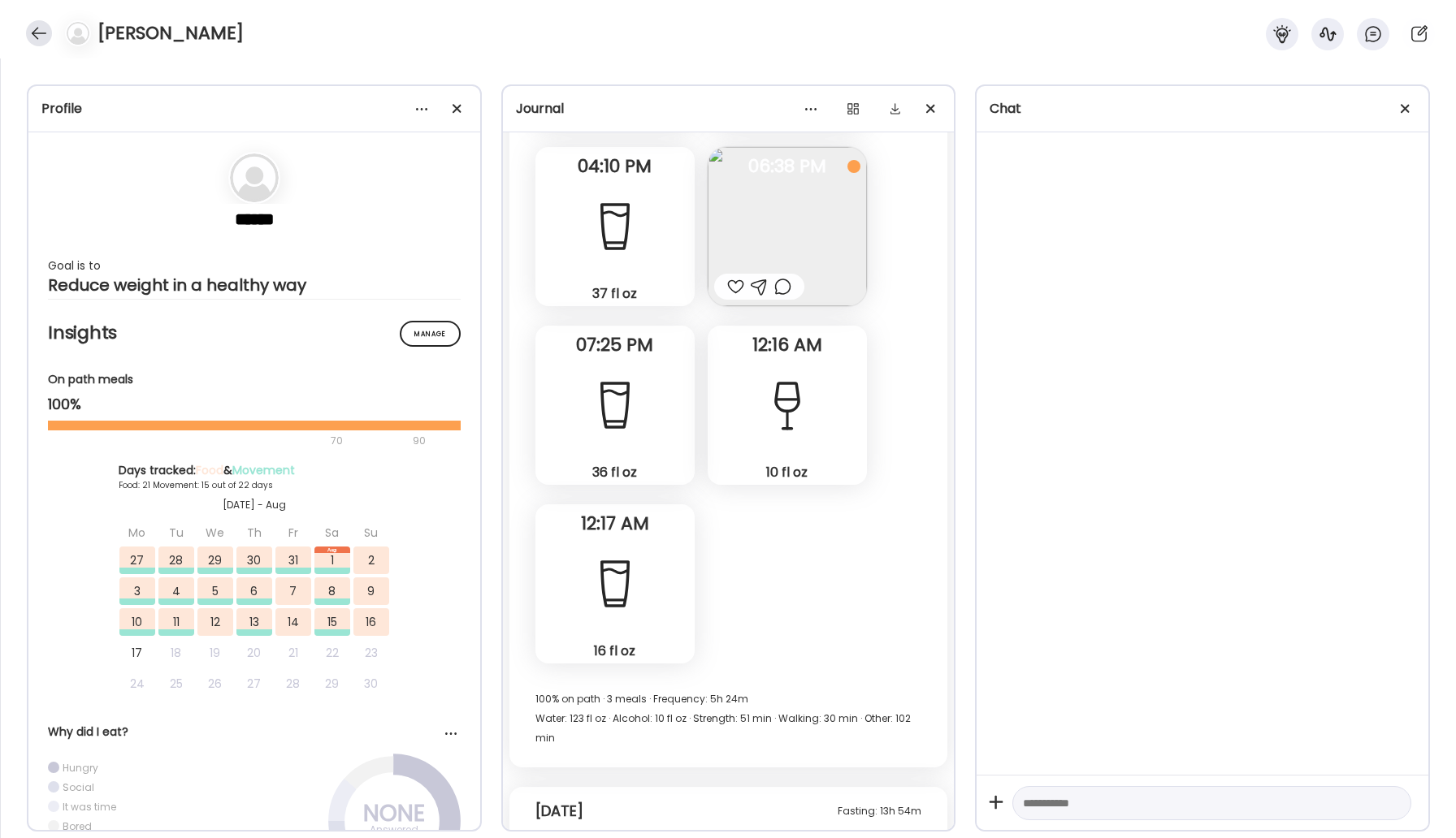
click at [40, 45] on div at bounding box center [38, 33] width 26 height 26
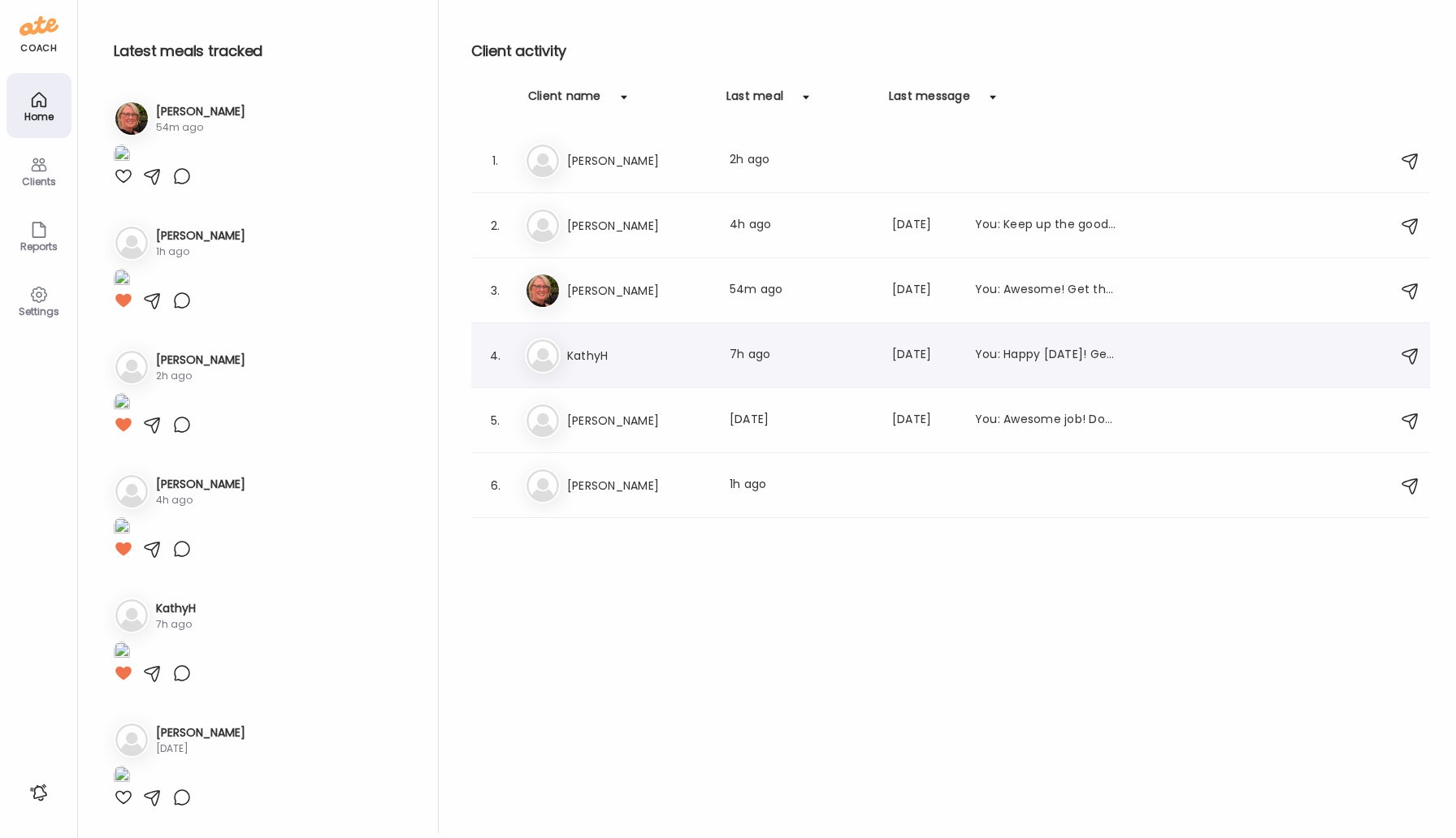
scroll to position [1363, 0]
